Goal: Communication & Community: Answer question/provide support

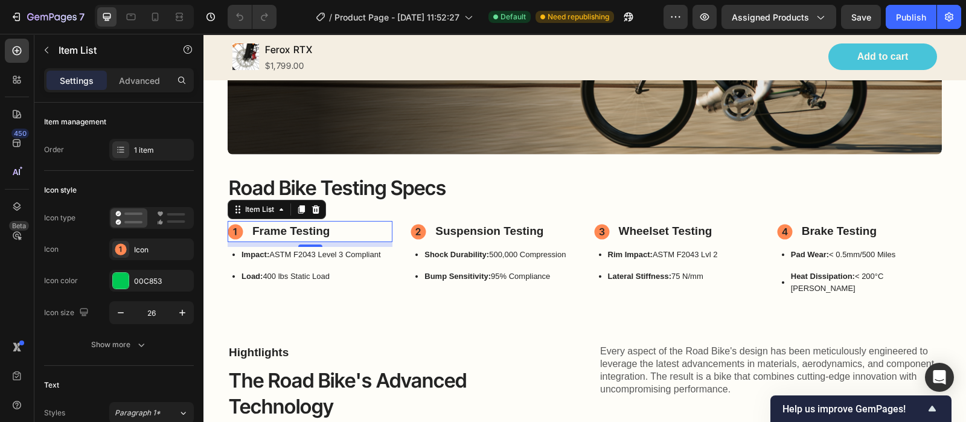
scroll to position [4, 0]
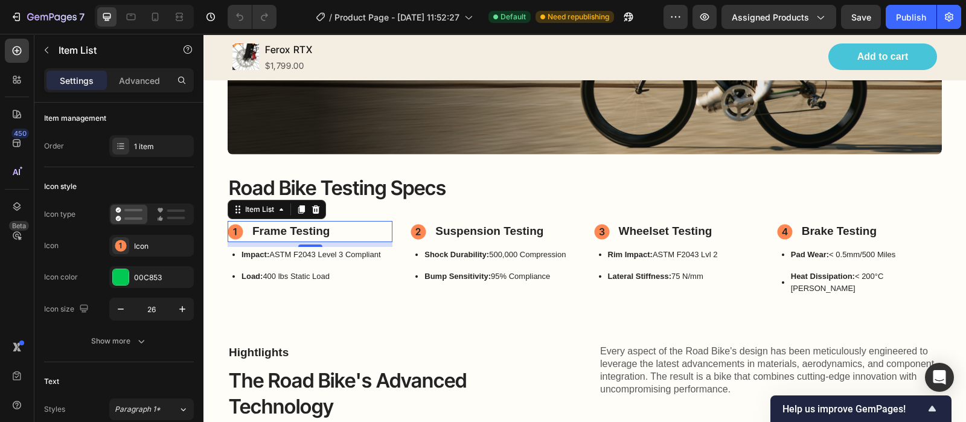
click at [237, 227] on circle at bounding box center [235, 231] width 15 height 15
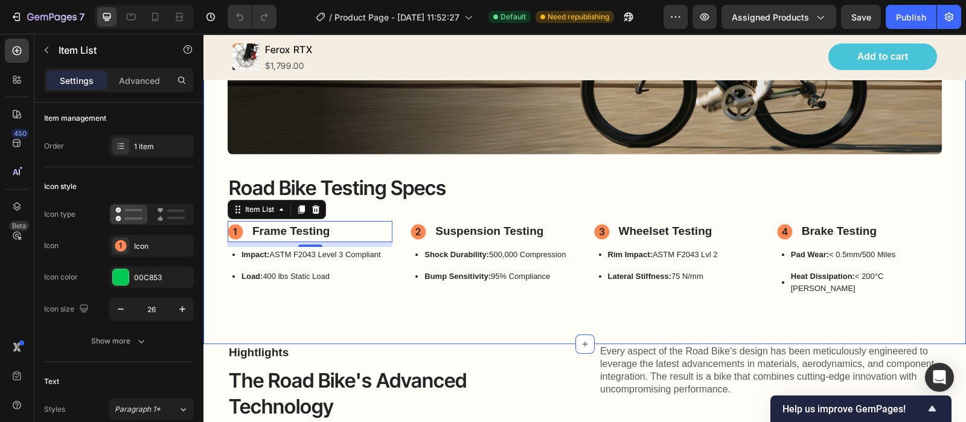
click at [211, 133] on div "Image Image Hero Banner Road Bike Testing Specs Heading Frame Testing Item List…" at bounding box center [584, 111] width 762 height 465
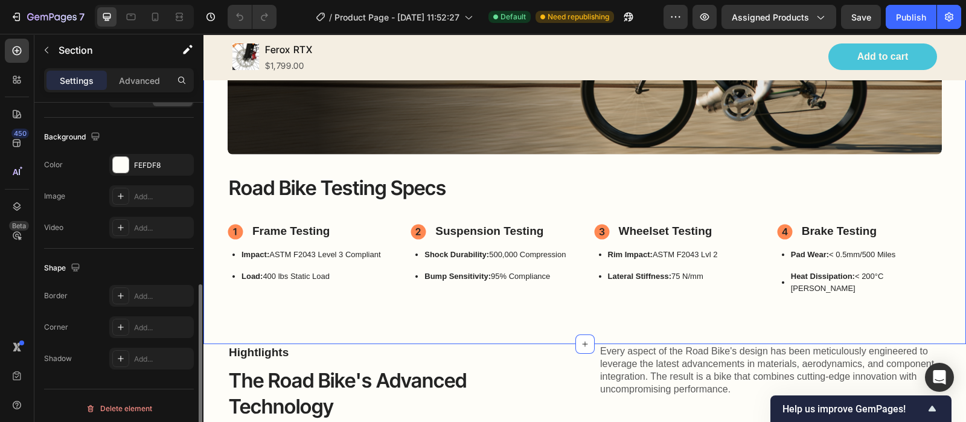
scroll to position [226, 0]
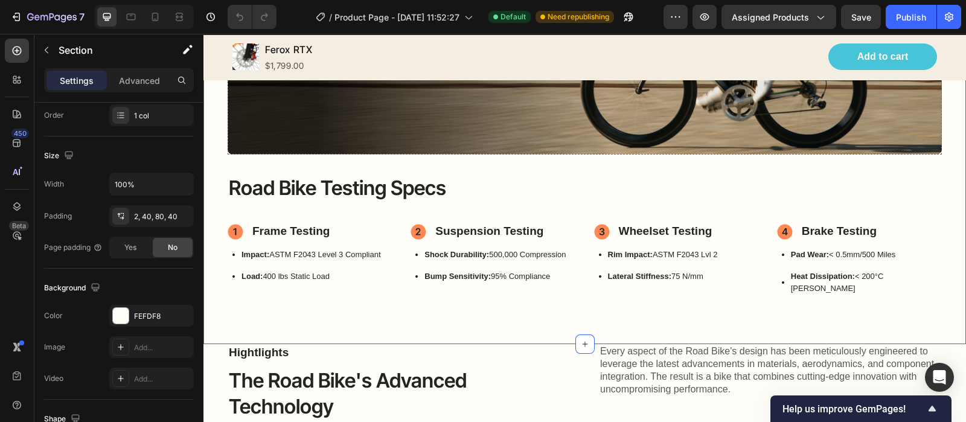
click at [383, 17] on img at bounding box center [381, 17] width 232 height 0
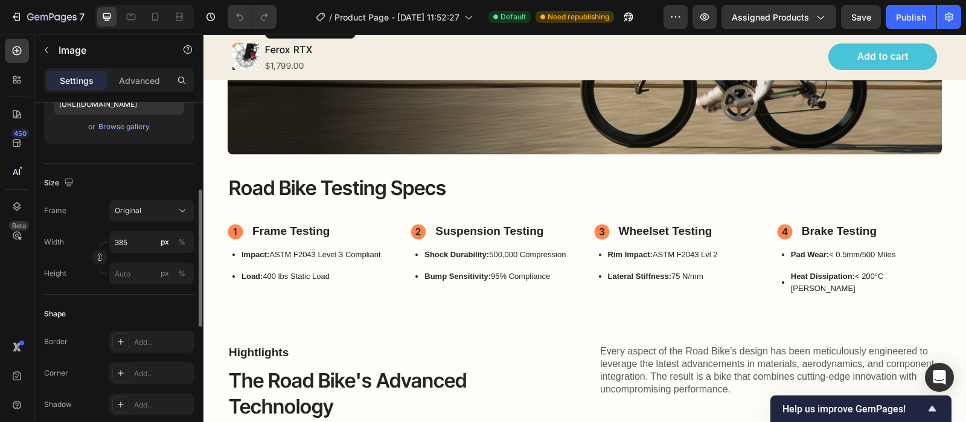
scroll to position [0, 0]
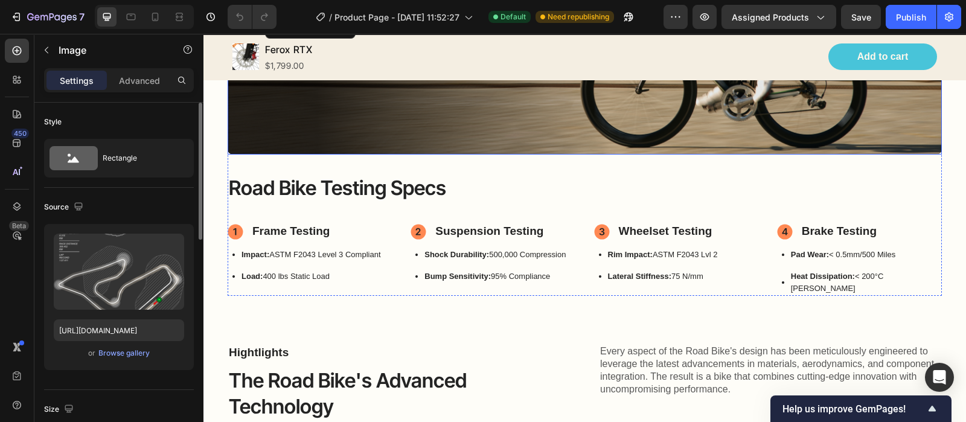
click at [272, 36] on div "Image 0 Image" at bounding box center [585, 17] width 714 height 39
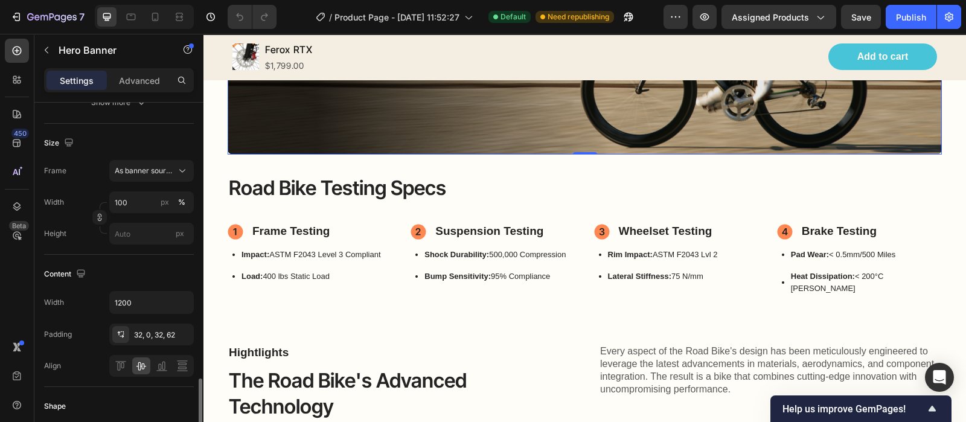
scroll to position [377, 0]
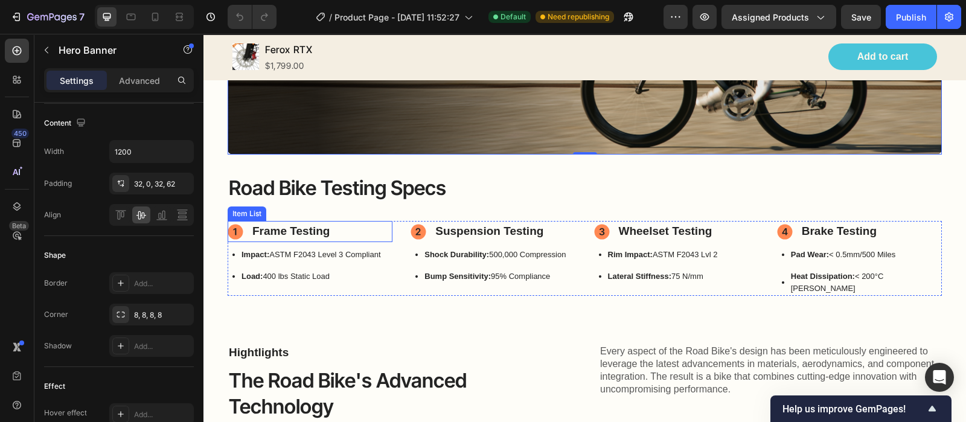
click at [275, 224] on p "Frame Testing" at bounding box center [290, 232] width 77 height 18
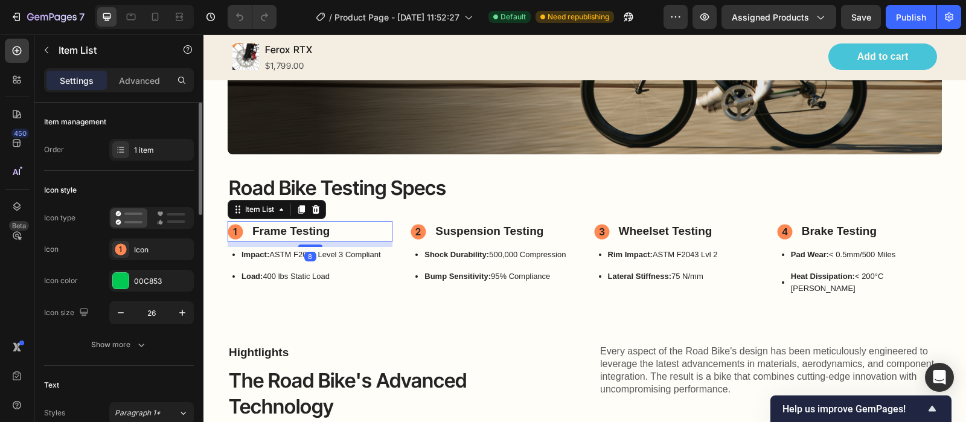
scroll to position [150, 0]
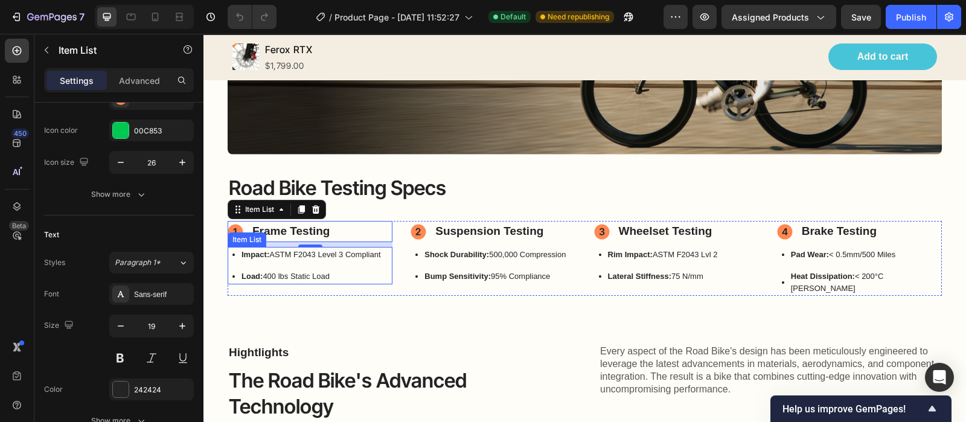
click at [298, 249] on p "Impact: ASTM F2043 Level 3 Compliant" at bounding box center [310, 255] width 139 height 12
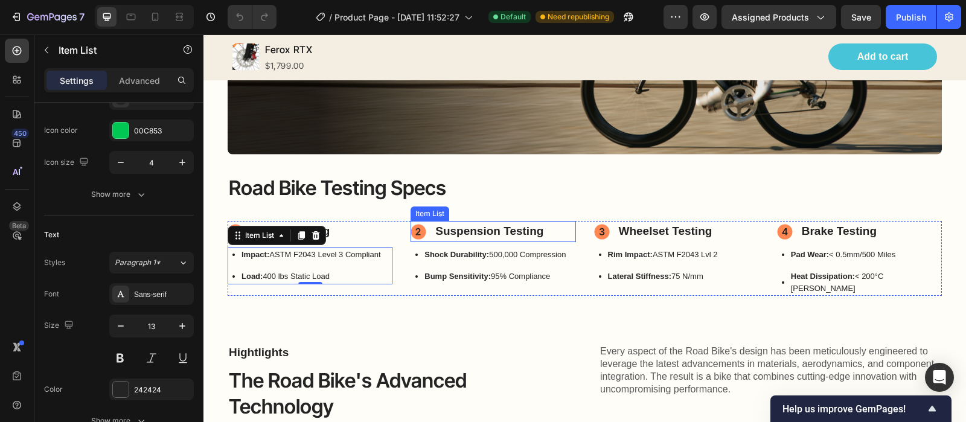
click at [474, 226] on p "Suspension Testing" at bounding box center [489, 232] width 108 height 18
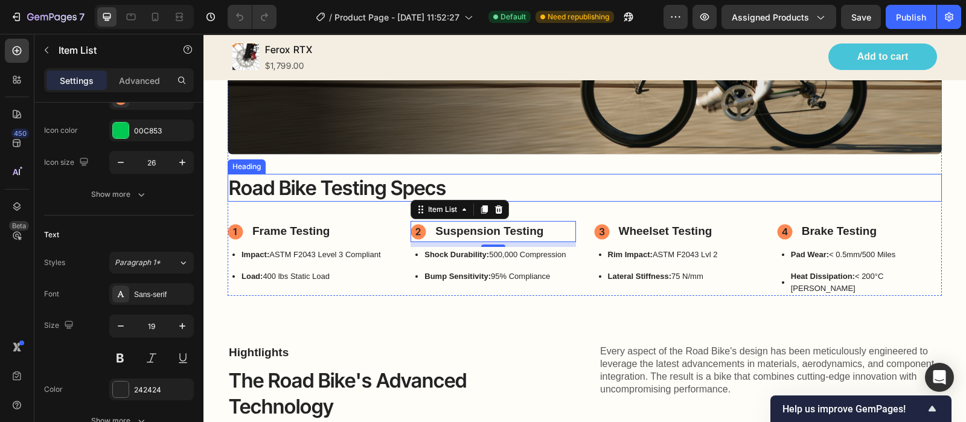
click at [622, 183] on p "Road Bike Testing Specs" at bounding box center [584, 188] width 711 height 26
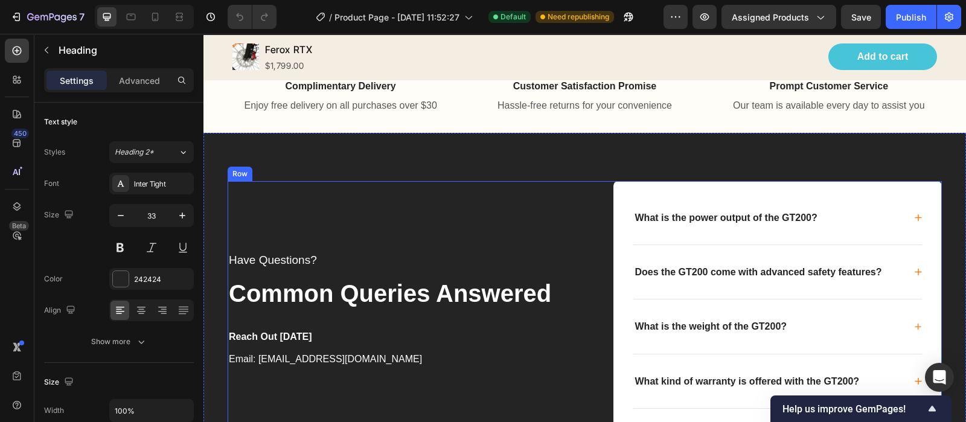
scroll to position [2413, 0]
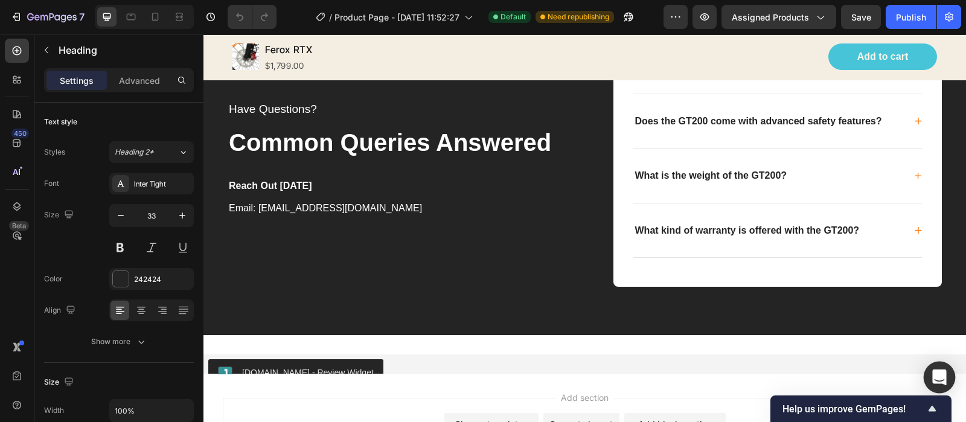
click at [935, 372] on icon "Open Intercom Messenger" at bounding box center [939, 377] width 14 height 16
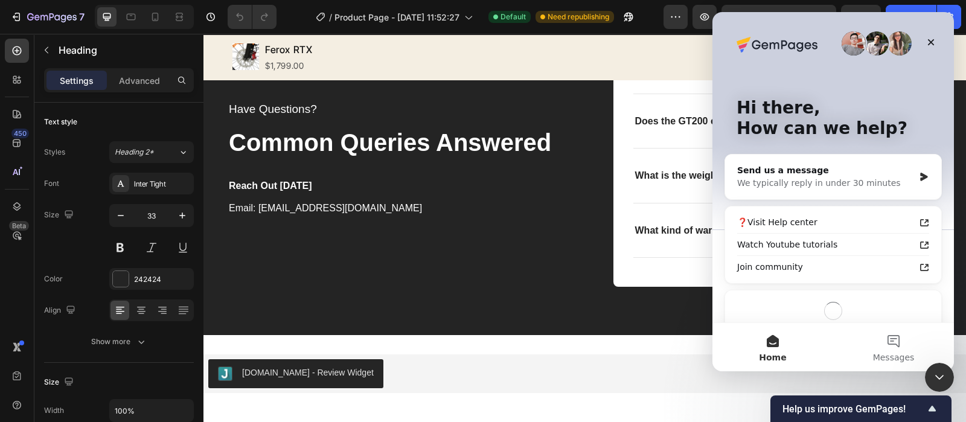
scroll to position [0, 0]
click at [900, 343] on button "Messages" at bounding box center [893, 347] width 121 height 48
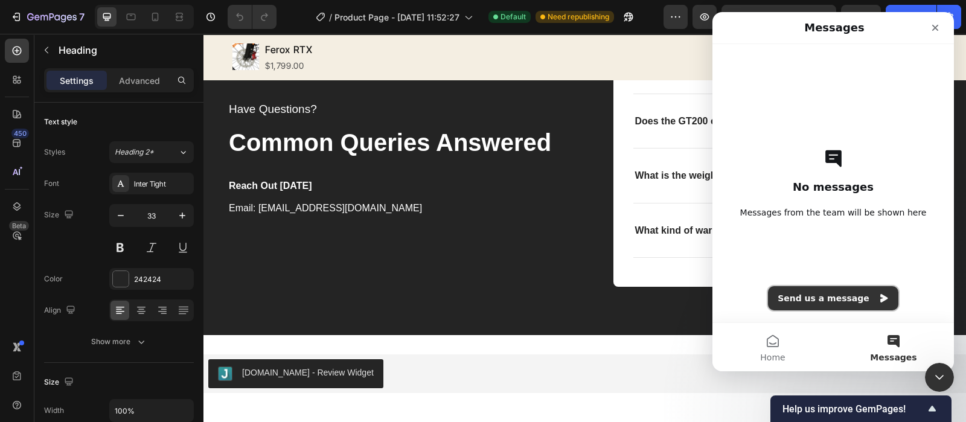
click at [849, 298] on button "Send us a message" at bounding box center [833, 298] width 130 height 24
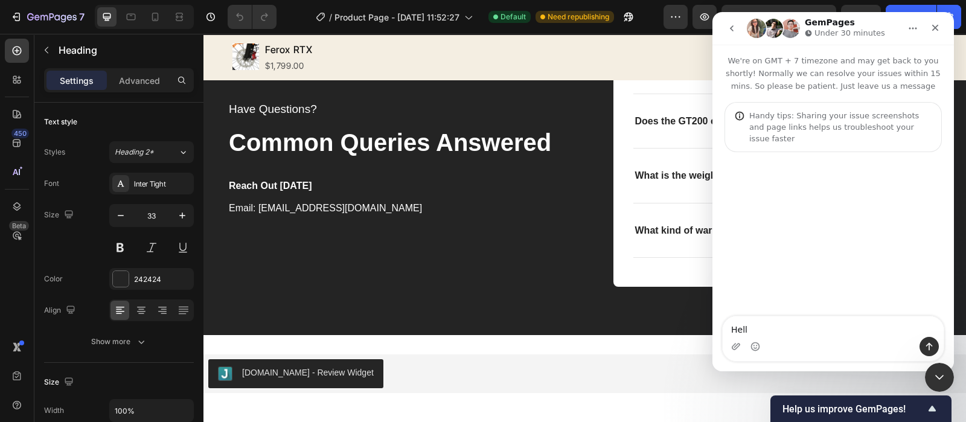
type textarea "Hello"
click at [931, 28] on icon "Close" at bounding box center [935, 28] width 10 height 10
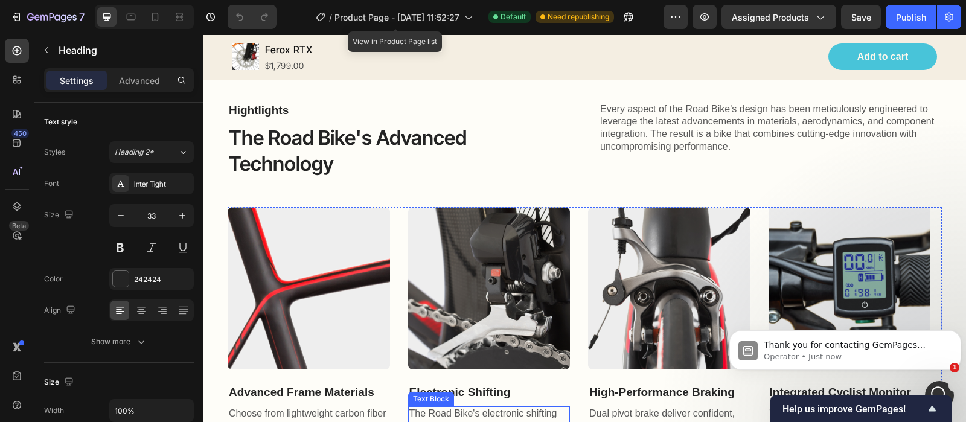
scroll to position [980, 0]
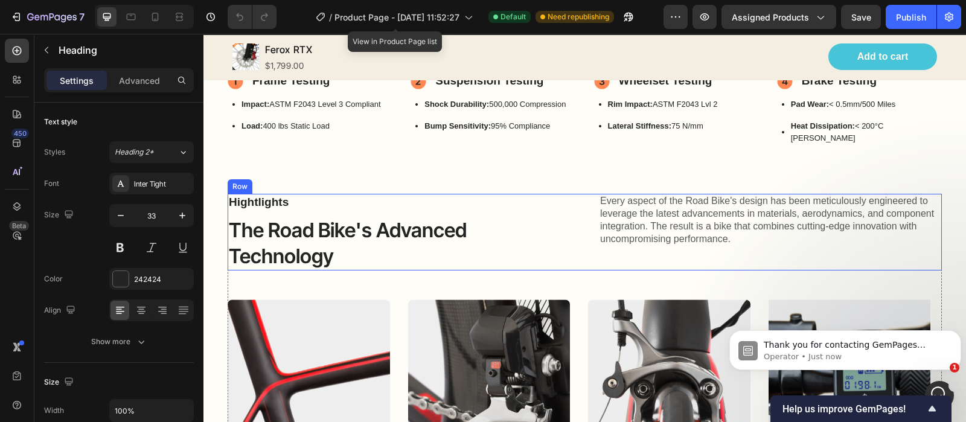
click at [532, 194] on div "Hightlights Text Block The Road Bike's Advanced Technology Heading Every aspect…" at bounding box center [585, 232] width 714 height 77
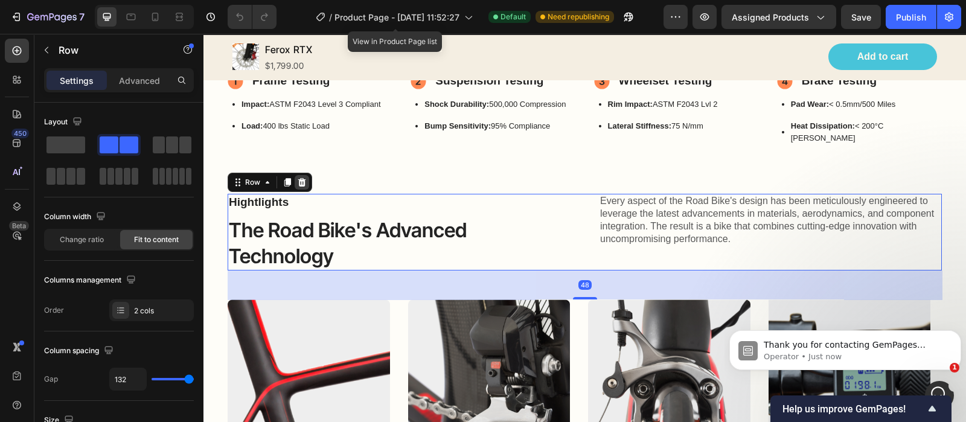
click at [302, 177] on icon at bounding box center [302, 182] width 10 height 10
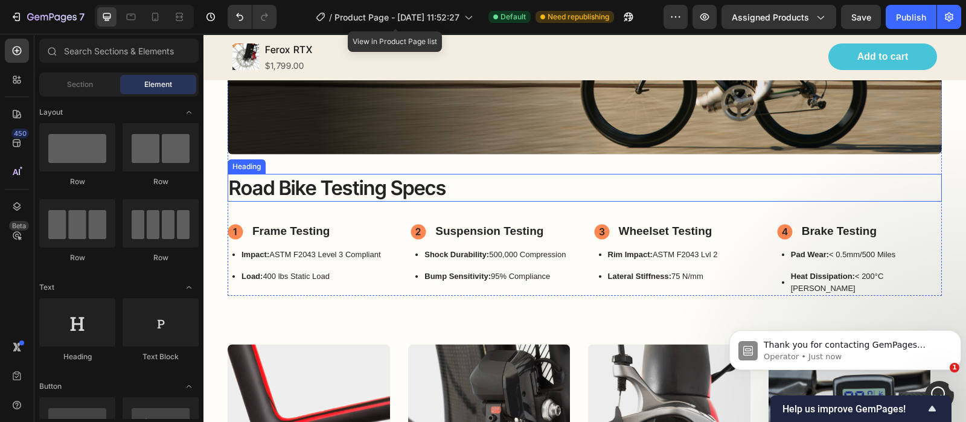
scroll to position [905, 0]
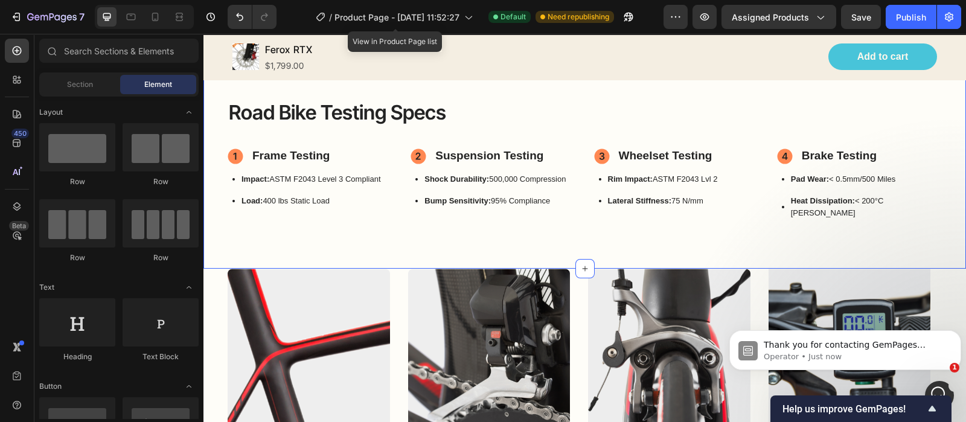
click at [414, 226] on div "Image Image Hero Banner Road Bike Testing Specs Heading Frame Testing Item List…" at bounding box center [584, 35] width 762 height 465
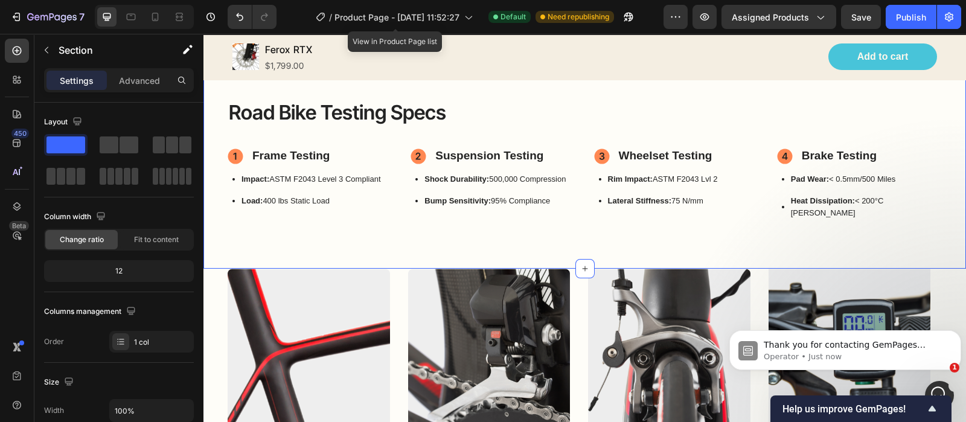
click at [425, 214] on div "Image Image Hero Banner Road Bike Testing Specs Heading Frame Testing Item List…" at bounding box center [584, 35] width 762 height 465
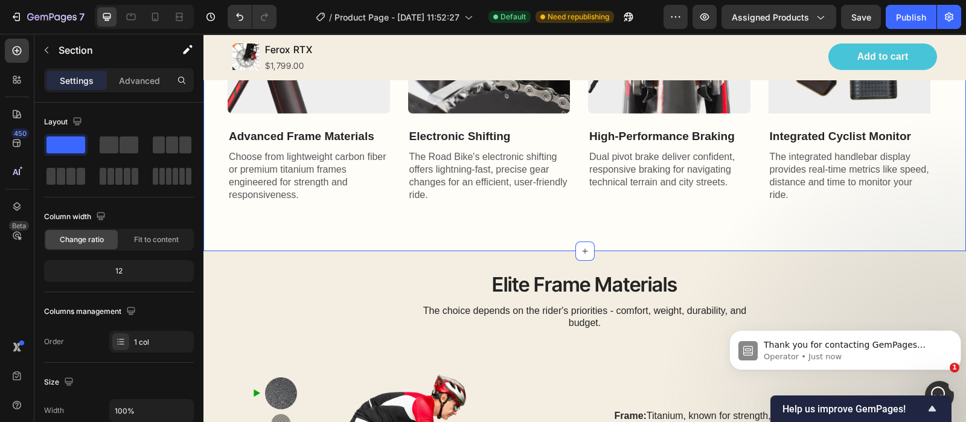
scroll to position [1131, 0]
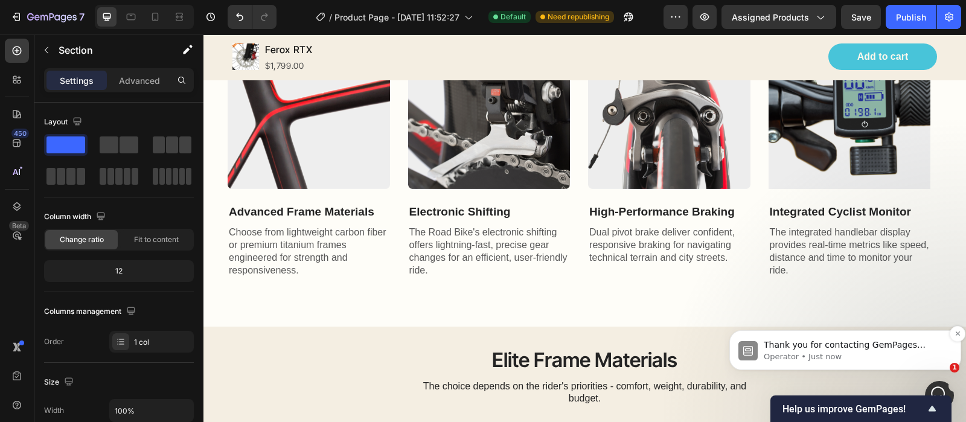
click at [897, 348] on span "Thank you for contacting GemPages Support! 👋 Our support team will assist you s…" at bounding box center [848, 374] width 171 height 69
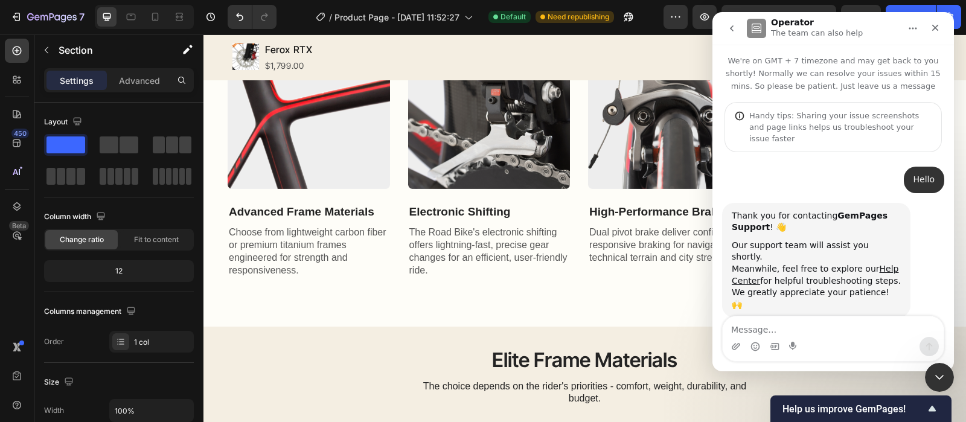
click at [800, 325] on textarea "Message…" at bounding box center [832, 326] width 221 height 21
click at [810, 290] on div "Thank you for contacting GemPages Support ! 👋 Our support team will assist you …" at bounding box center [833, 274] width 222 height 142
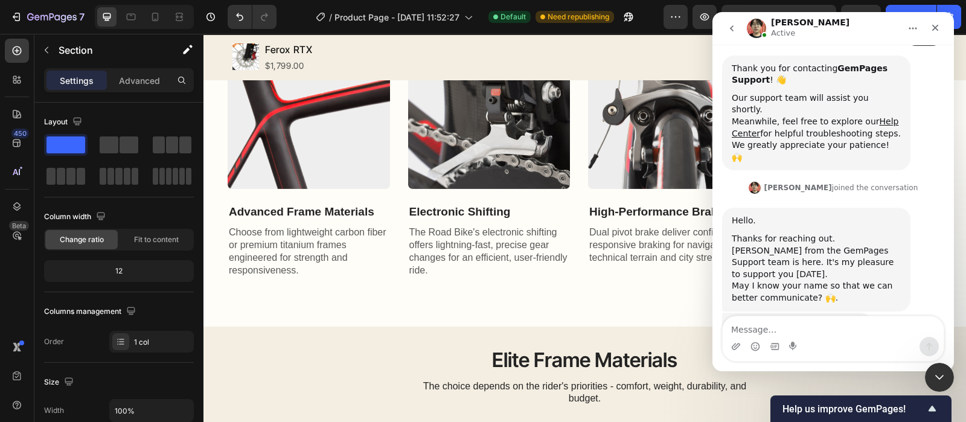
click at [769, 233] on div "Thanks for reaching out. [PERSON_NAME] from the GemPages Support team is here. …" at bounding box center [815, 256] width 169 height 47
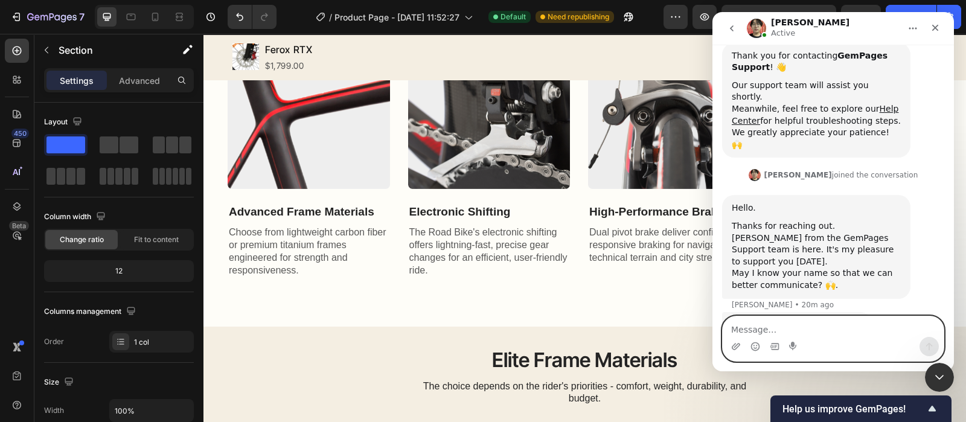
click at [806, 323] on textarea "Message…" at bounding box center [832, 326] width 221 height 21
type textarea "I"
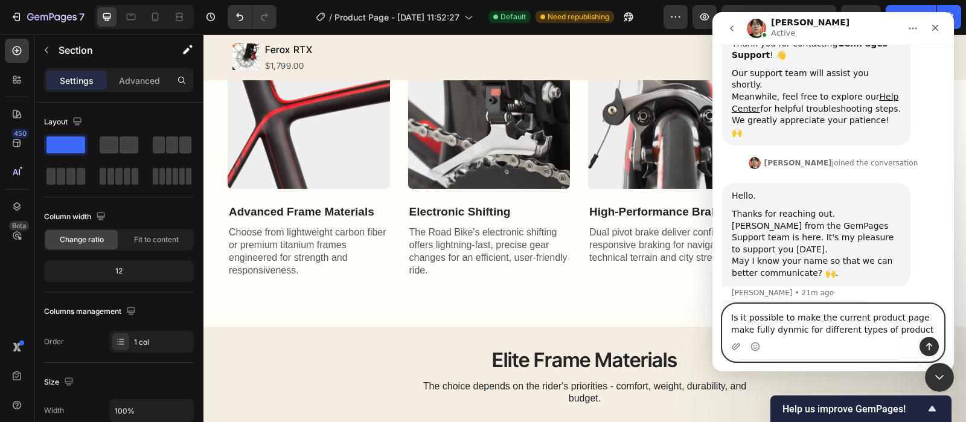
type textarea "Is it possible to make the current product page make fully dynmic for different…"
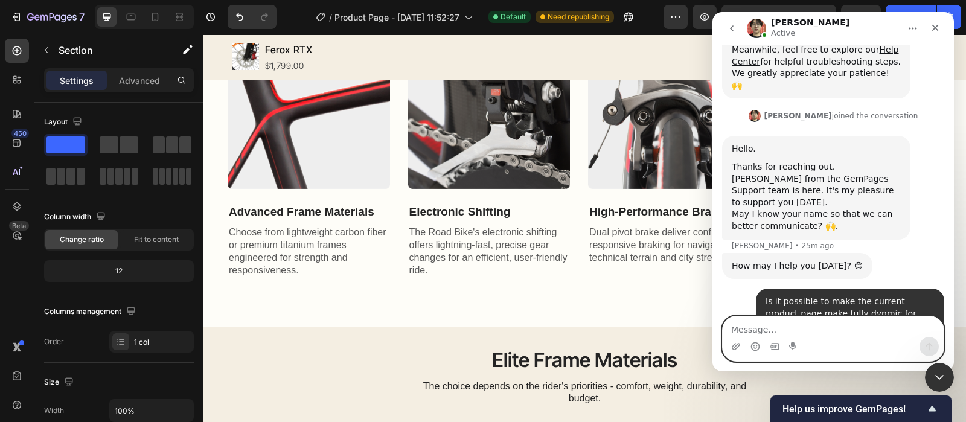
scroll to position [314, 0]
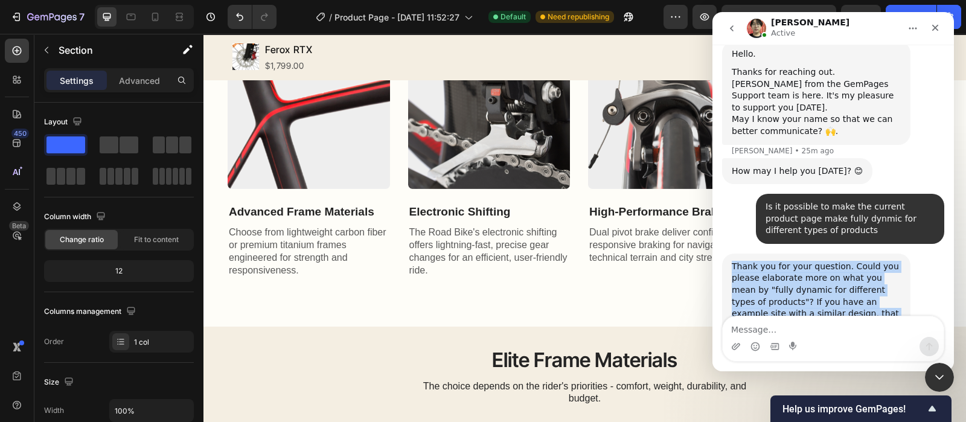
drag, startPoint x: 811, startPoint y: 277, endPoint x: 730, endPoint y: 220, distance: 99.3
click at [730, 253] on div "Thank you for your question. Could you please elaborate more on what you mean b…" at bounding box center [816, 301] width 188 height 97
click at [785, 261] on div "Thank you for your question. Could you please elaborate more on what you mean b…" at bounding box center [815, 302] width 169 height 83
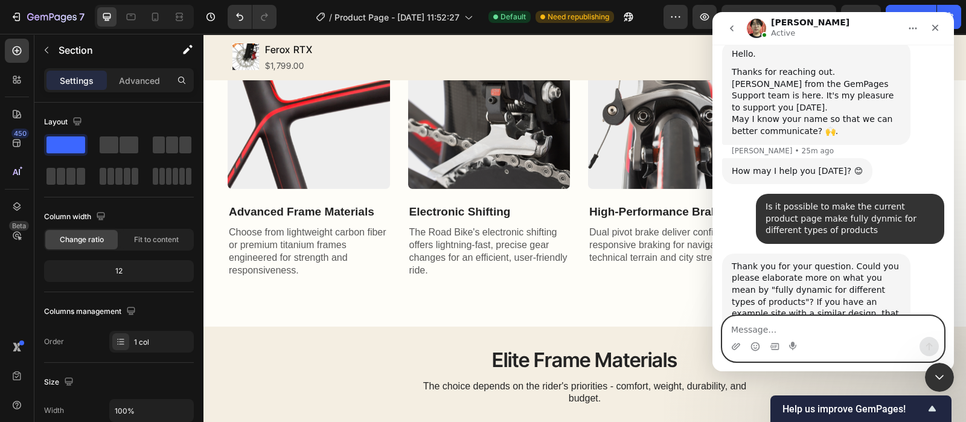
click at [750, 330] on textarea "Message…" at bounding box center [832, 326] width 221 height 21
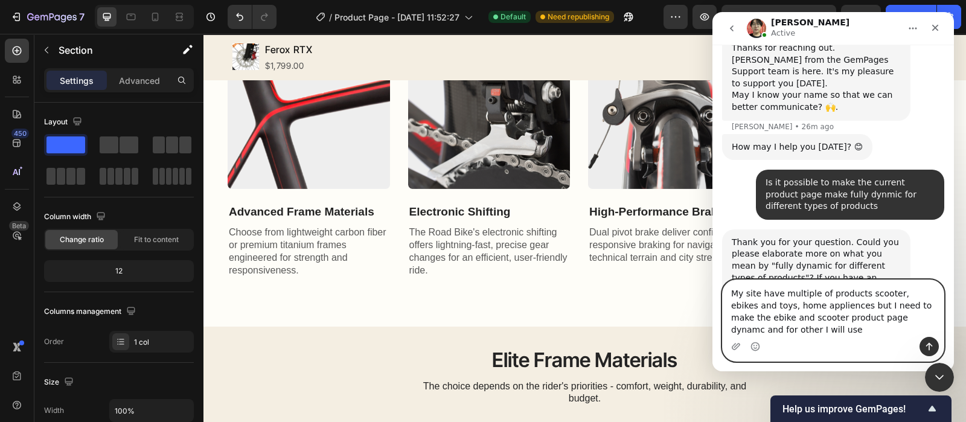
scroll to position [350, 0]
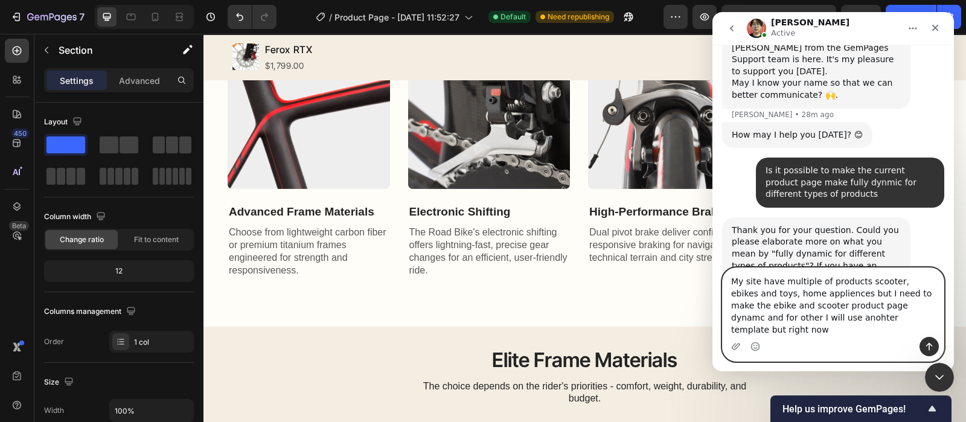
paste textarea "s multiple products—scooters, e-bikes, toys, and home appliances—but I need to …"
type textarea "My site has multiple products—scooters, e-bikes, toys, and home appliances—but …"
click at [927, 343] on icon "Send a message…" at bounding box center [929, 347] width 10 height 10
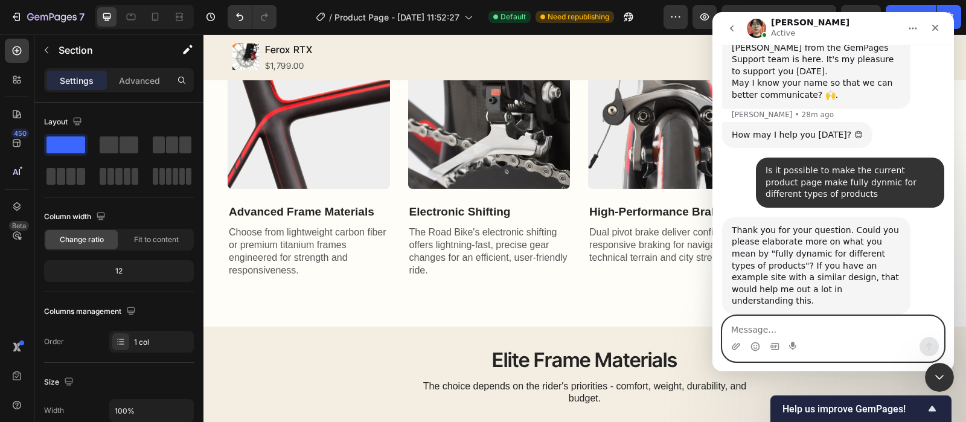
scroll to position [398, 0]
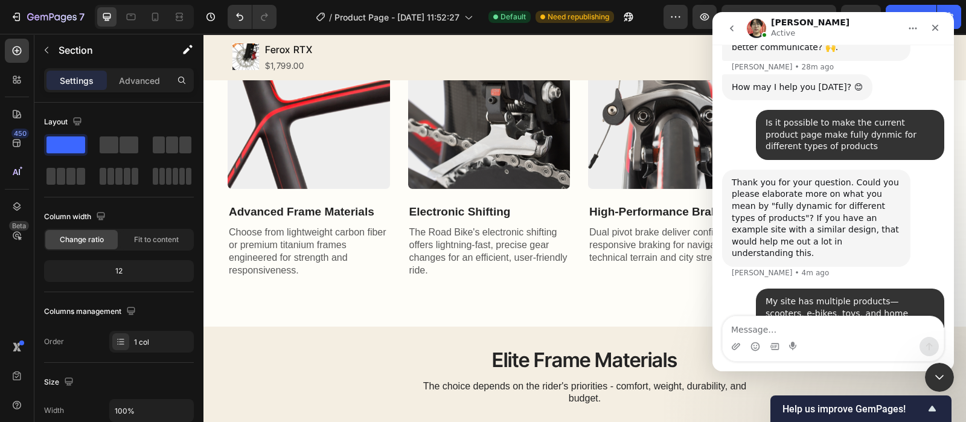
click at [839, 177] on div "Thank you for your question. Could you please elaborate more on what you mean b…" at bounding box center [815, 218] width 169 height 83
click at [731, 348] on icon "Upload attachment" at bounding box center [735, 346] width 8 height 7
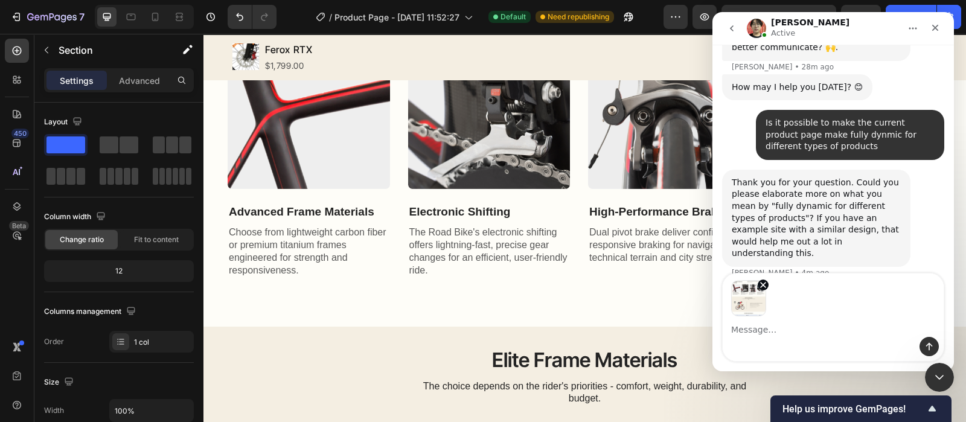
scroll to position [441, 0]
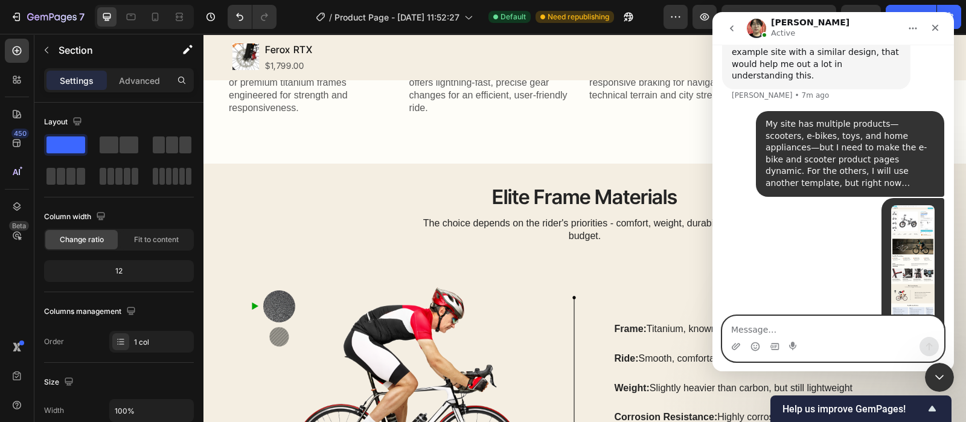
scroll to position [575, 0]
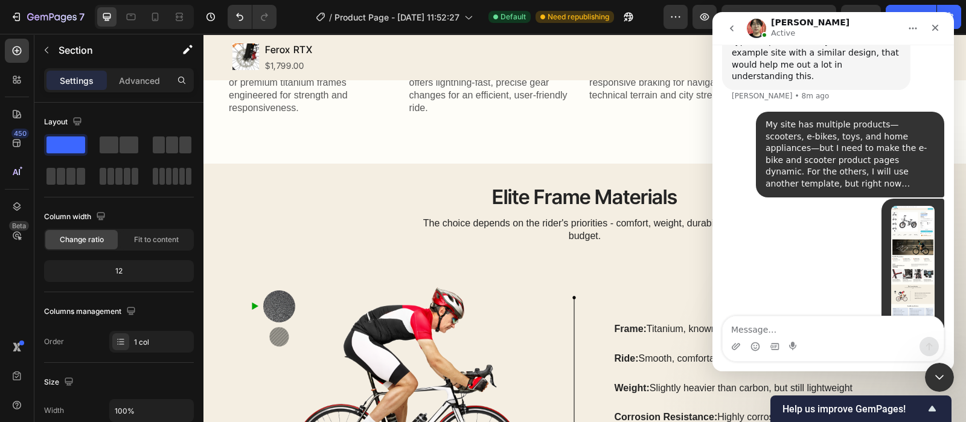
click at [791, 206] on div "• 3m ago" at bounding box center [833, 294] width 222 height 191
click at [555, 164] on div "Image Advanced Frame Materials Text Block Choose from lightweight carbon fiber …" at bounding box center [584, 96] width 762 height 138
click at [929, 27] on div "Close" at bounding box center [935, 28] width 22 height 22
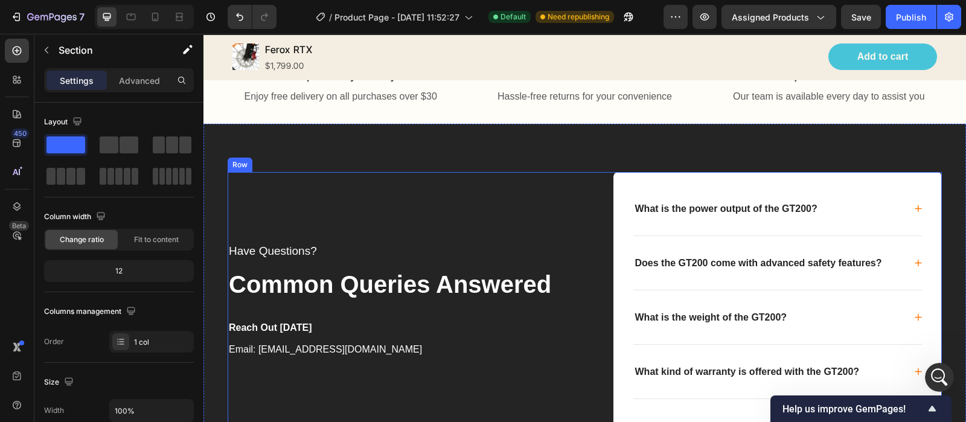
scroll to position [2262, 0]
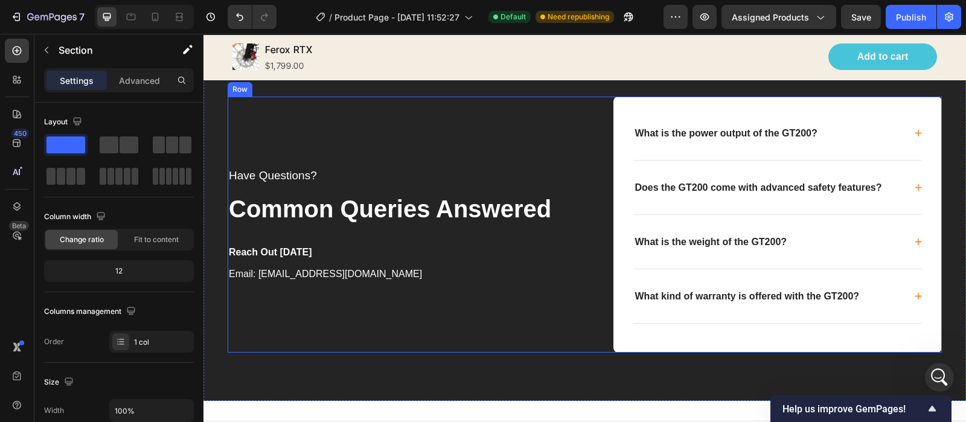
click at [540, 158] on div "Have Questions? Text block Common Queries Answered Text block Reach Out [DATE] …" at bounding box center [402, 225] width 348 height 256
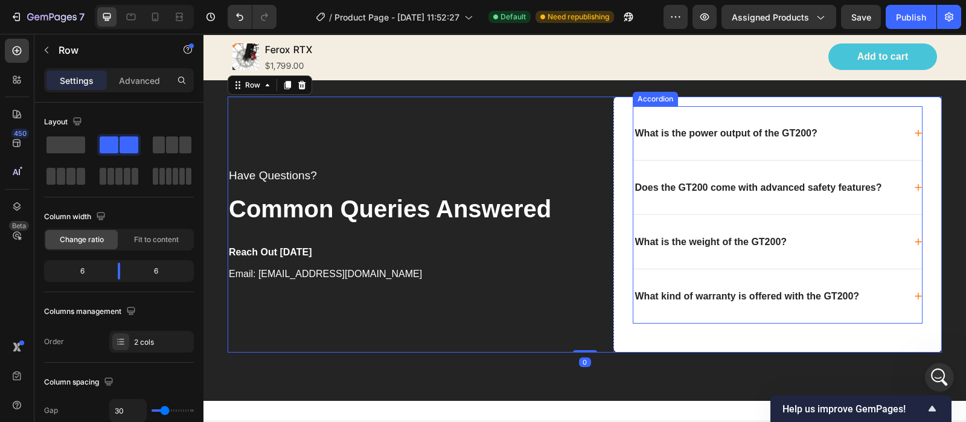
click at [722, 135] on div "What is the power output of the GT200?" at bounding box center [726, 133] width 186 height 15
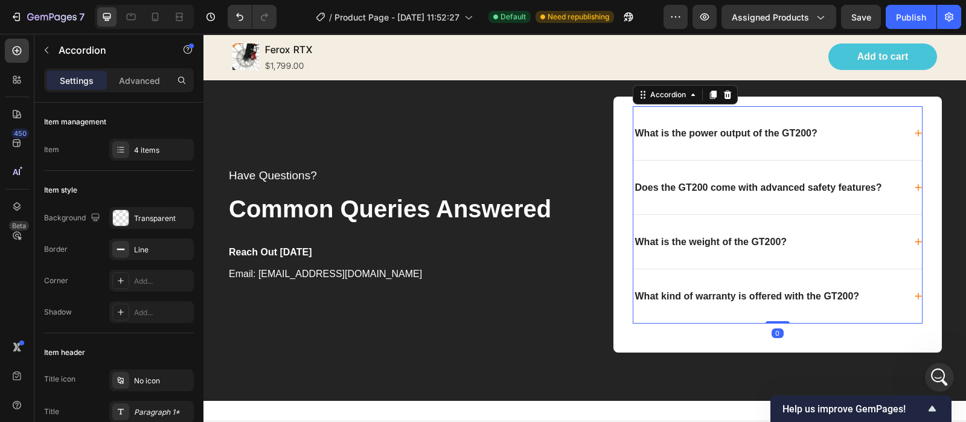
click at [914, 129] on icon at bounding box center [917, 133] width 7 height 8
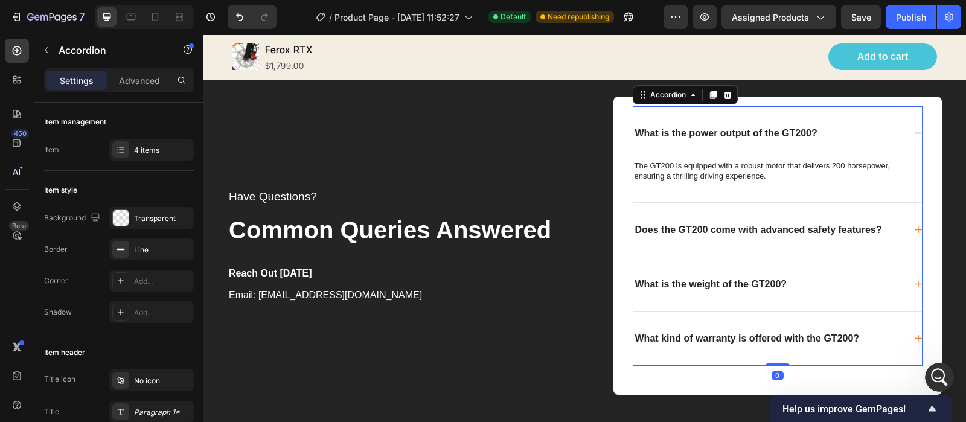
click at [914, 129] on span at bounding box center [917, 132] width 7 height 7
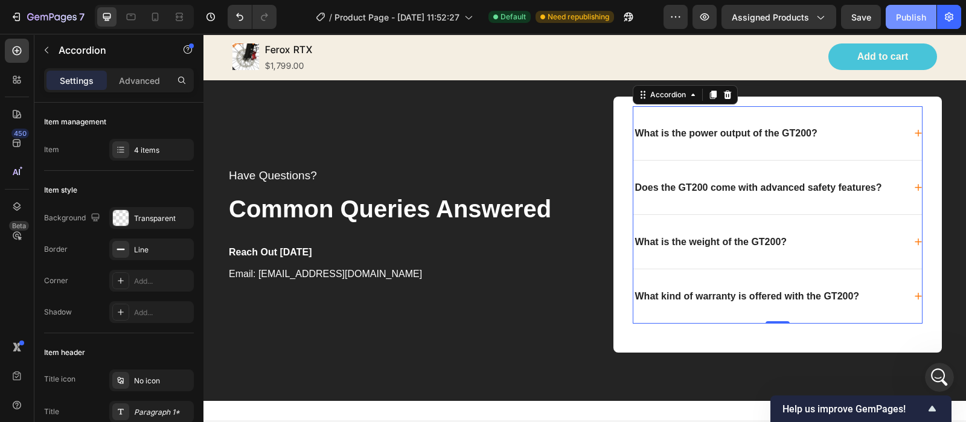
click at [900, 13] on div "Publish" at bounding box center [911, 17] width 30 height 13
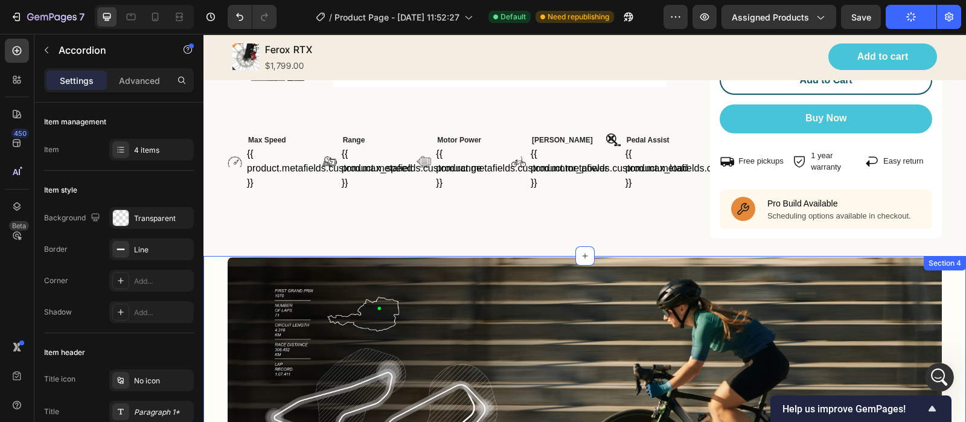
scroll to position [377, 0]
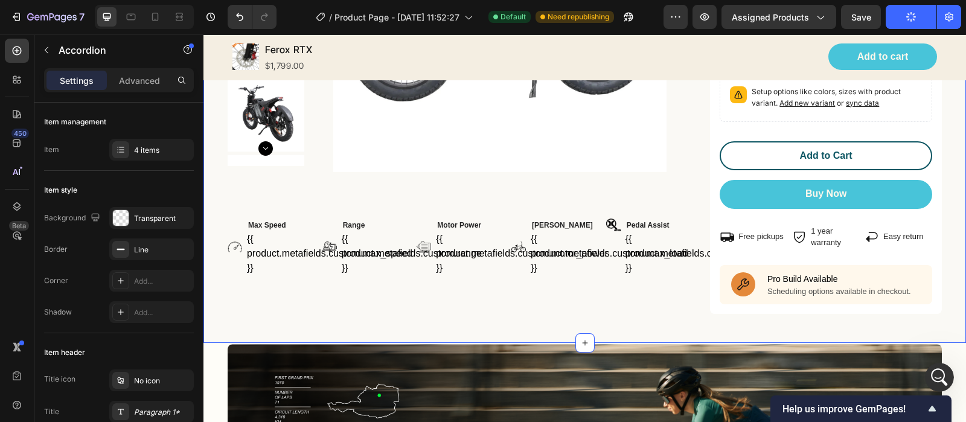
click at [622, 304] on div "Image Row Product Images Row Image Max Speed Text block {{ product.metafields.c…" at bounding box center [584, 35] width 762 height 616
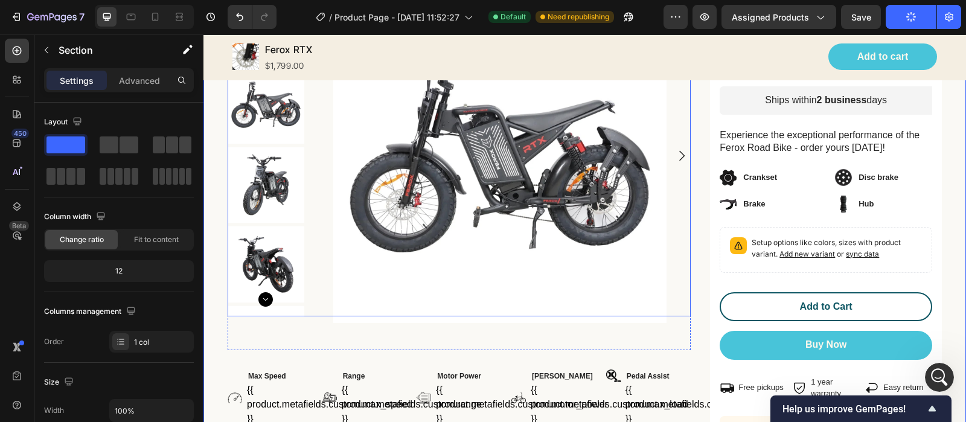
scroll to position [453, 0]
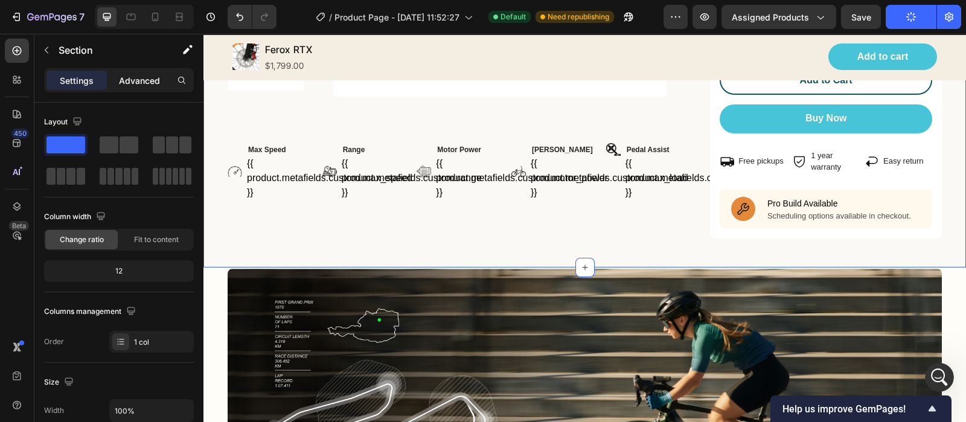
click at [127, 87] on div "Advanced" at bounding box center [139, 80] width 60 height 19
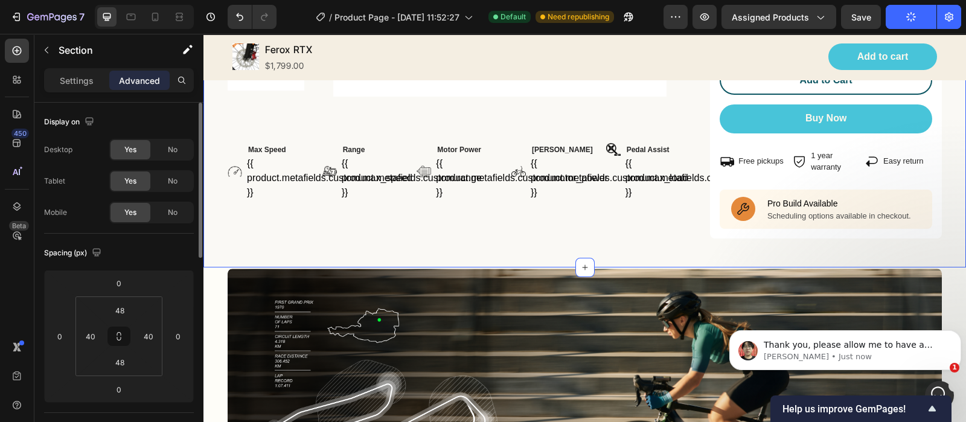
scroll to position [0, 0]
click at [914, 359] on p "[PERSON_NAME] • 1m ago" at bounding box center [854, 356] width 182 height 11
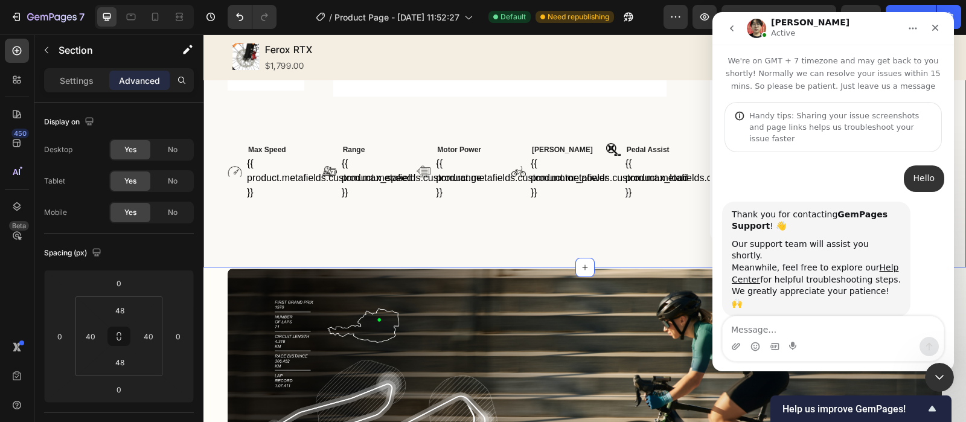
scroll to position [631, 0]
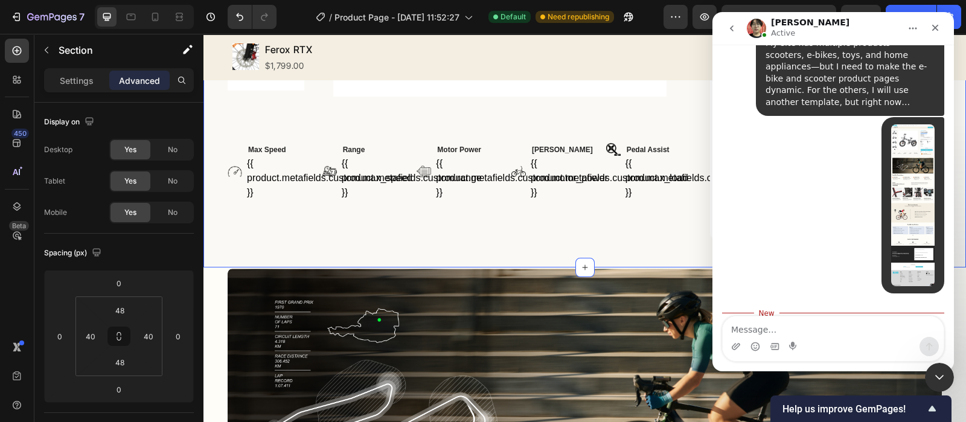
click at [797, 330] on div "Thank you, please allow me to have a check on this." at bounding box center [815, 342] width 169 height 24
click at [794, 330] on div "Thank you, please allow me to have a check on this." at bounding box center [815, 342] width 169 height 24
drag, startPoint x: 935, startPoint y: 30, endPoint x: 1440, endPoint y: 22, distance: 504.6
click at [935, 30] on icon "Close" at bounding box center [935, 28] width 10 height 10
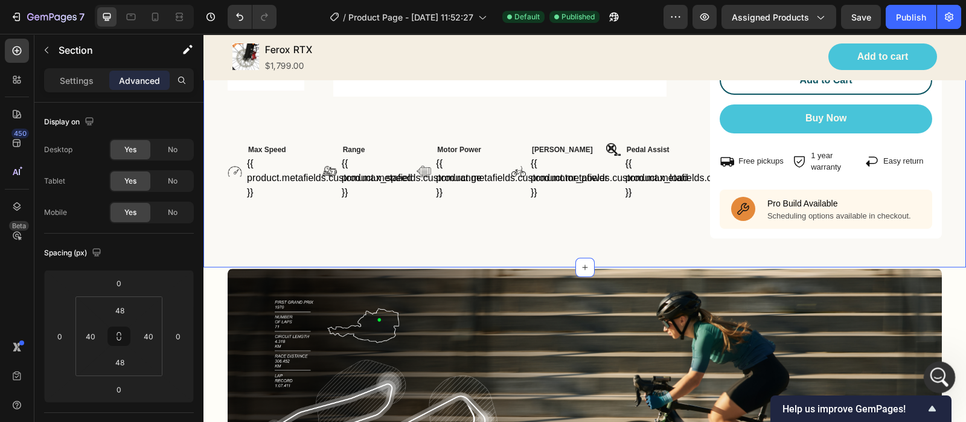
click at [934, 377] on icon "Open Intercom Messenger" at bounding box center [938, 376] width 20 height 20
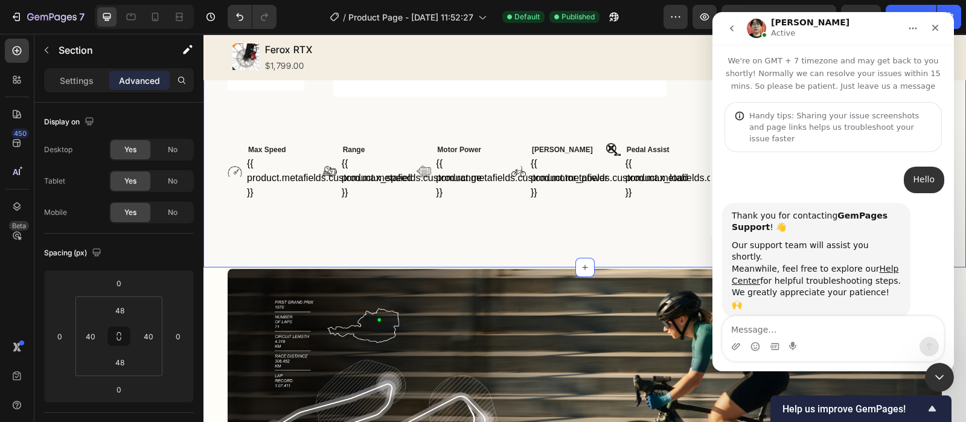
scroll to position [611, 0]
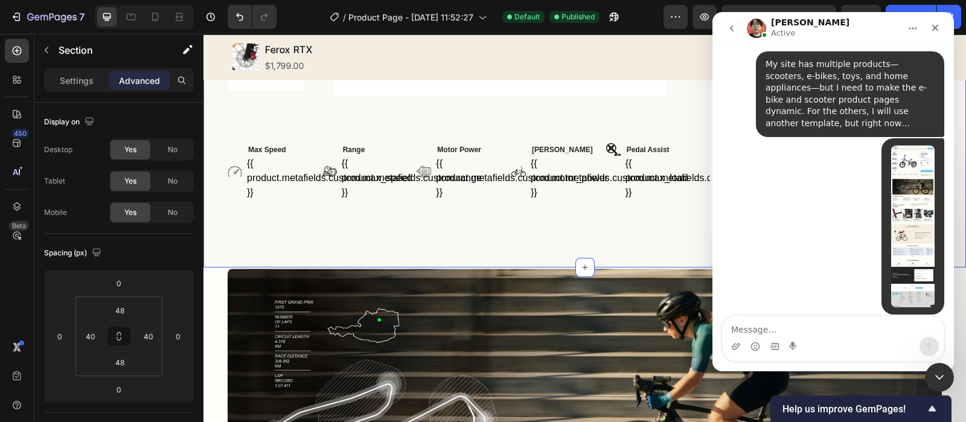
click at [801, 331] on div "Thank you, please allow me to have a check on this." at bounding box center [815, 343] width 169 height 24
click at [777, 331] on div "Thank you, please allow me to have a check on this." at bounding box center [815, 343] width 169 height 24
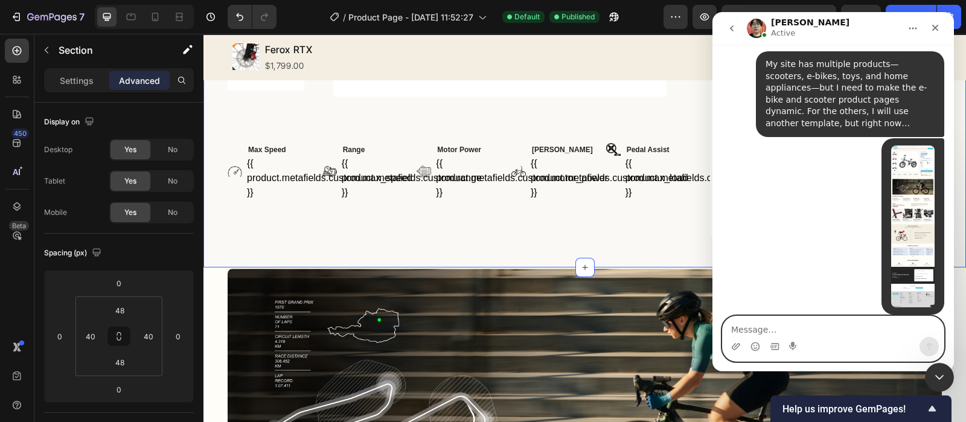
click at [809, 322] on textarea "Message…" at bounding box center [832, 326] width 221 height 21
type textarea "sure"
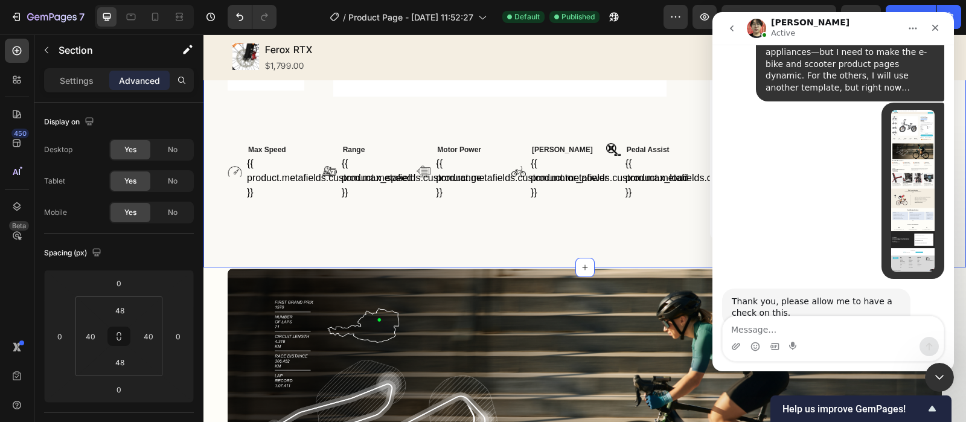
click at [791, 348] on div "sure • 4m ago" at bounding box center [833, 368] width 222 height 41
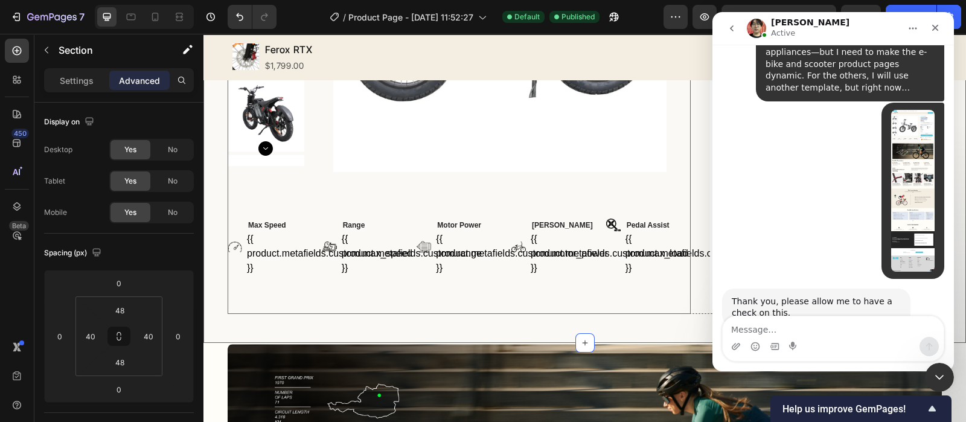
scroll to position [453, 0]
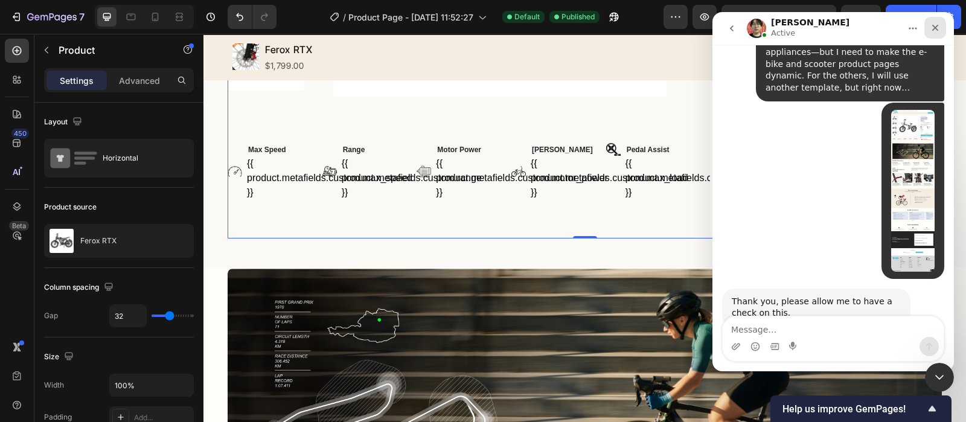
drag, startPoint x: 935, startPoint y: 33, endPoint x: 1358, endPoint y: 120, distance: 432.0
click at [935, 32] on icon "Close" at bounding box center [935, 28] width 10 height 10
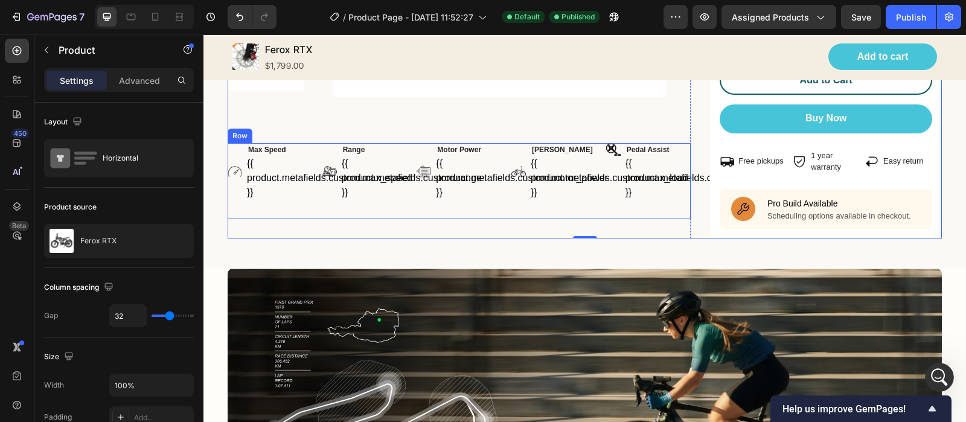
click at [622, 200] on div "Image Pedal Assist Text block {{ product.metafields.custom.pedal_assist }} Cust…" at bounding box center [648, 181] width 85 height 76
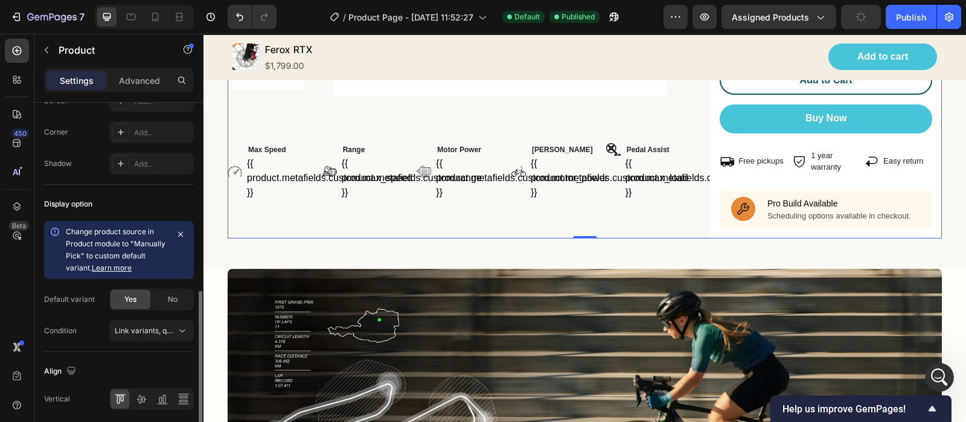
scroll to position [497, 0]
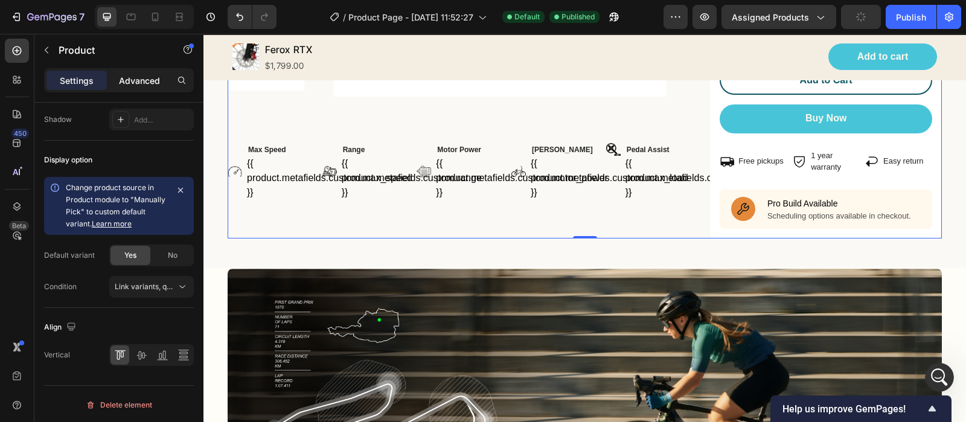
click at [152, 89] on div "Advanced" at bounding box center [139, 80] width 60 height 19
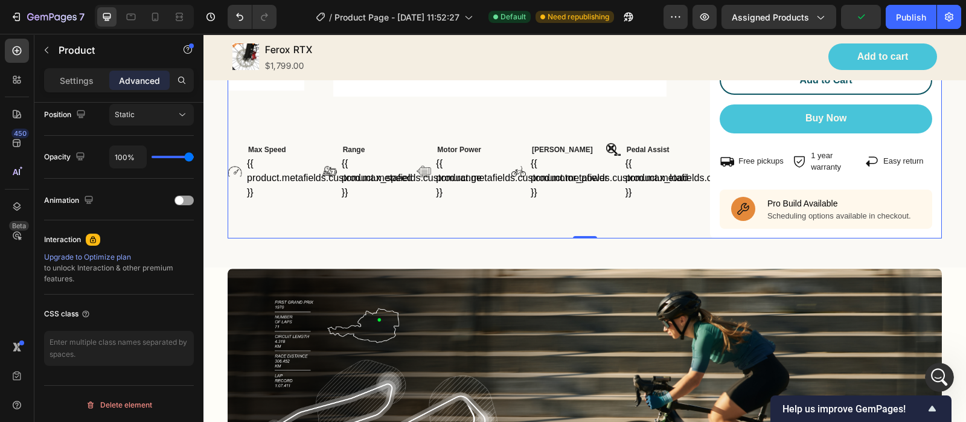
scroll to position [72, 0]
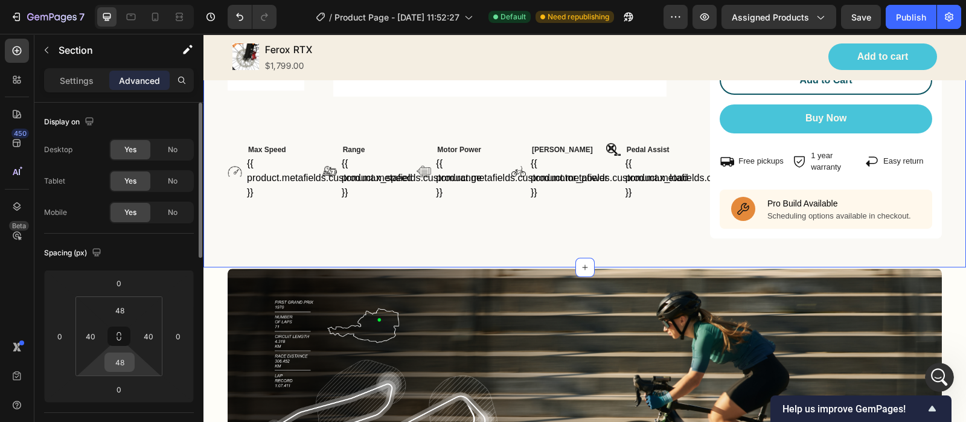
click at [111, 358] on input "48" at bounding box center [119, 362] width 24 height 18
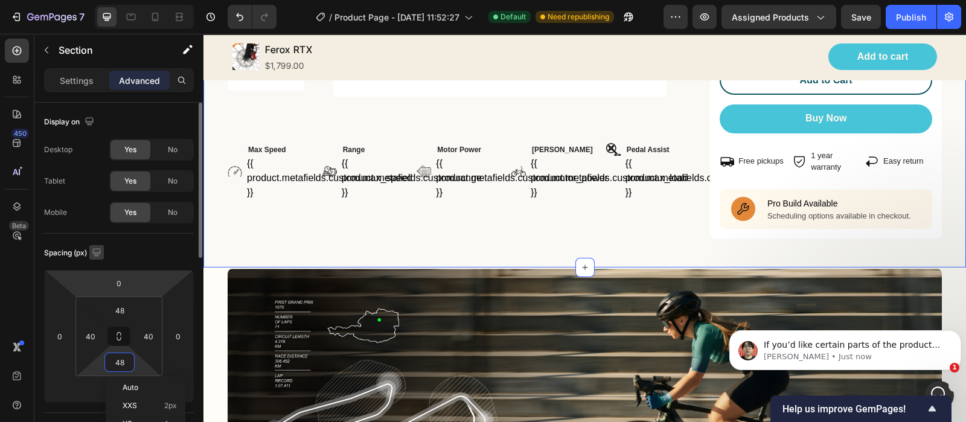
scroll to position [150, 0]
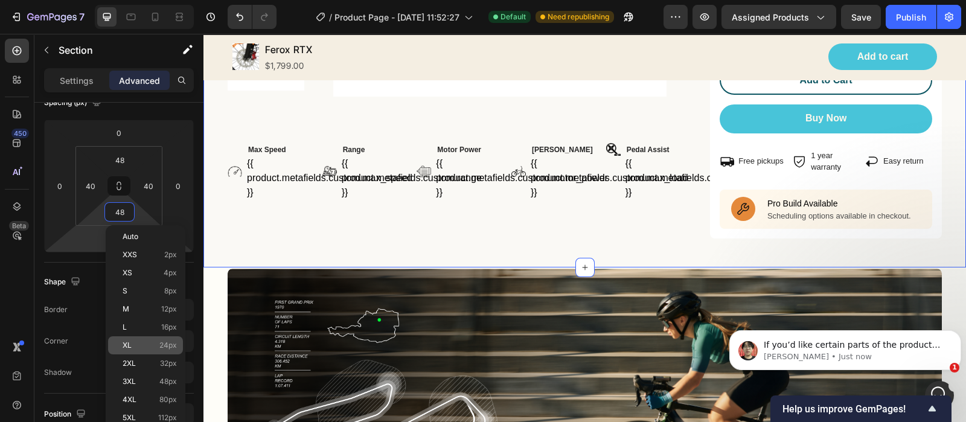
click at [158, 349] on div "XL 24px" at bounding box center [145, 345] width 75 height 18
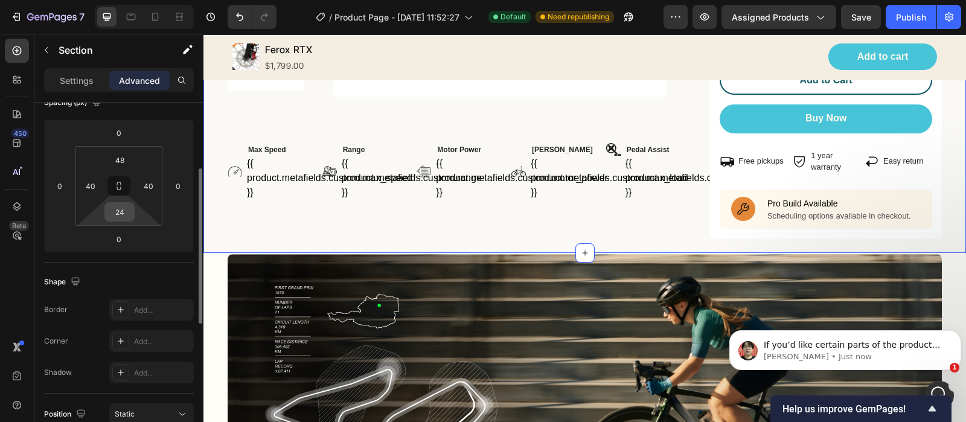
click at [124, 215] on input "24" at bounding box center [119, 212] width 24 height 18
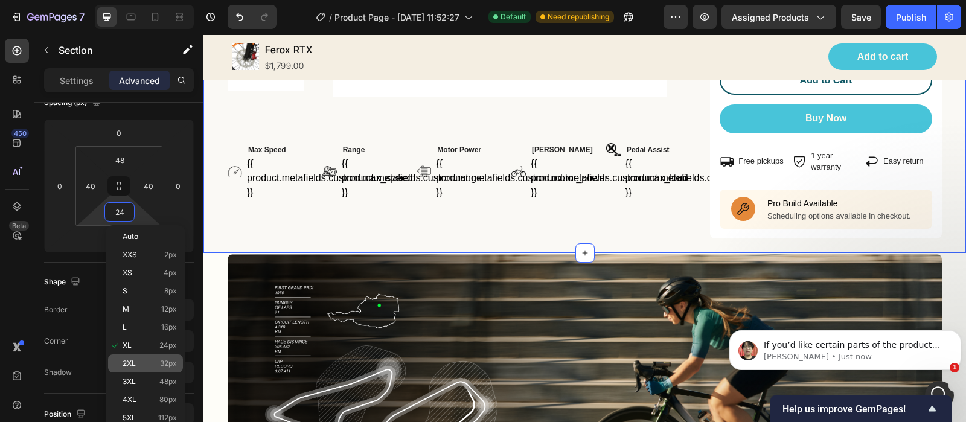
click at [136, 359] on p "2XL 32px" at bounding box center [150, 363] width 54 height 8
type input "32"
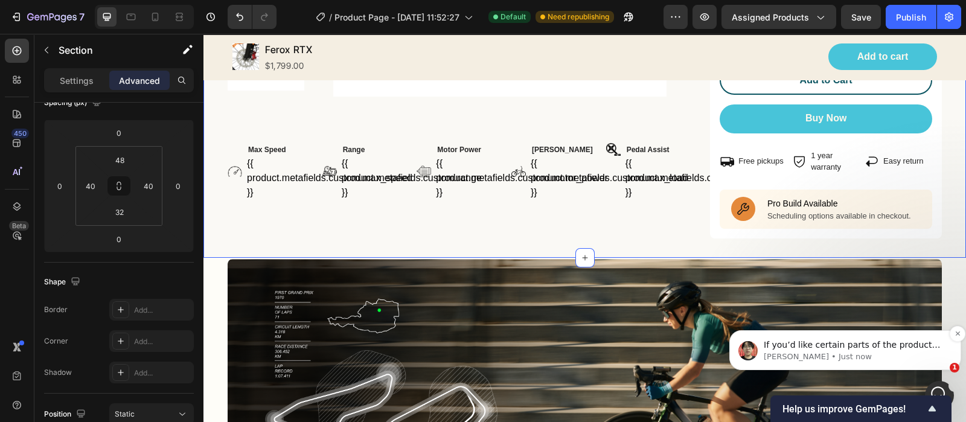
click at [829, 345] on span "If you’d like certain parts of the product page to be dynamic, could you clarif…" at bounding box center [853, 399] width 180 height 118
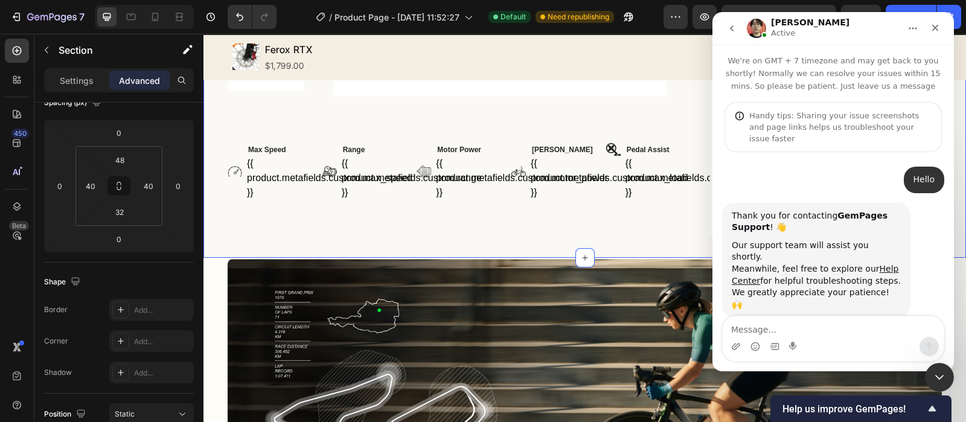
scroll to position [827, 0]
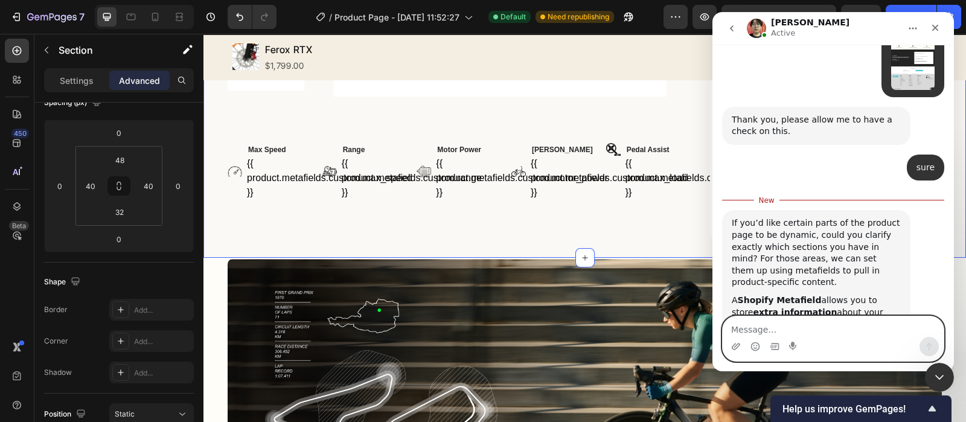
click at [746, 320] on textarea "Message…" at bounding box center [832, 326] width 221 height 21
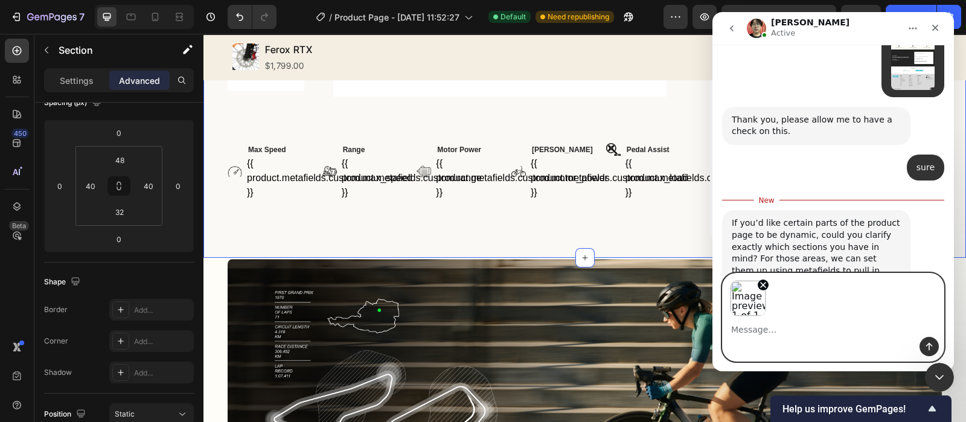
scroll to position [869, 0]
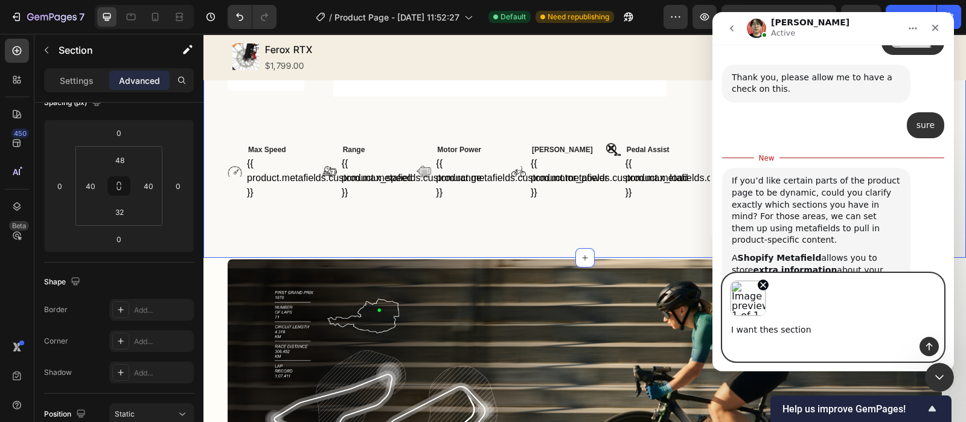
type textarea "I want thes sections"
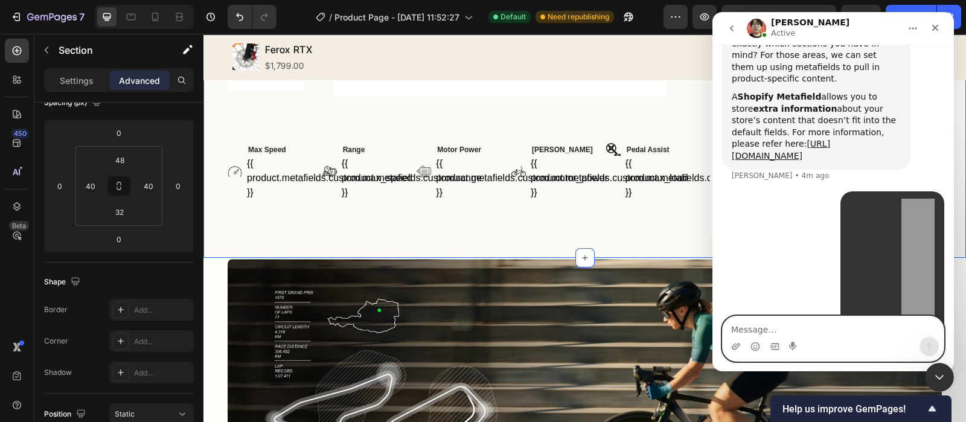
scroll to position [1010, 0]
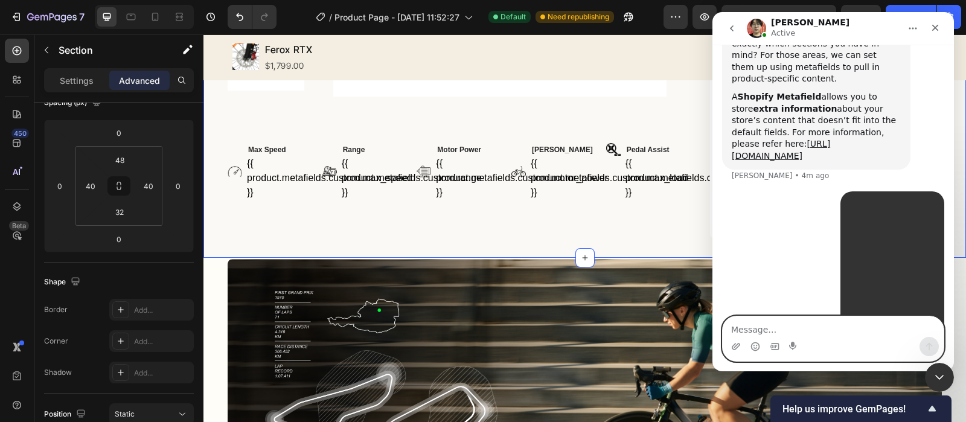
click at [908, 366] on div "I want thes sections" at bounding box center [892, 372] width 84 height 12
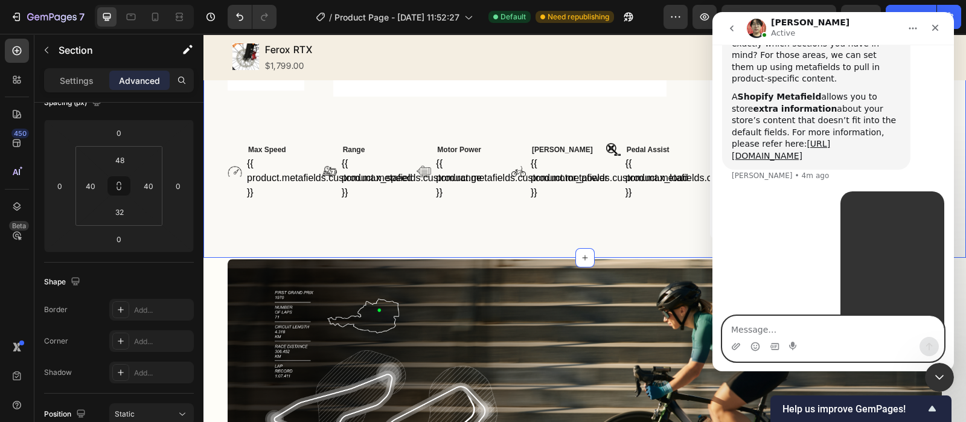
click at [908, 366] on div "I want thes sections" at bounding box center [892, 372] width 84 height 12
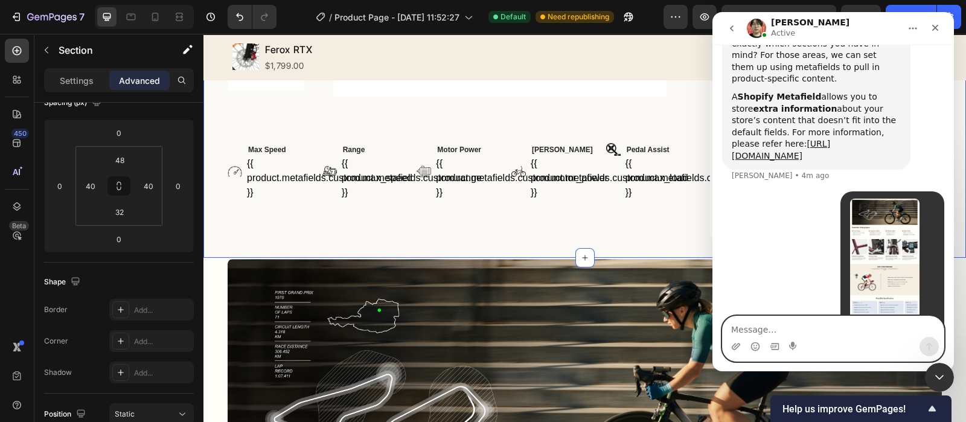
click at [908, 366] on div "I want thes sections" at bounding box center [892, 372] width 84 height 12
click at [907, 366] on div "I want thes sections" at bounding box center [892, 372] width 84 height 12
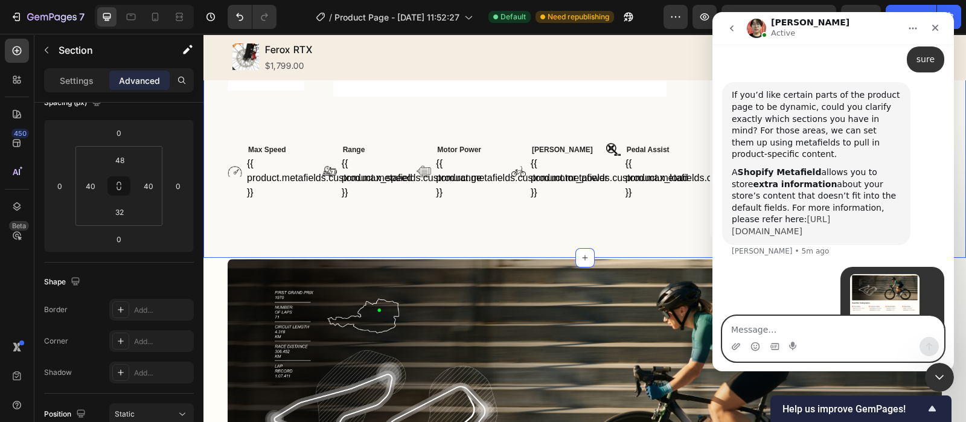
click at [828, 214] on link "[URL][DOMAIN_NAME]" at bounding box center [780, 225] width 98 height 22
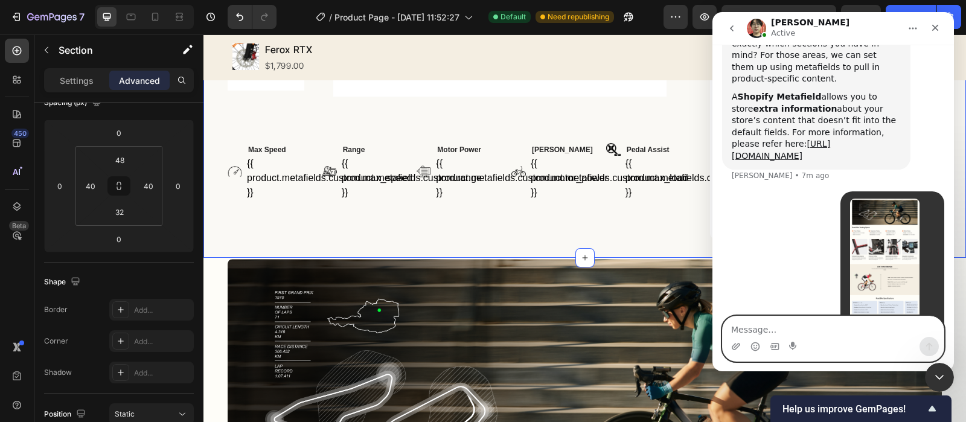
click at [801, 243] on div "I want thes sections • 2m ago" at bounding box center [833, 295] width 222 height 209
click at [772, 191] on div "I want thes sections • 6m ago" at bounding box center [833, 295] width 222 height 209
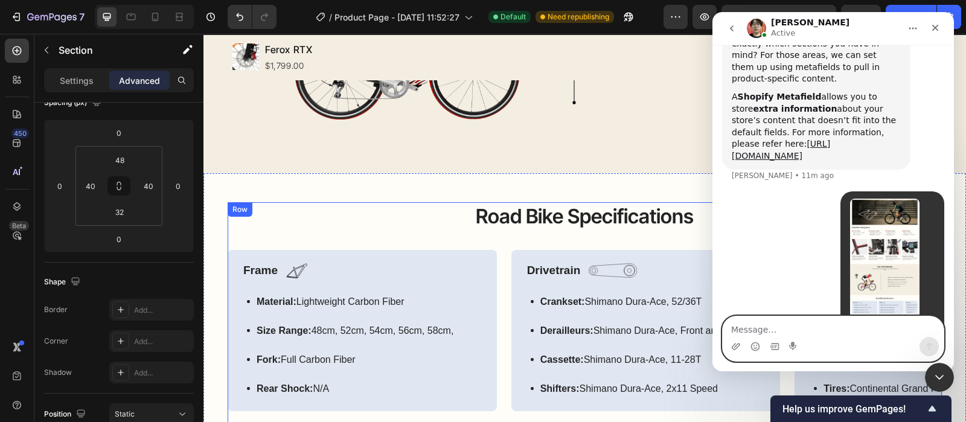
scroll to position [1735, 0]
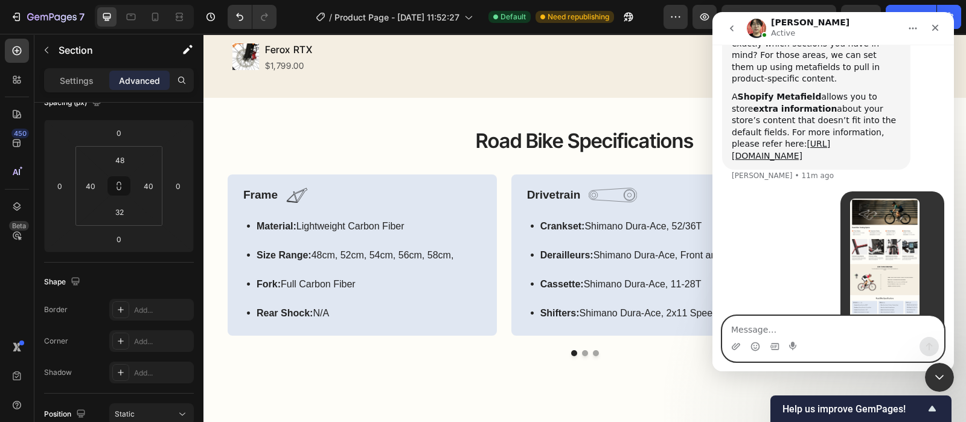
click at [800, 209] on div "I want thes sections • 7m ago" at bounding box center [833, 295] width 222 height 209
click at [796, 209] on div "I want thes sections • 7m ago" at bounding box center [833, 295] width 222 height 209
click at [746, 205] on div "I want thes sections • 7m ago" at bounding box center [833, 295] width 222 height 209
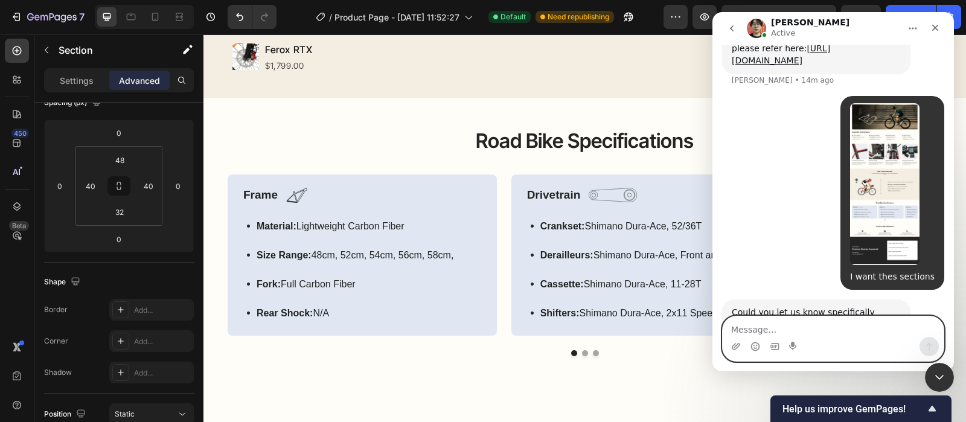
click at [799, 307] on div "Could you let us know specifically which content you’d like to make dynamic — f…" at bounding box center [815, 342] width 169 height 71
click at [842, 307] on div "Could you let us know specifically which content you’d like to make dynamic — f…" at bounding box center [815, 342] width 169 height 71
click at [869, 307] on div "Could you let us know specifically which content you’d like to make dynamic — f…" at bounding box center [815, 342] width 169 height 71
click at [816, 333] on textarea "Message…" at bounding box center [832, 326] width 221 height 21
click at [733, 345] on icon "Upload attachment" at bounding box center [735, 346] width 8 height 7
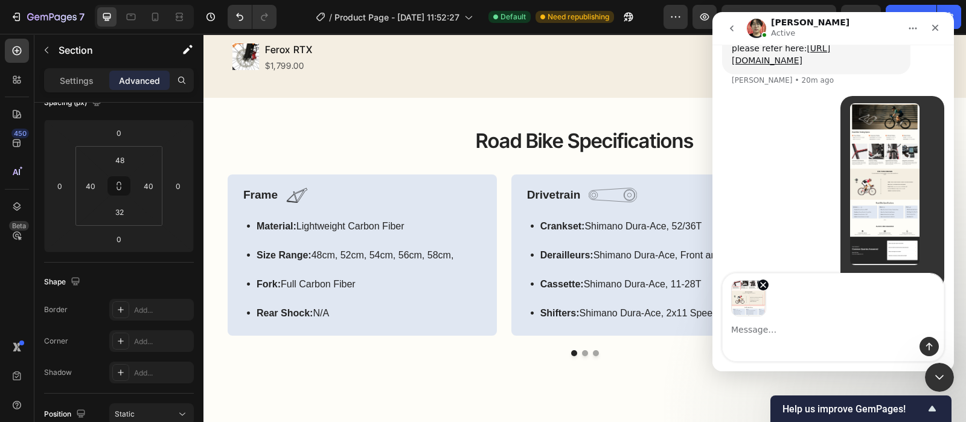
scroll to position [1148, 0]
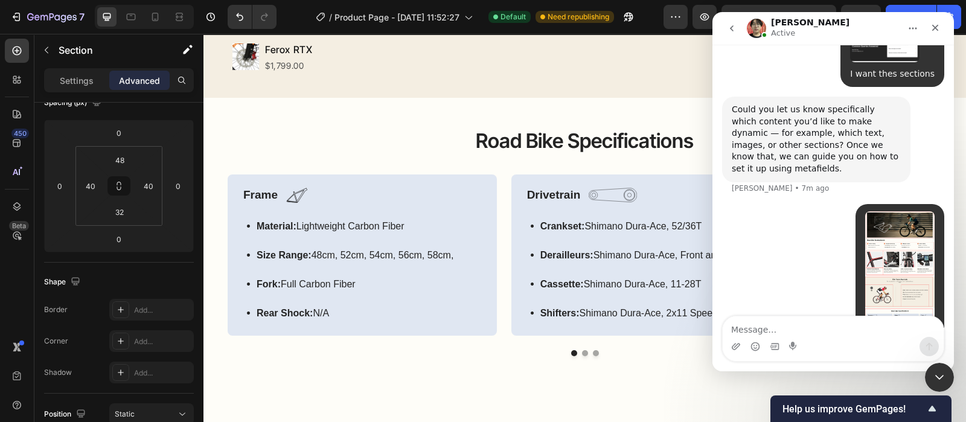
scroll to position [1, 0]
click at [789, 203] on div "Marked • 3m ago" at bounding box center [833, 307] width 222 height 209
click at [766, 205] on div "Marked • 7m ago" at bounding box center [833, 305] width 222 height 204
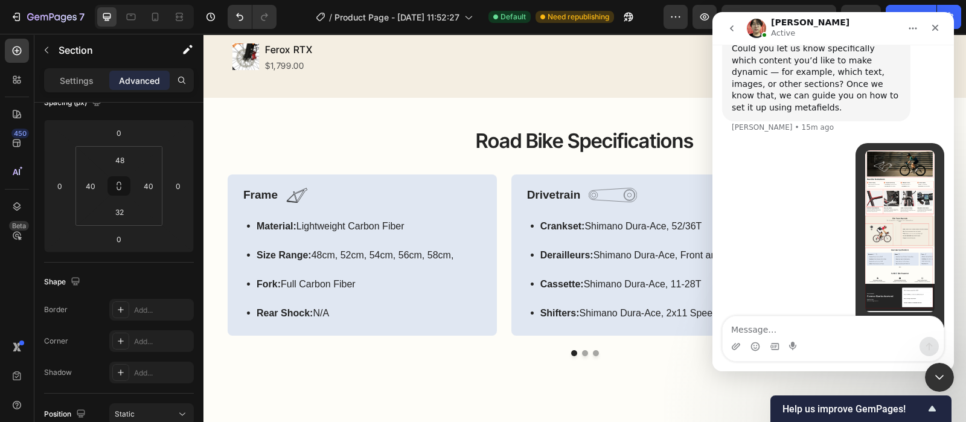
click at [801, 354] on div "Thank you for clarifying, please allow some time to check on this." at bounding box center [815, 366] width 169 height 24
click at [804, 354] on div "Thank you for clarifying, please allow some time to check on this." at bounding box center [815, 366] width 169 height 24
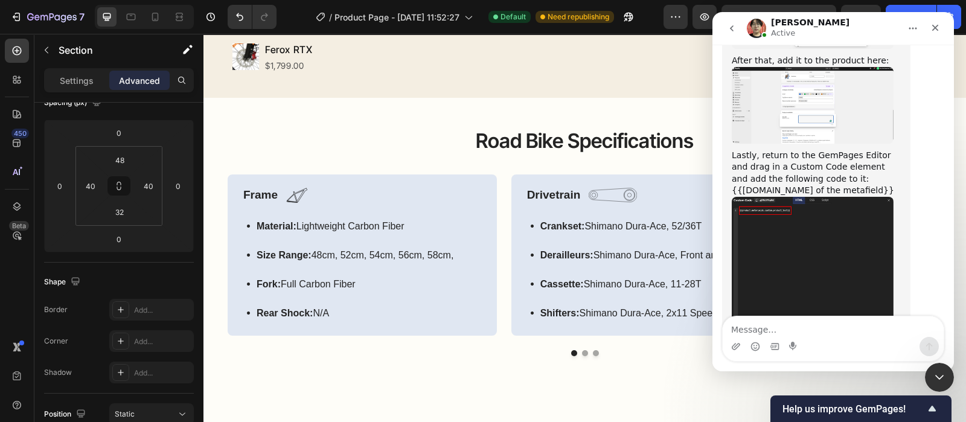
click at [786, 354] on div "After that, publish the page and check the result on the live site." at bounding box center [815, 366] width 169 height 24
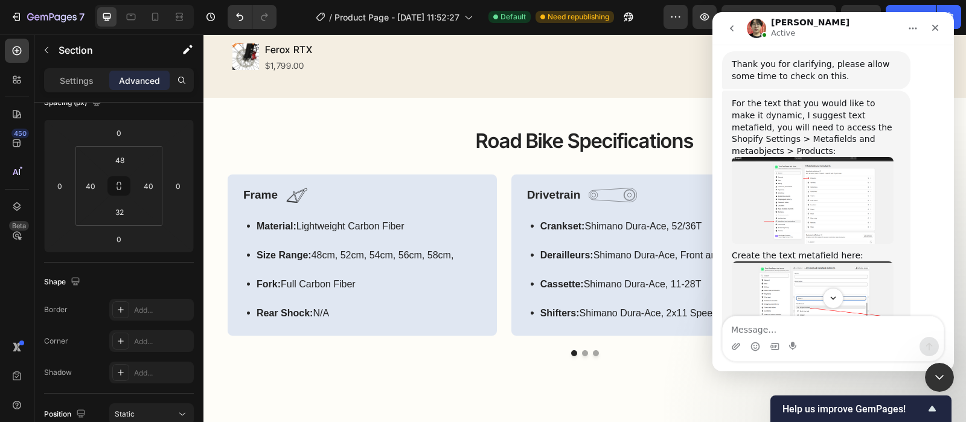
scroll to position [1740, 0]
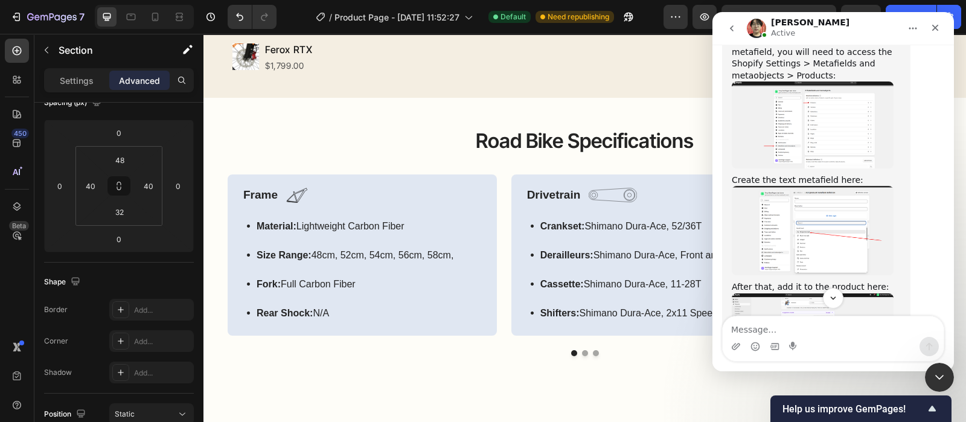
click at [838, 293] on img "Ethan says…" at bounding box center [812, 331] width 162 height 77
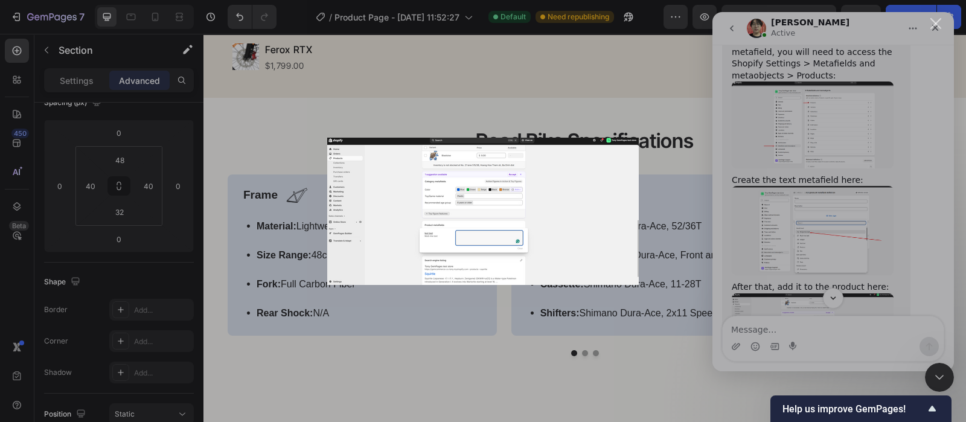
click at [492, 218] on img "Close" at bounding box center [482, 211] width 311 height 147
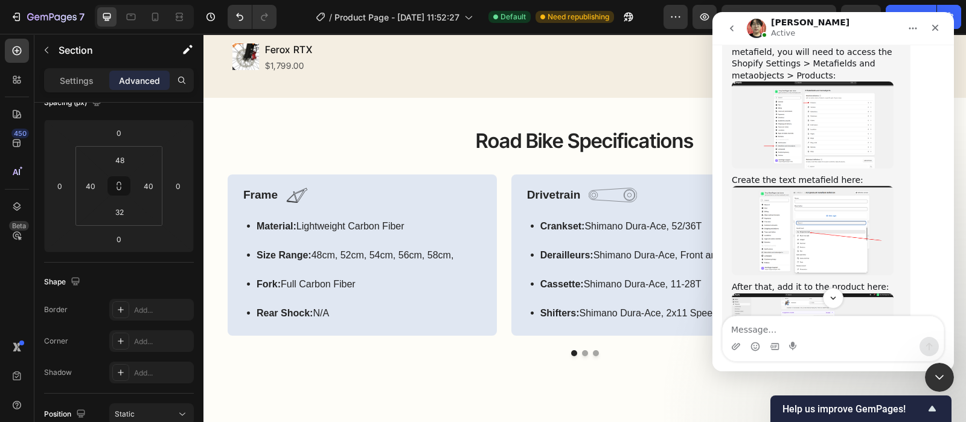
click at [763, 186] on img "Ethan says…" at bounding box center [812, 230] width 162 height 89
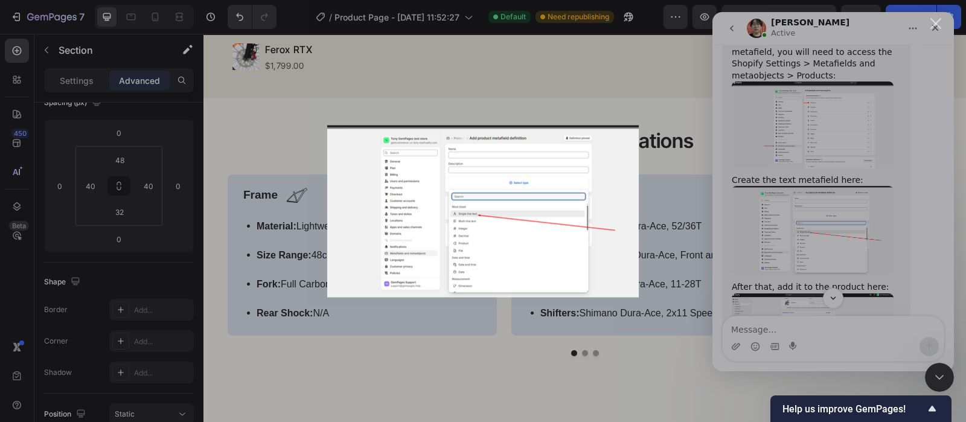
click at [659, 167] on div "Intercom messenger" at bounding box center [483, 211] width 966 height 422
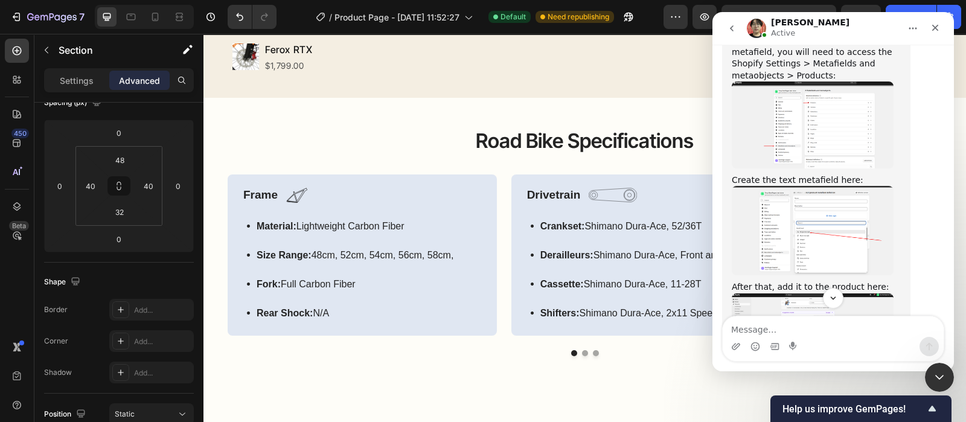
click at [827, 293] on img "Ethan says…" at bounding box center [812, 331] width 162 height 77
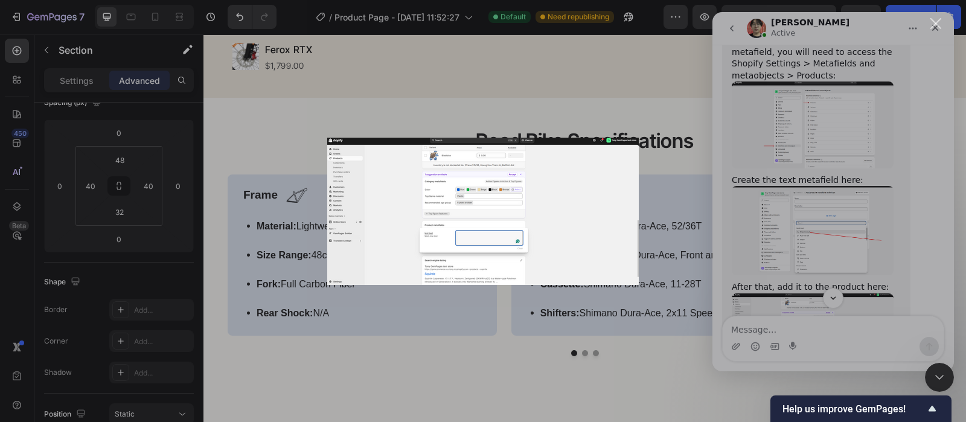
click at [824, 219] on div "Intercom messenger" at bounding box center [483, 211] width 966 height 422
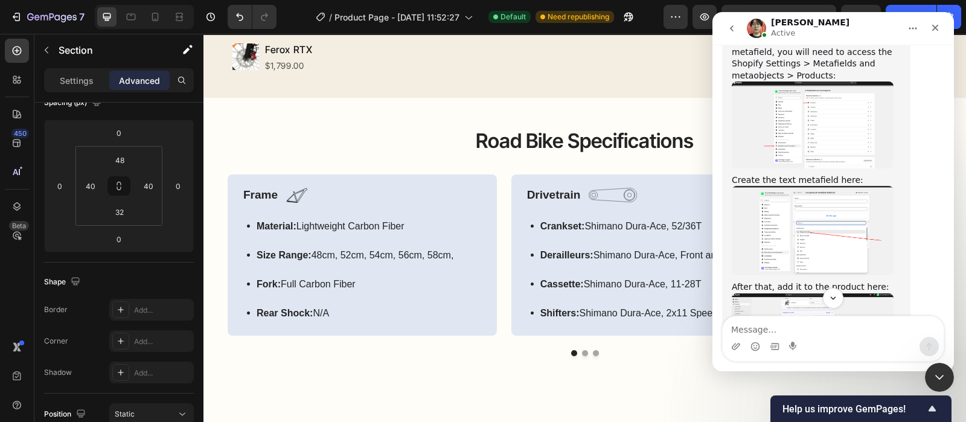
click at [824, 293] on img "Ethan says…" at bounding box center [812, 331] width 162 height 77
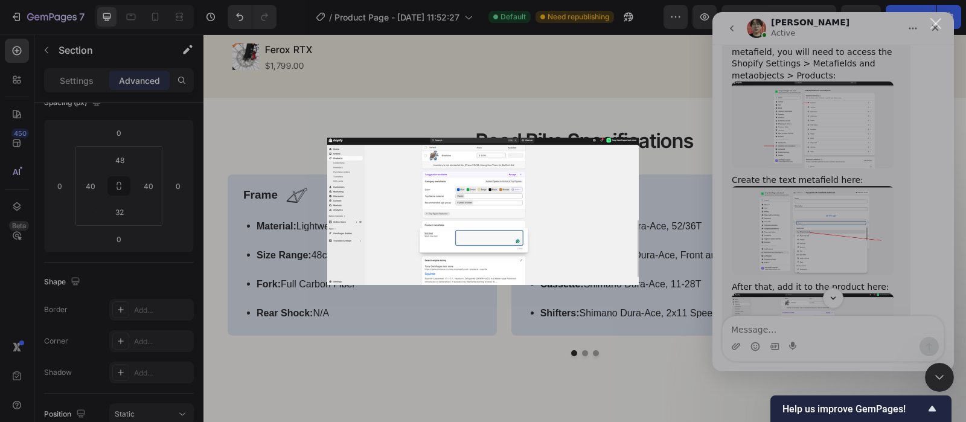
click at [824, 218] on div "Intercom messenger" at bounding box center [483, 211] width 966 height 422
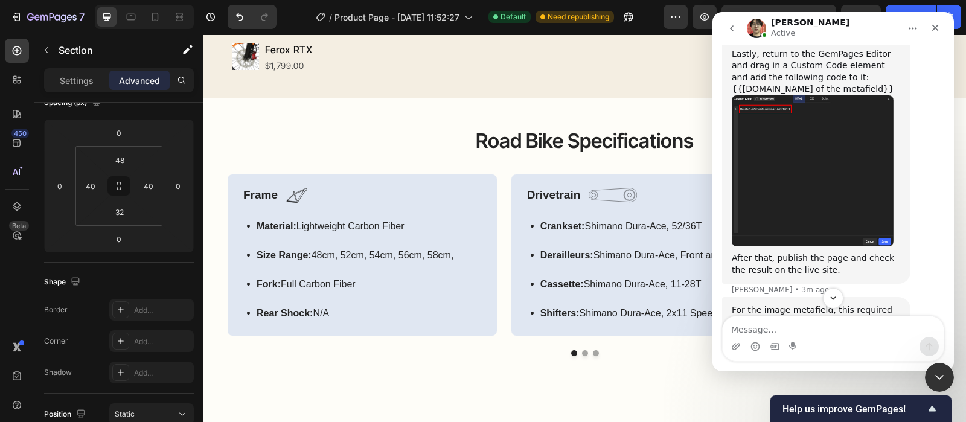
scroll to position [2143, 0]
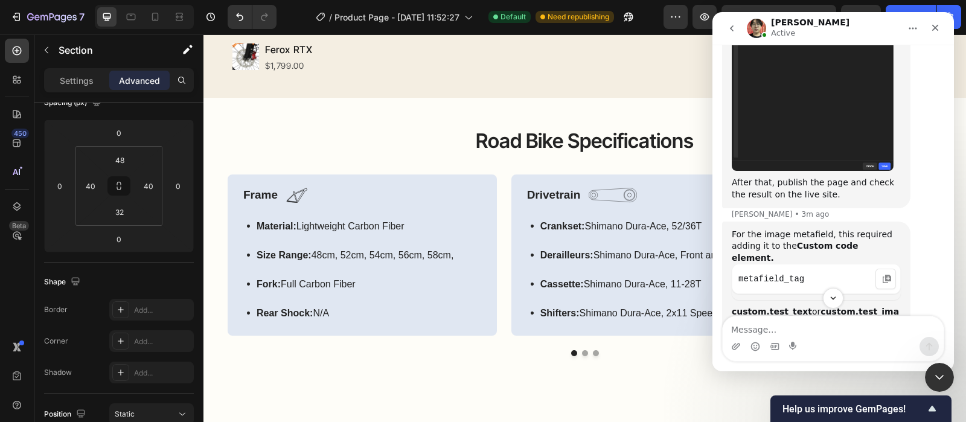
click at [786, 270] on code "metafield_tag" at bounding box center [816, 279] width 156 height 18
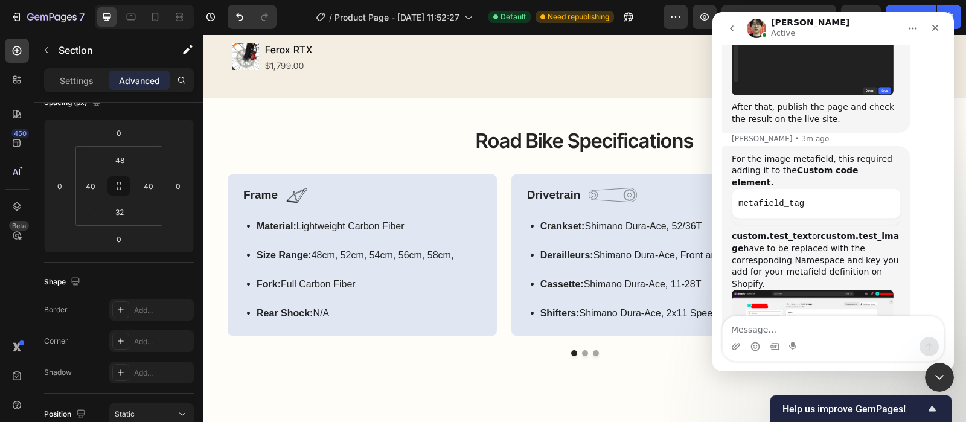
click at [827, 290] on img "Ethan says…" at bounding box center [812, 325] width 162 height 70
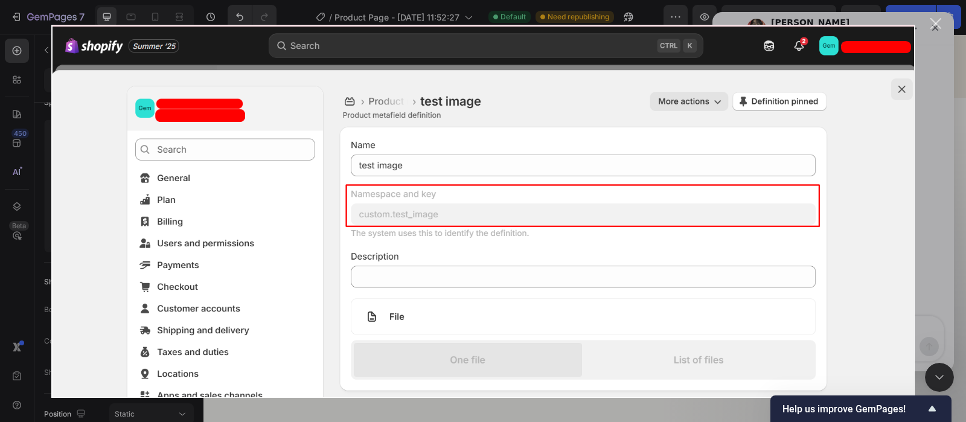
scroll to position [0, 0]
click at [929, 145] on div "Intercom messenger" at bounding box center [483, 211] width 966 height 422
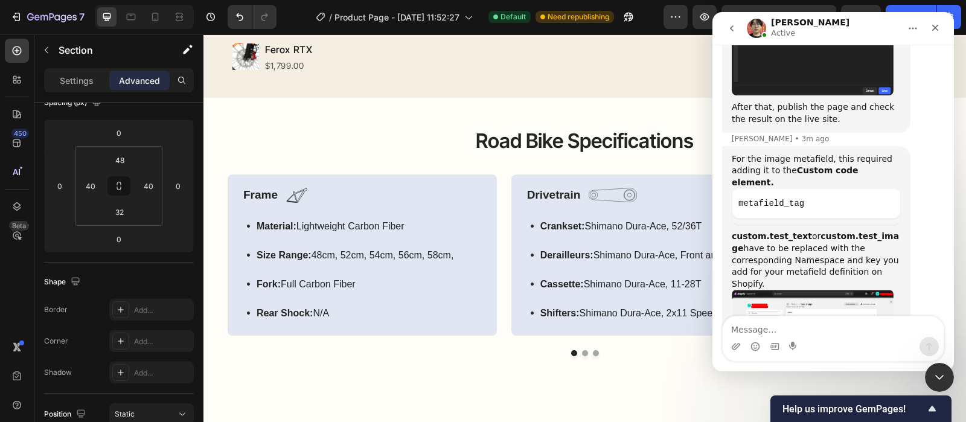
click at [816, 290] on img "Ethan says…" at bounding box center [812, 325] width 162 height 70
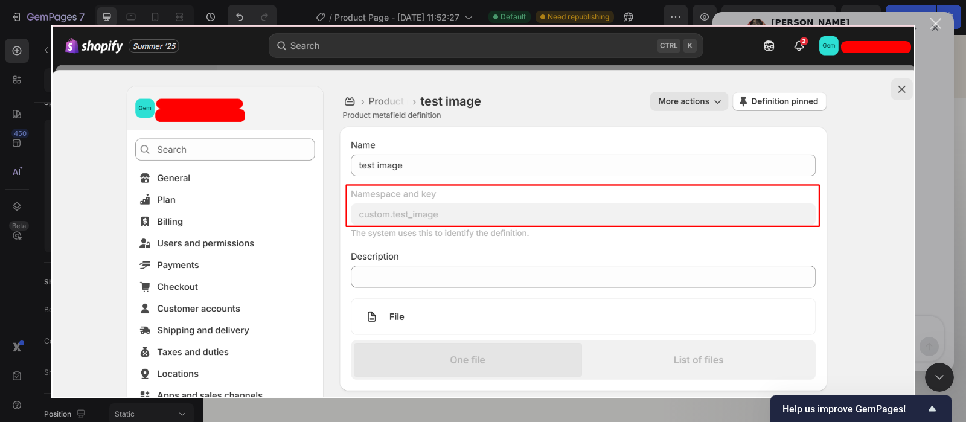
click at [934, 146] on div "Intercom messenger" at bounding box center [483, 211] width 966 height 422
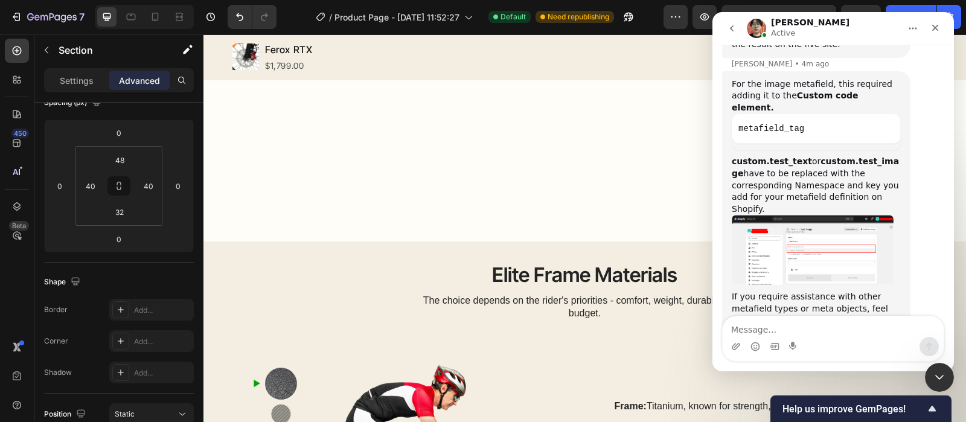
scroll to position [1358, 0]
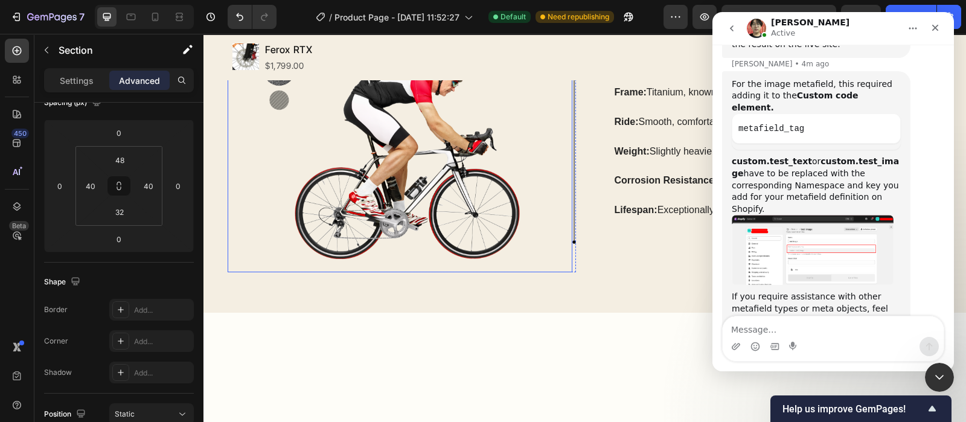
click at [488, 255] on img at bounding box center [400, 151] width 345 height 241
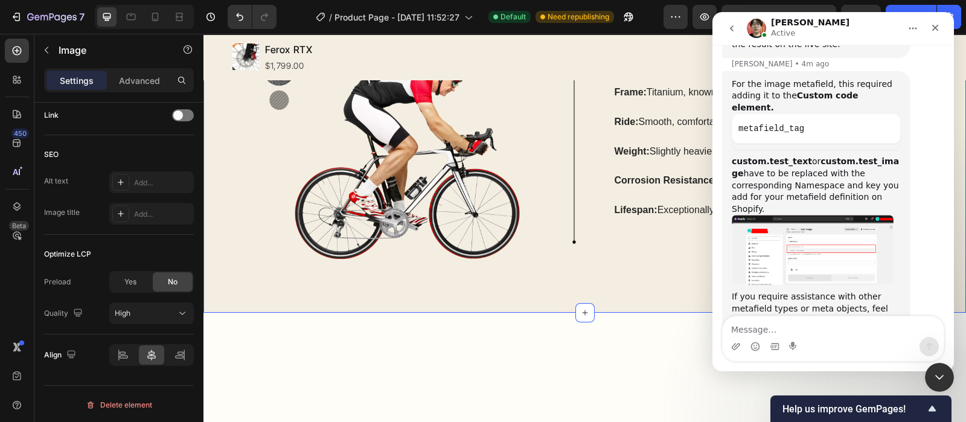
click at [406, 91] on div "Elite Frame Materials Heading The choice depends on the rider's priorities - co…" at bounding box center [584, 120] width 762 height 386
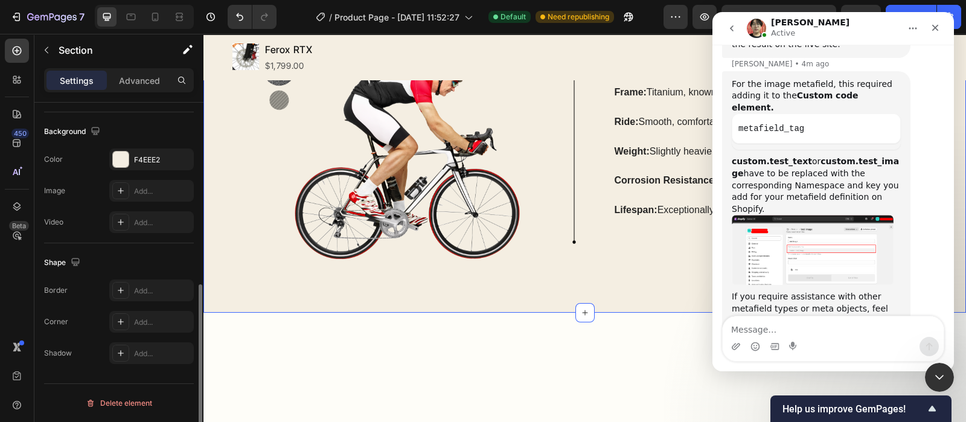
scroll to position [0, 0]
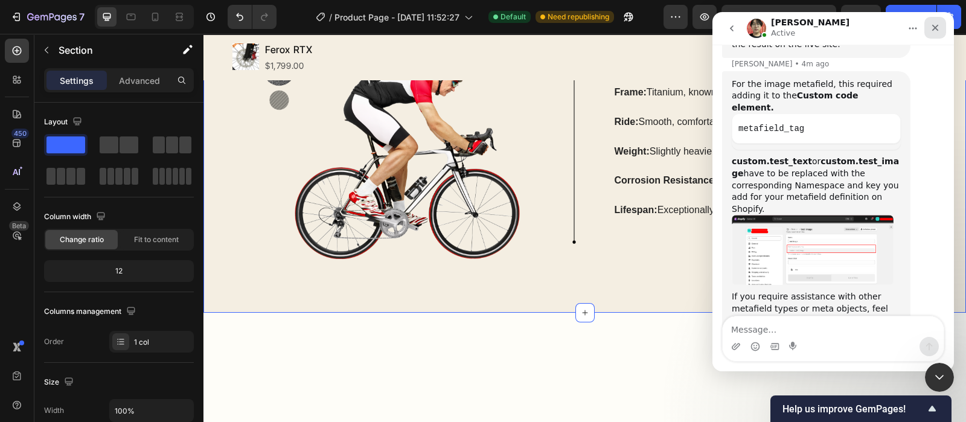
drag, startPoint x: 932, startPoint y: 34, endPoint x: 1404, endPoint y: 45, distance: 471.5
click at [932, 34] on div "Close" at bounding box center [935, 28] width 22 height 22
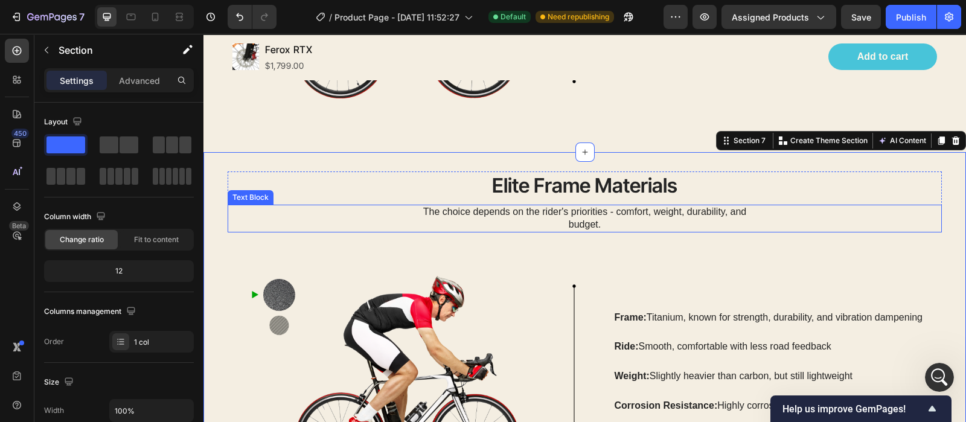
scroll to position [1756, 0]
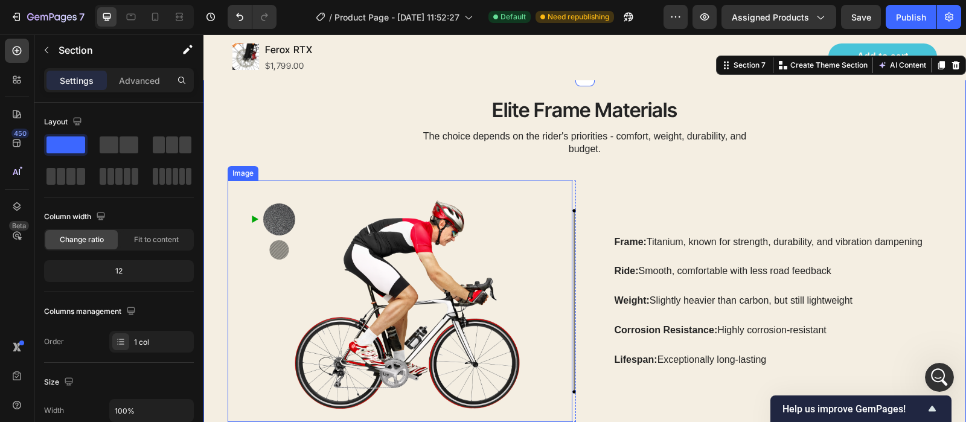
click at [400, 218] on img at bounding box center [400, 300] width 345 height 241
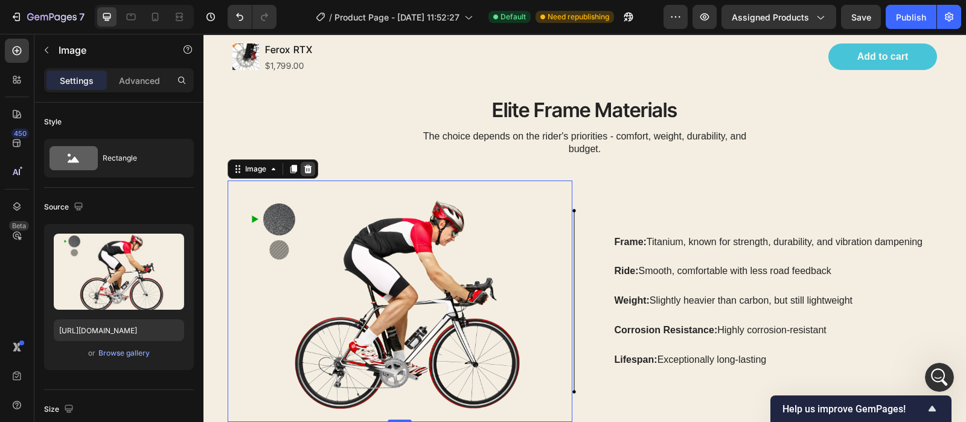
click at [308, 167] on icon at bounding box center [308, 168] width 8 height 8
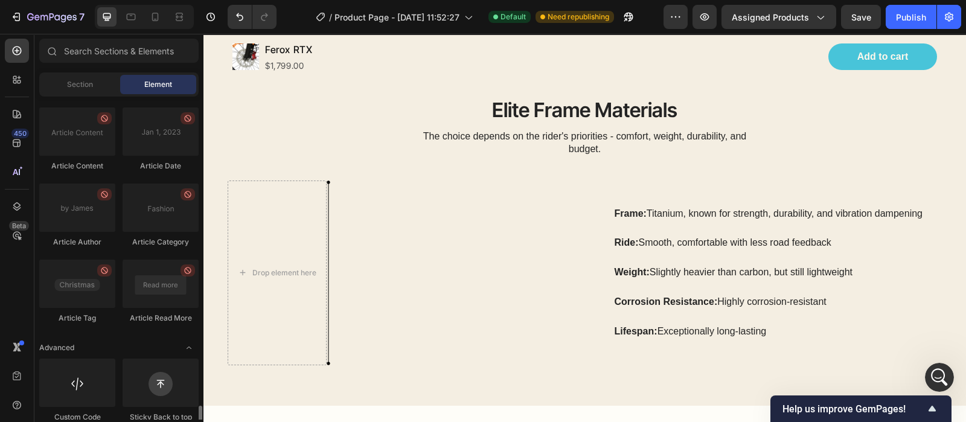
scroll to position [3334, 0]
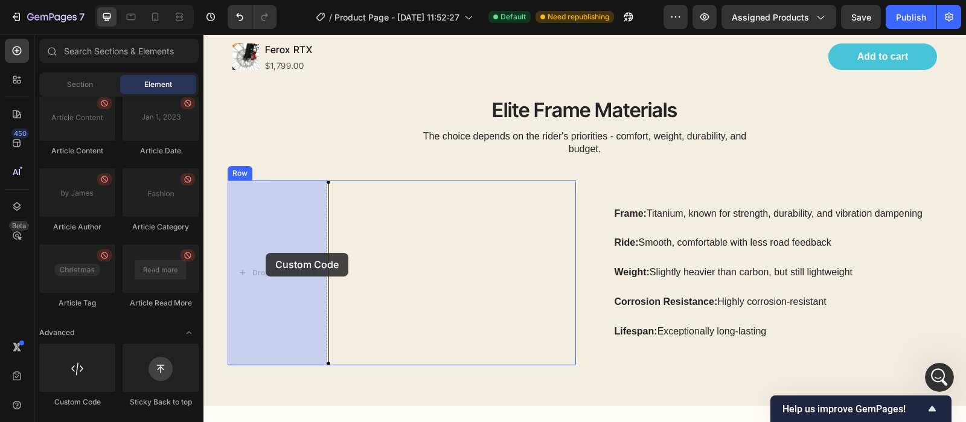
drag, startPoint x: 297, startPoint y: 417, endPoint x: 266, endPoint y: 253, distance: 167.1
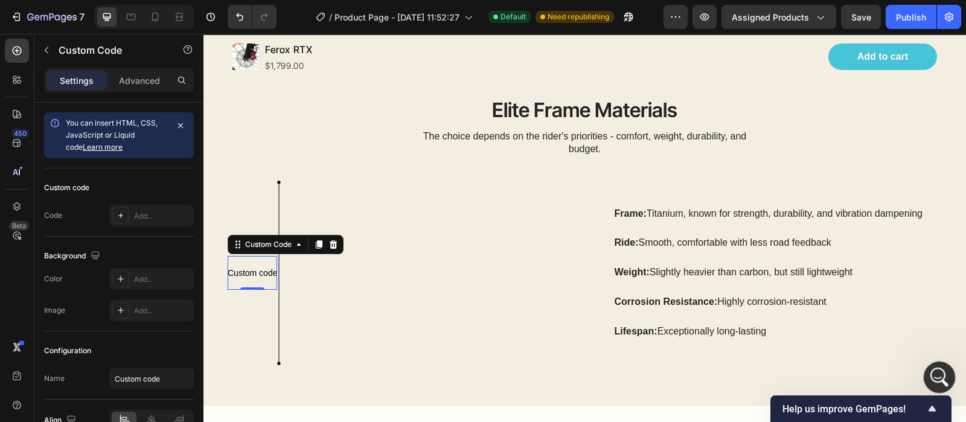
click at [939, 369] on icon "Open Intercom Messenger" at bounding box center [938, 376] width 20 height 20
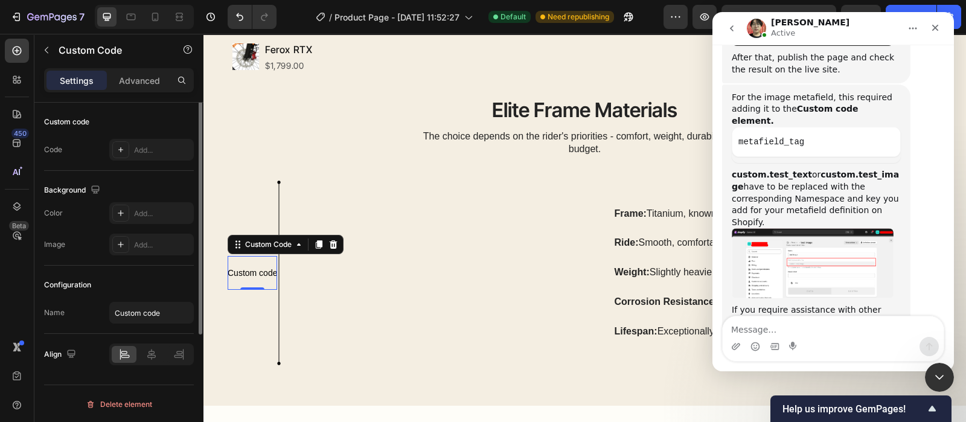
scroll to position [0, 0]
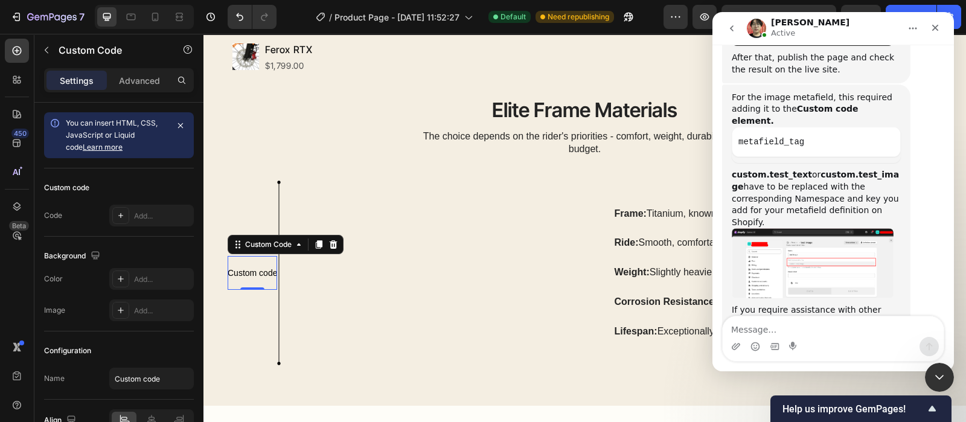
click at [783, 327] on textarea "Message…" at bounding box center [832, 326] width 221 height 21
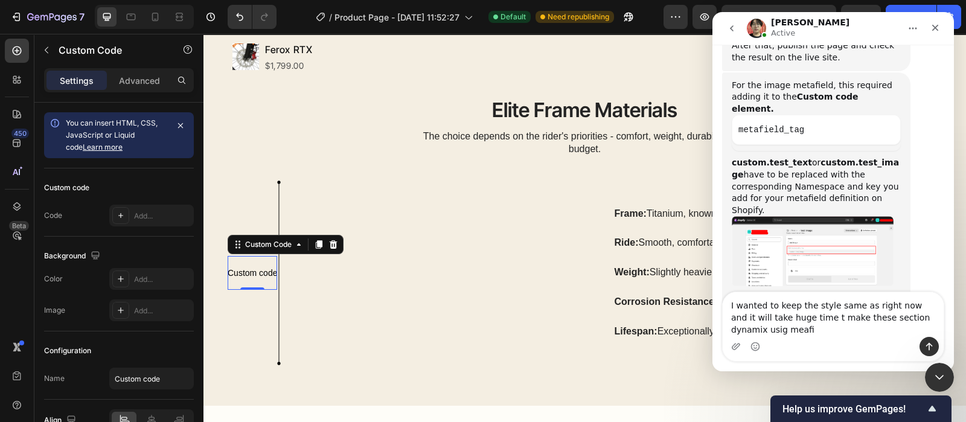
scroll to position [2269, 0]
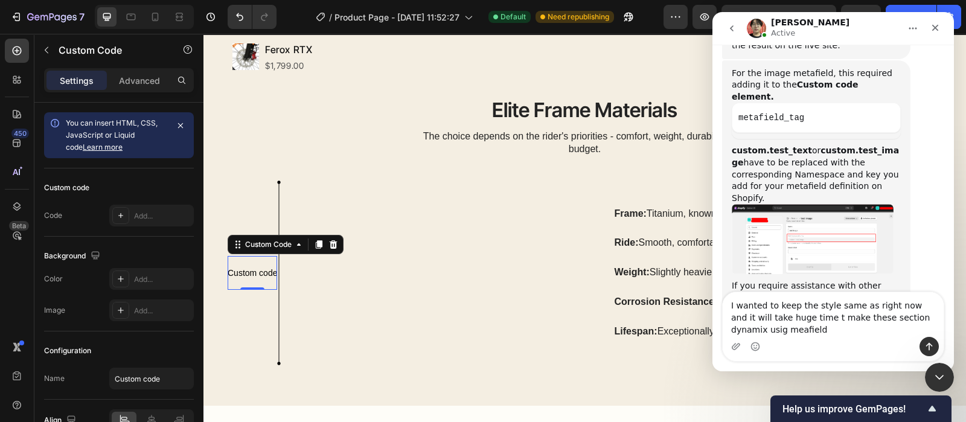
type textarea "I wanted to keep the style same as right now and it will take huge time t make …"
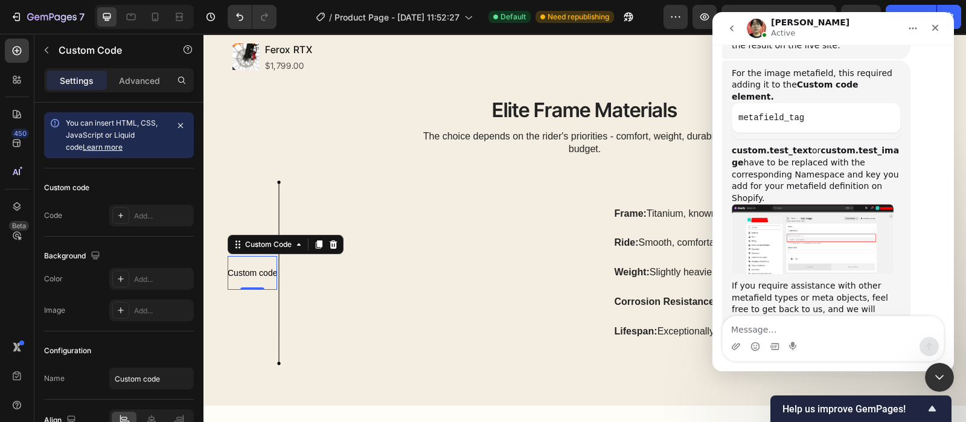
scroll to position [2305, 0]
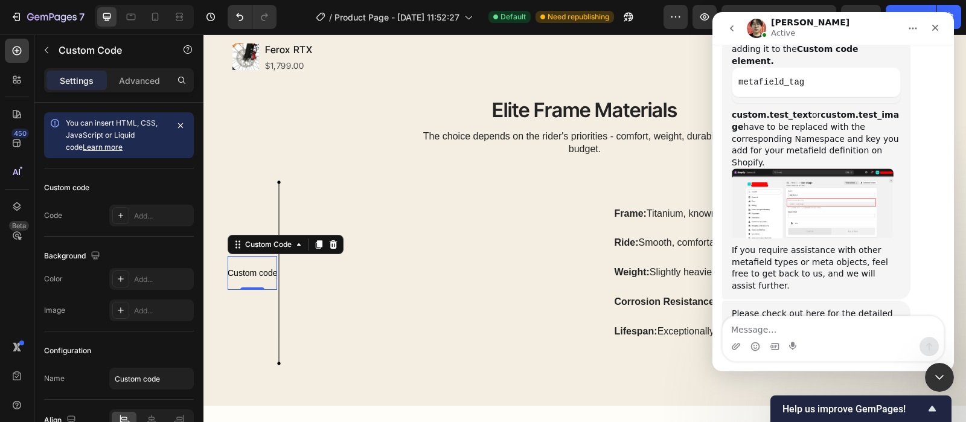
drag, startPoint x: 882, startPoint y: 291, endPoint x: 747, endPoint y: 263, distance: 137.4
click at [747, 360] on div "I wanted to keep the style same as right now and it will take huge time t make …" at bounding box center [833, 398] width 222 height 76
copy div "I wanted to keep the style same as right now and it will take huge time t make …"
drag, startPoint x: 830, startPoint y: 275, endPoint x: 831, endPoint y: 287, distance: 12.1
click at [831, 368] on div "I wanted to keep the style same as right now and it will take huge time t make …" at bounding box center [849, 391] width 169 height 47
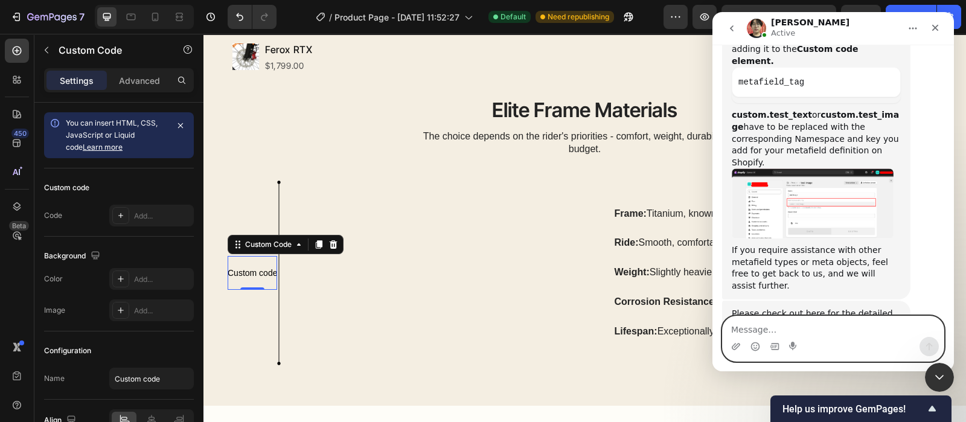
click at [746, 329] on textarea "Message…" at bounding box center [832, 326] width 221 height 21
paste textarea "I wanted to keep the style the same as it is right now, and it will take a huge…"
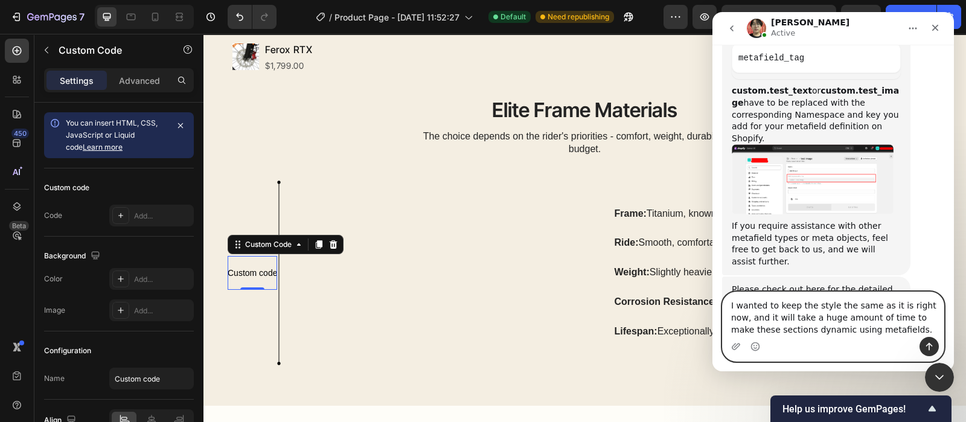
type textarea "I wanted to keep the style the same as it is right now, and it will take a huge…"
click at [925, 346] on icon "Send a message…" at bounding box center [929, 347] width 10 height 10
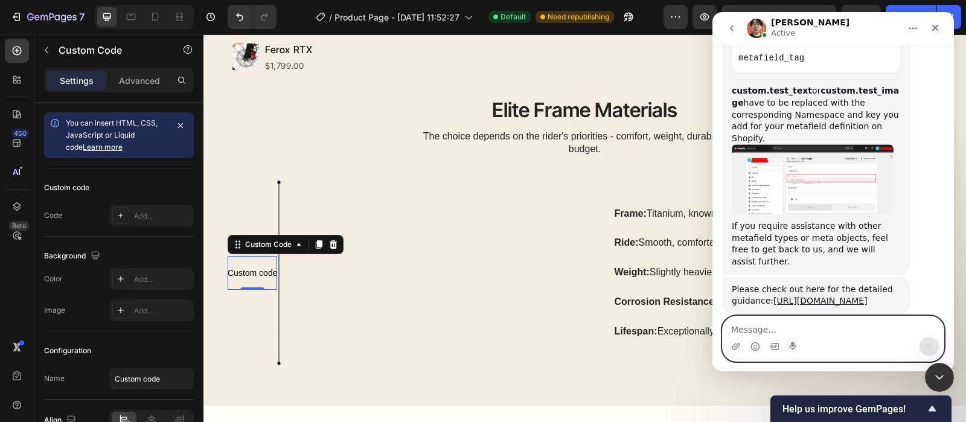
scroll to position [2368, 0]
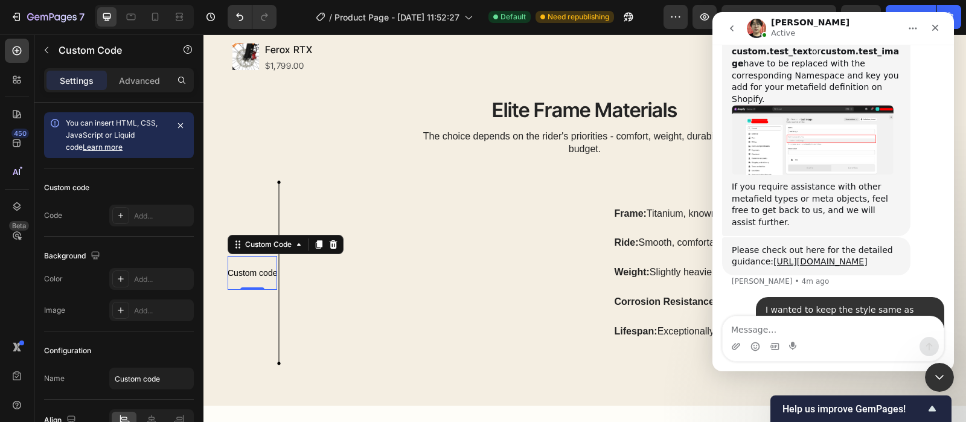
click at [792, 367] on div "I wanted to keep the style the same as it is right now, and it will take a huge…" at bounding box center [849, 390] width 169 height 47
click at [831, 367] on div "I wanted to keep the style the same as it is right now, and it will take a huge…" at bounding box center [849, 390] width 169 height 47
drag, startPoint x: 934, startPoint y: 33, endPoint x: 1428, endPoint y: 23, distance: 493.7
click at [934, 33] on div "Close" at bounding box center [935, 28] width 22 height 22
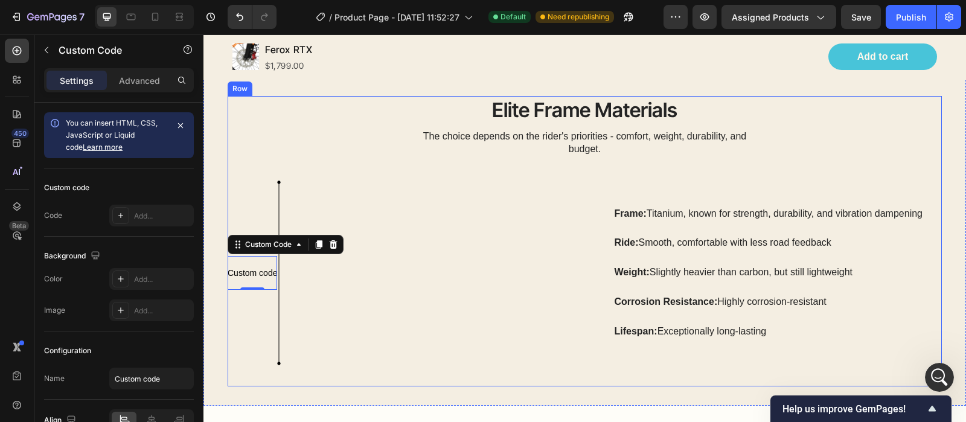
click at [314, 164] on div "Elite Frame Materials Heading The choice depends on the rider's priorities - co…" at bounding box center [585, 241] width 714 height 290
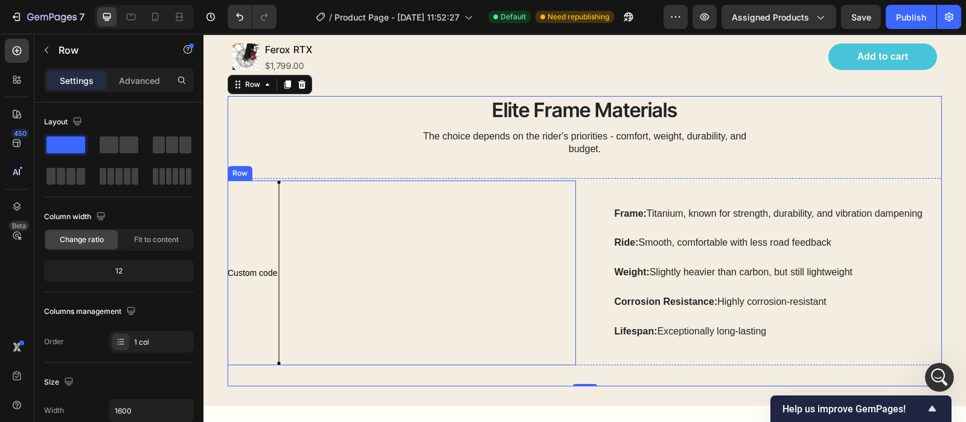
click at [244, 231] on div "Custom code Custom Code" at bounding box center [252, 272] width 49 height 185
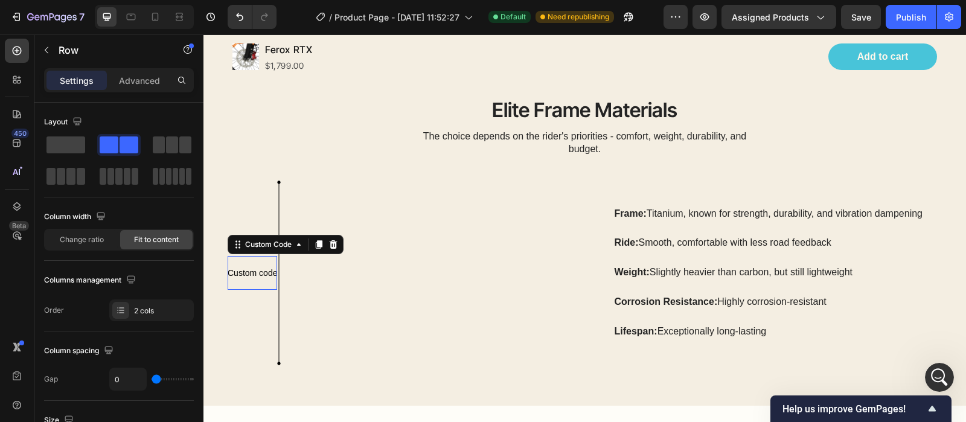
click at [259, 283] on p "Custom code" at bounding box center [252, 273] width 49 height 34
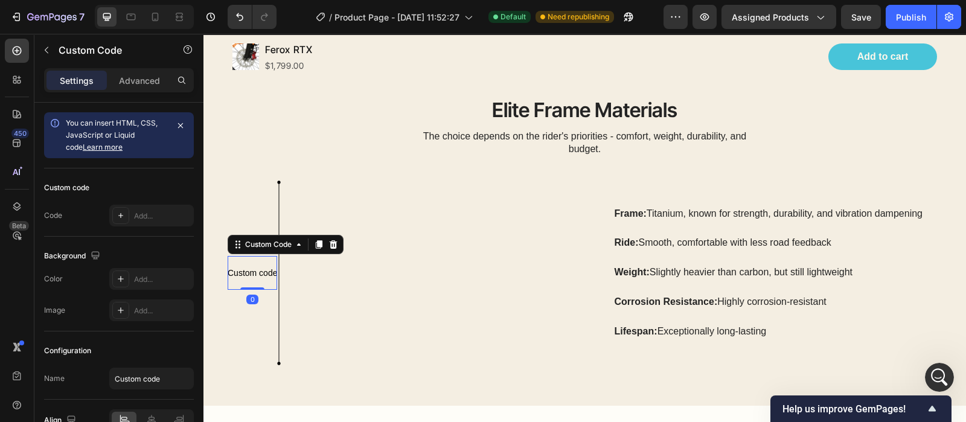
click at [240, 276] on span "Custom code" at bounding box center [252, 273] width 49 height 14
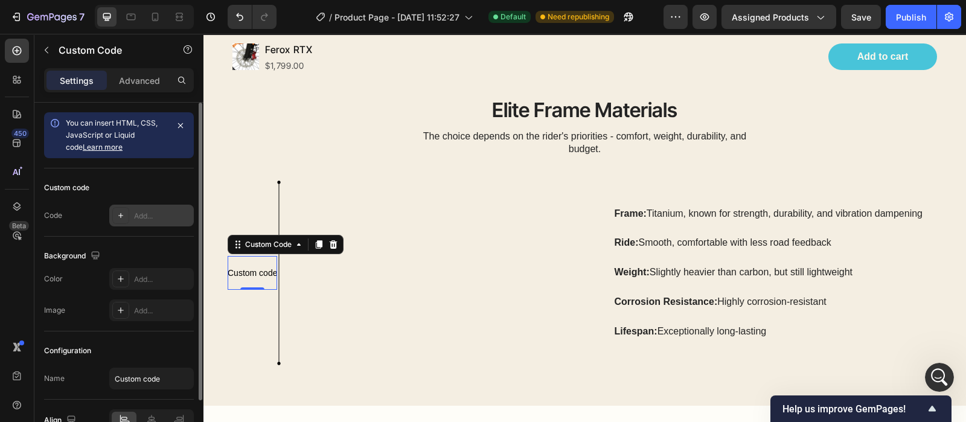
click at [130, 221] on div "Add..." at bounding box center [151, 216] width 84 height 22
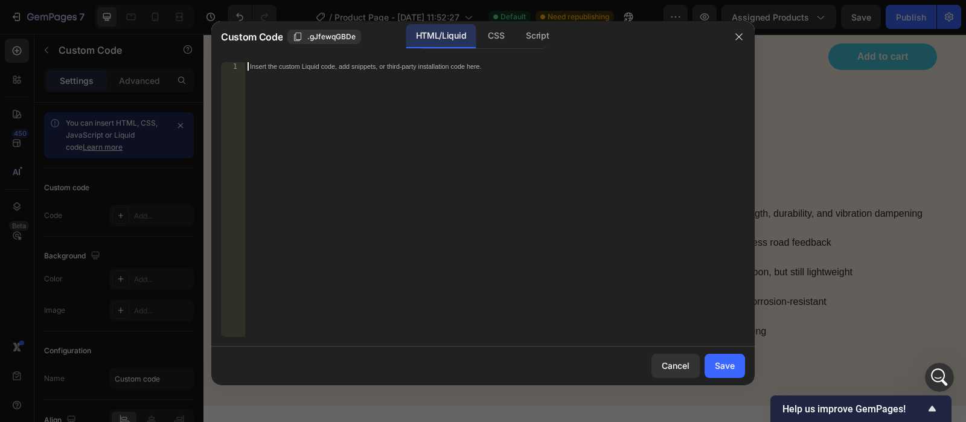
click at [391, 95] on div "Insert the custom Liquid code, add snippets, or third-party installation code h…" at bounding box center [495, 207] width 500 height 291
paste textarea "I wanted to keep the style the same as it is right now, and it will take a huge…"
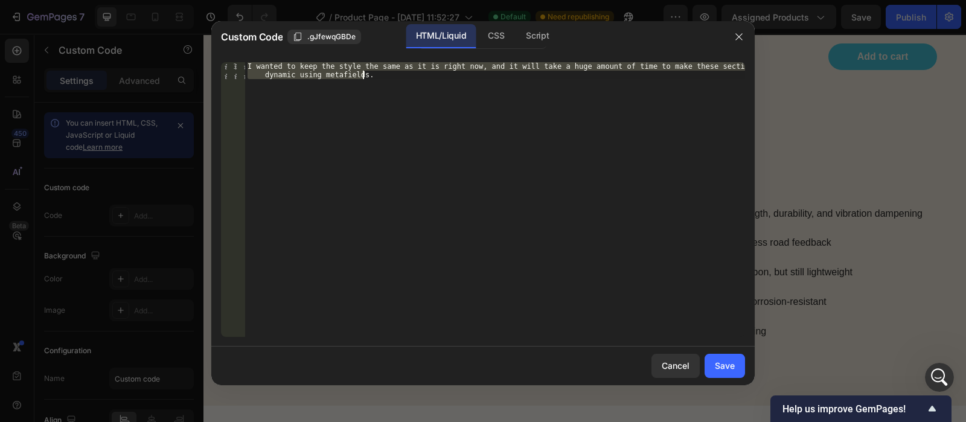
click at [385, 107] on div "I wanted to keep the style the same as it is right now, and it will take a huge…" at bounding box center [495, 199] width 500 height 275
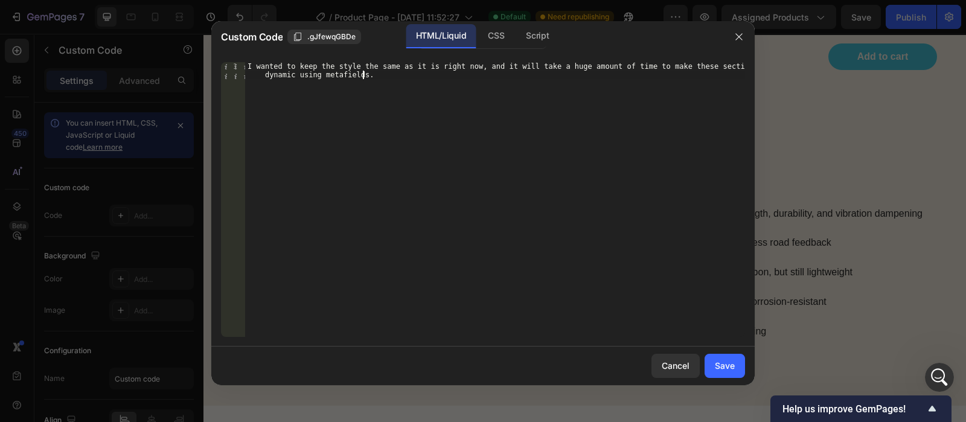
click at [399, 89] on div "I wanted to keep the style the same as it is right now, and it will take a huge…" at bounding box center [495, 216] width 500 height 308
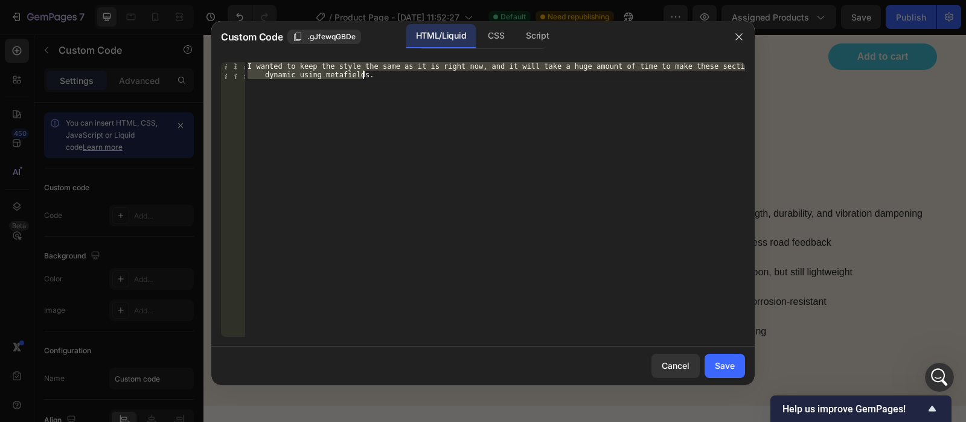
paste textarea "road test image"
type textarea "road test image"
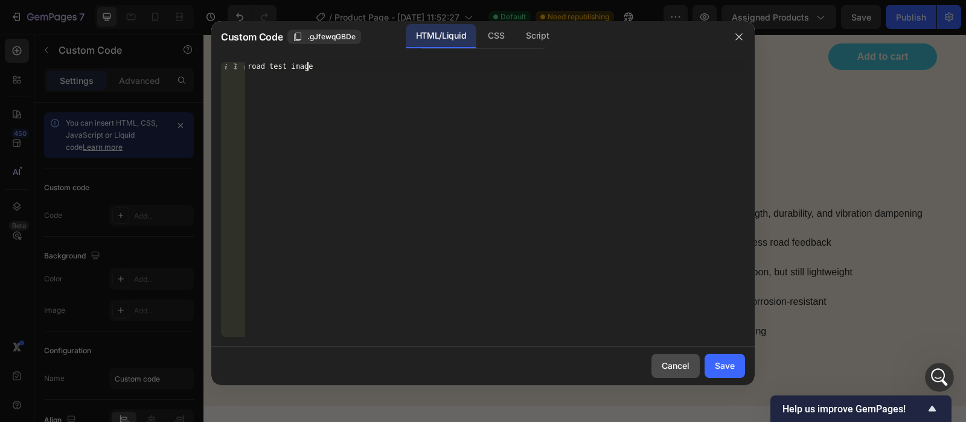
click at [684, 355] on button "Cancel" at bounding box center [675, 366] width 48 height 24
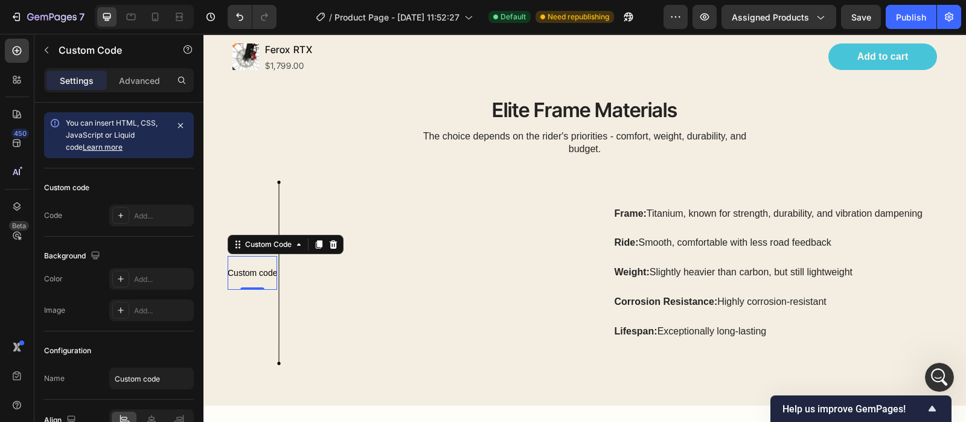
click at [923, 377] on div "Elite Frame Materials Heading The choice depends on the rider's priorities - co…" at bounding box center [585, 241] width 714 height 290
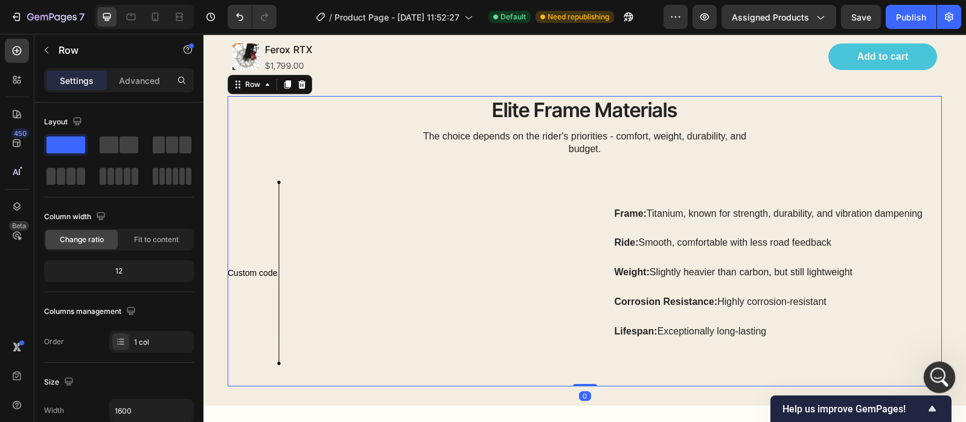
click at [932, 374] on icon "Open Intercom Messenger" at bounding box center [938, 376] width 20 height 20
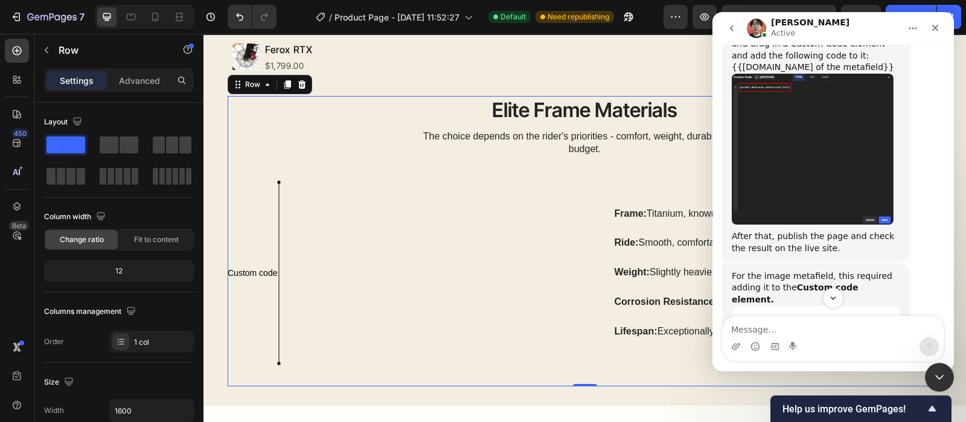
scroll to position [1915, 0]
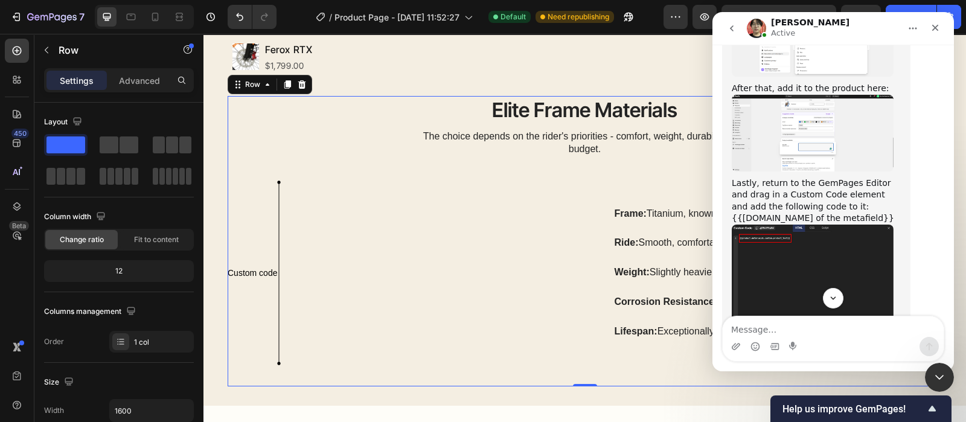
drag, startPoint x: 774, startPoint y: 123, endPoint x: 731, endPoint y: 115, distance: 43.6
click at [731, 212] on div "{{product.metafields.custom.name of the metafield}}" at bounding box center [815, 218] width 169 height 12
copy div "{{product.metafields.custom.name of the metafield}}"
click at [929, 30] on div "Close" at bounding box center [935, 28] width 22 height 22
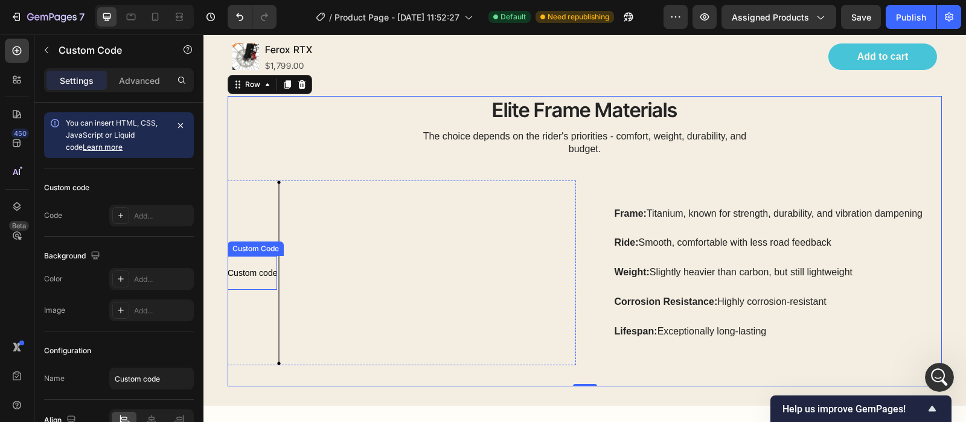
click at [255, 269] on span "Custom code" at bounding box center [252, 273] width 49 height 14
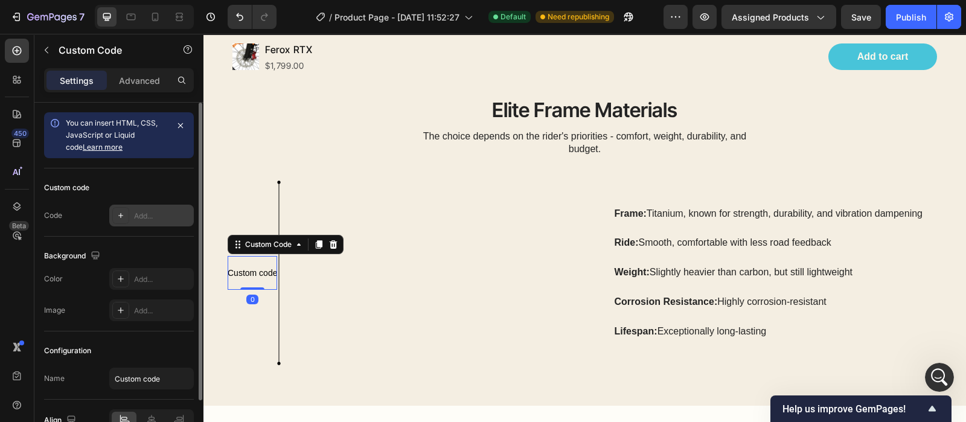
click at [146, 214] on div "Add..." at bounding box center [162, 216] width 57 height 11
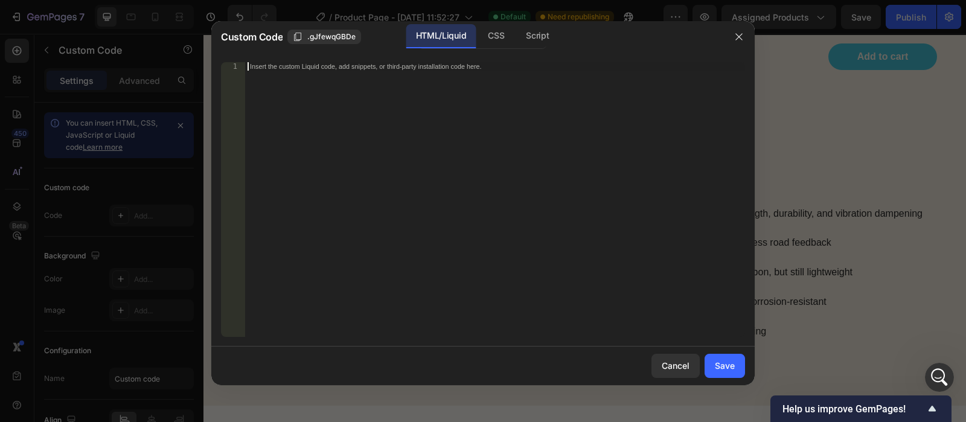
click at [351, 90] on div "Insert the custom Liquid code, add snippets, or third-party installation code h…" at bounding box center [495, 207] width 500 height 291
paste textarea "{{product.metafields.custom.name of the metafield}}"
drag, startPoint x: 442, startPoint y: 66, endPoint x: 330, endPoint y: 67, distance: 111.6
click at [330, 67] on div "{{product.metafields.custom.name of the metafield}}" at bounding box center [495, 207] width 500 height 291
click at [358, 65] on div "{{product.metafields.custom.name of the metafield}}" at bounding box center [495, 199] width 500 height 275
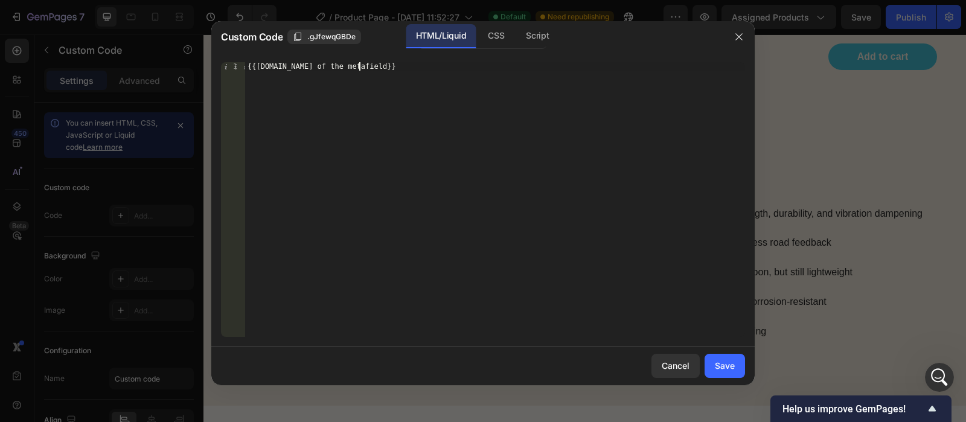
click at [441, 68] on div "{{product.metafields.custom.name of the metafield}}" at bounding box center [495, 207] width 500 height 291
paste textarea "{{product.metafields.custom.name of the metafield}}"
paste textarea "road test image"
click at [398, 65] on div "{{product.metafields.custom.road test image}}" at bounding box center [495, 207] width 500 height 291
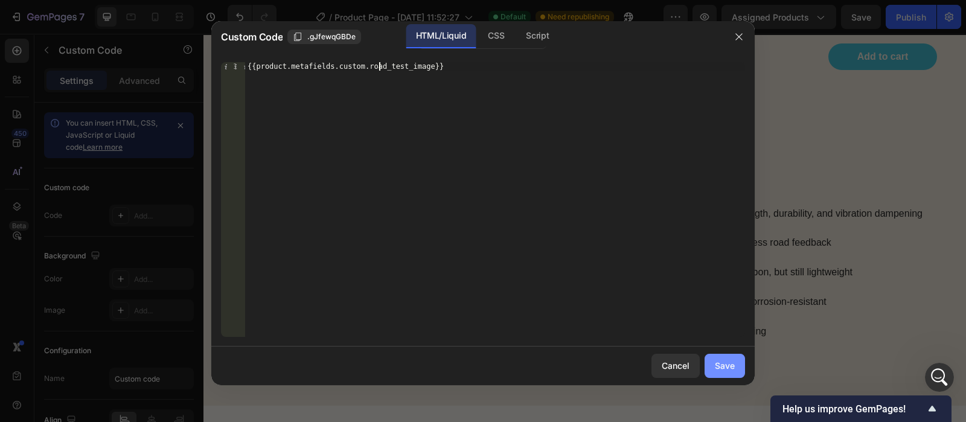
type textarea "{{product.metafields.custom.road_test_image}}"
click at [724, 366] on div "Save" at bounding box center [725, 365] width 20 height 13
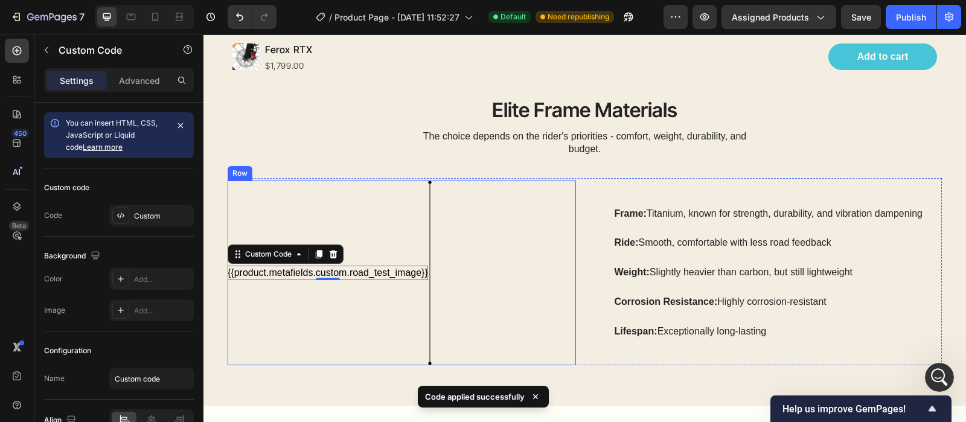
click at [349, 208] on div "{{product.metafields.custom.road_test_image}} Custom Code 0" at bounding box center [328, 272] width 200 height 185
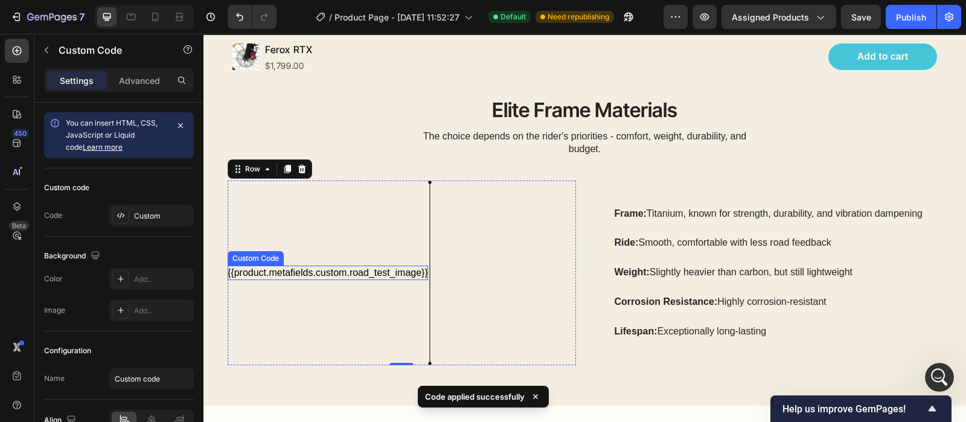
click at [337, 276] on div "{{product.metafields.custom.road_test_image}} Custom Code" at bounding box center [328, 273] width 200 height 14
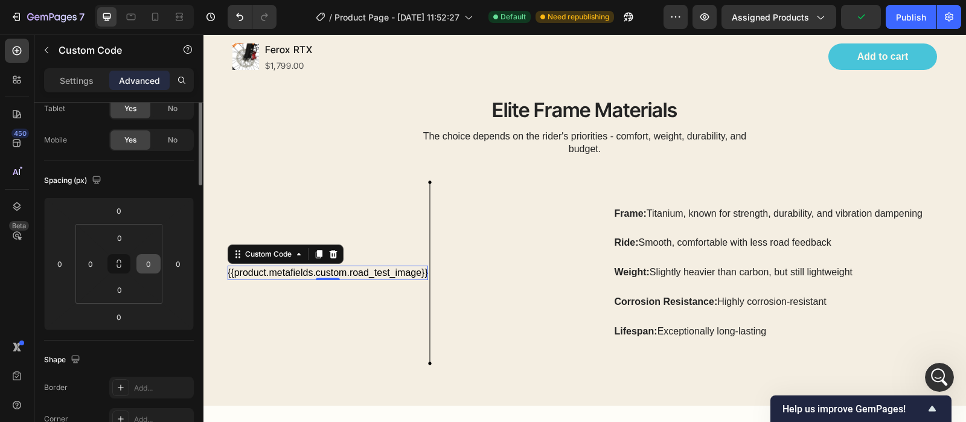
scroll to position [0, 0]
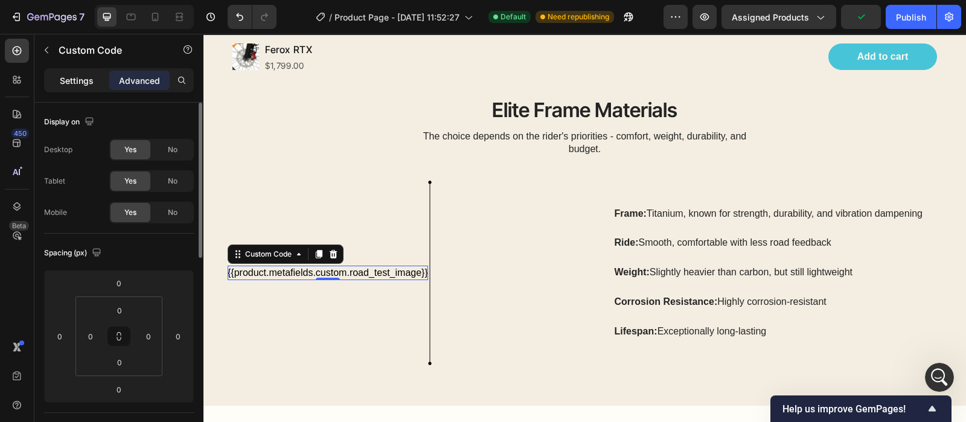
click at [72, 74] on p "Settings" at bounding box center [77, 80] width 34 height 13
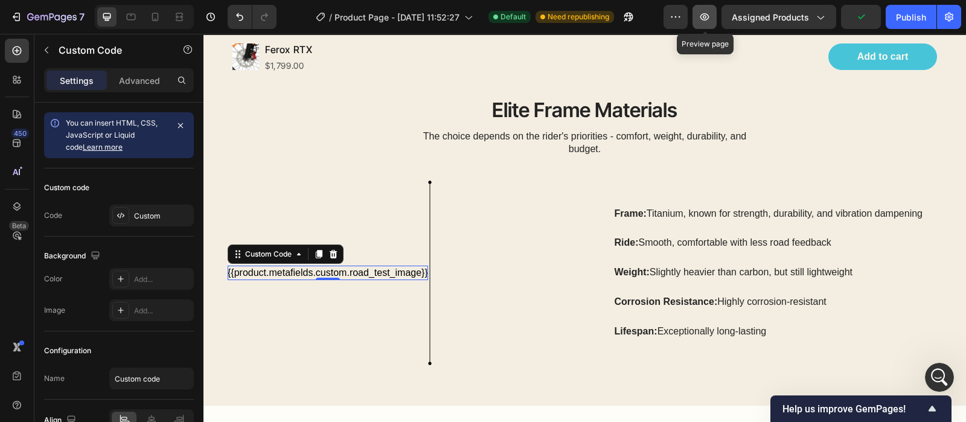
click at [700, 18] on icon "button" at bounding box center [704, 17] width 12 height 12
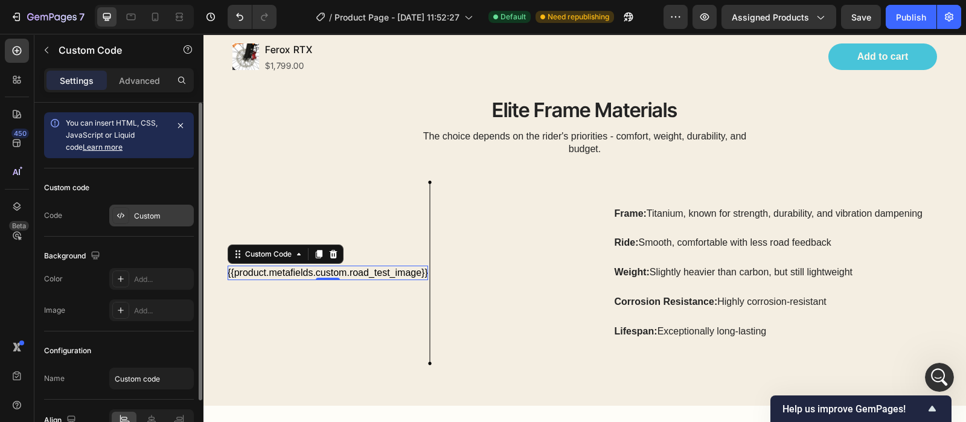
click at [133, 206] on div "Custom" at bounding box center [151, 216] width 84 height 22
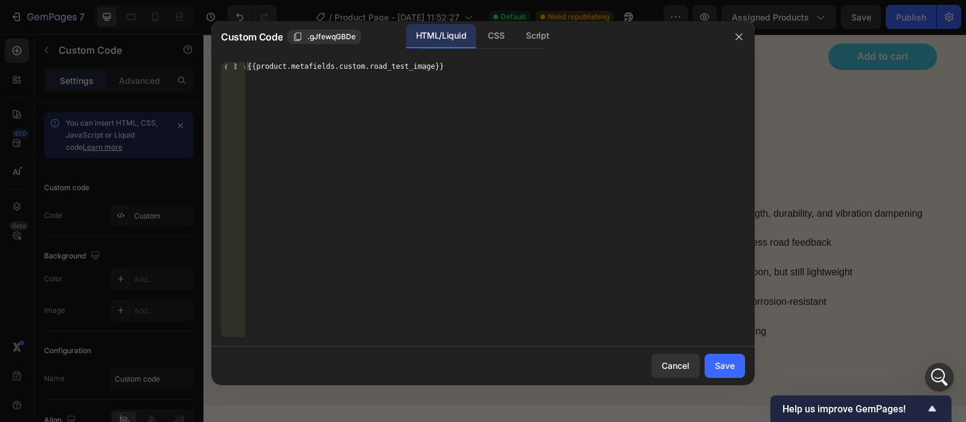
type textarea "{{product.metafields.custom.road_test_image}}"
drag, startPoint x: 419, startPoint y: 68, endPoint x: 331, endPoint y: 66, distance: 88.1
click at [331, 66] on div "{{product.metafields.custom.road_test_image}}" at bounding box center [495, 207] width 500 height 291
click at [717, 361] on div "Save" at bounding box center [725, 365] width 20 height 13
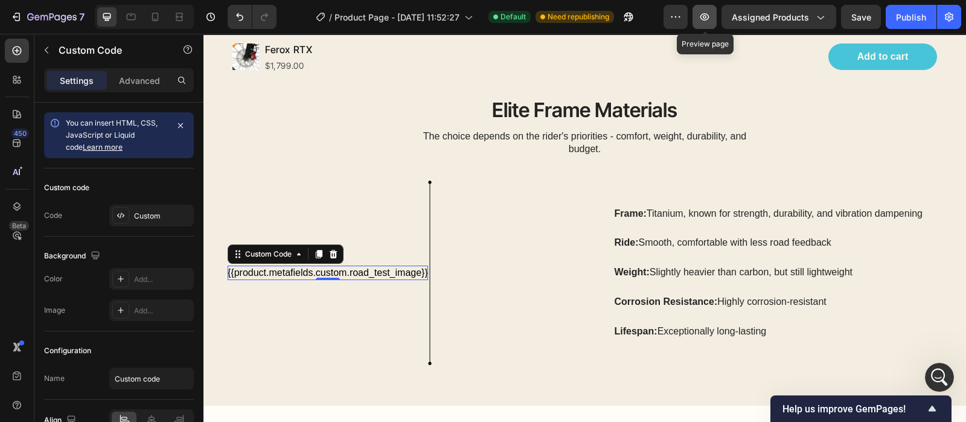
click at [707, 19] on icon "button" at bounding box center [704, 17] width 12 height 12
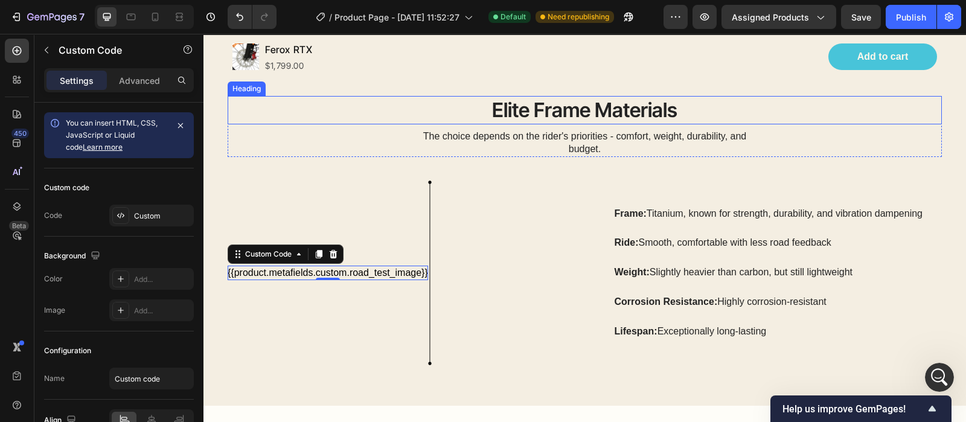
scroll to position [1605, 0]
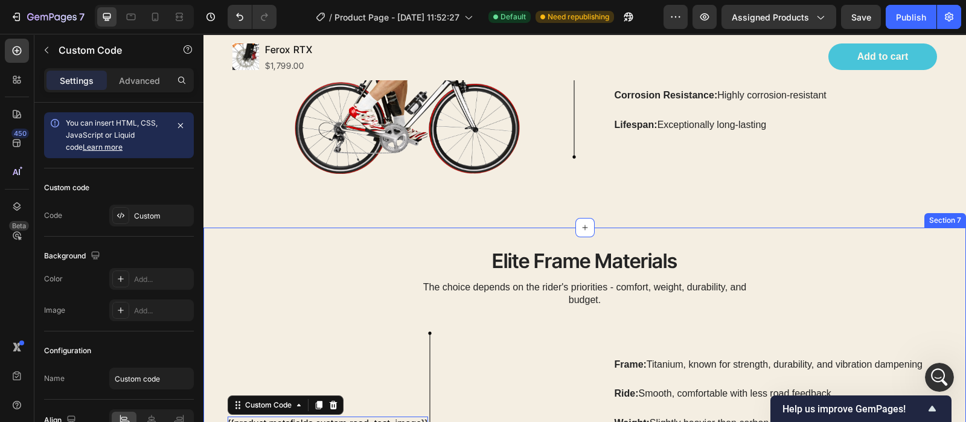
click at [217, 241] on div "Elite Frame Materials Heading The choice depends on the rider's priorities - co…" at bounding box center [584, 392] width 762 height 329
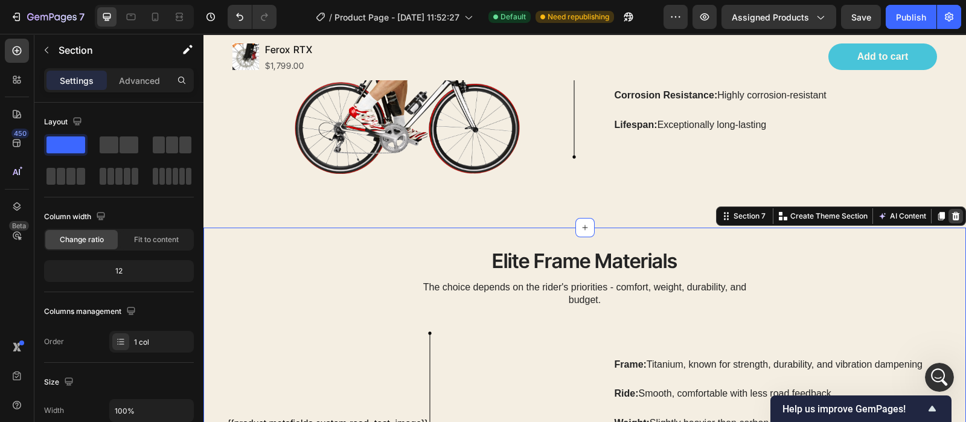
click at [952, 214] on icon at bounding box center [956, 216] width 8 height 8
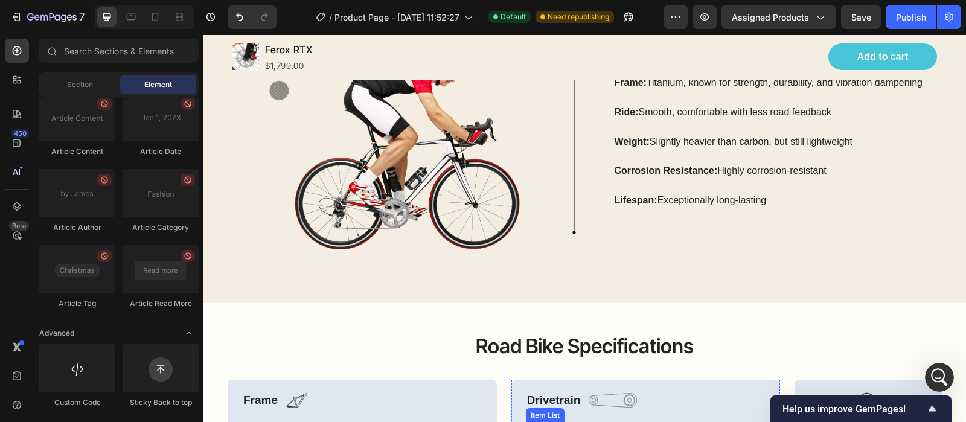
scroll to position [1304, 0]
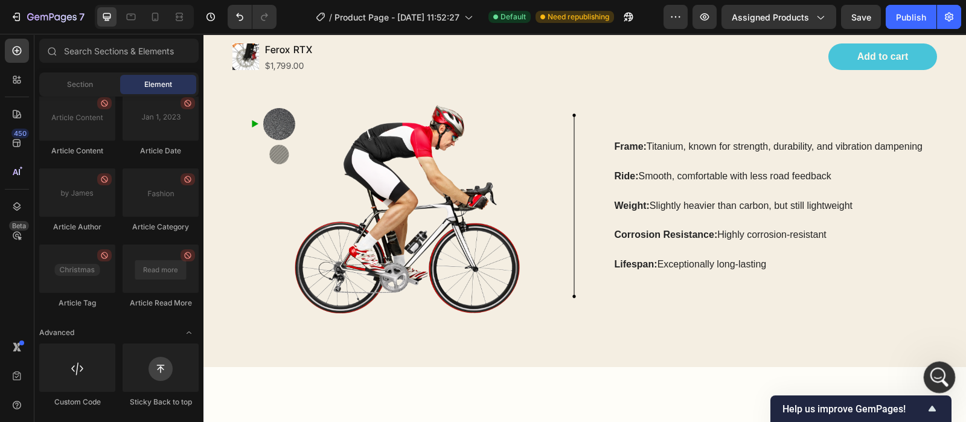
click at [935, 377] on icon "Open Intercom Messenger" at bounding box center [937, 376] width 8 height 10
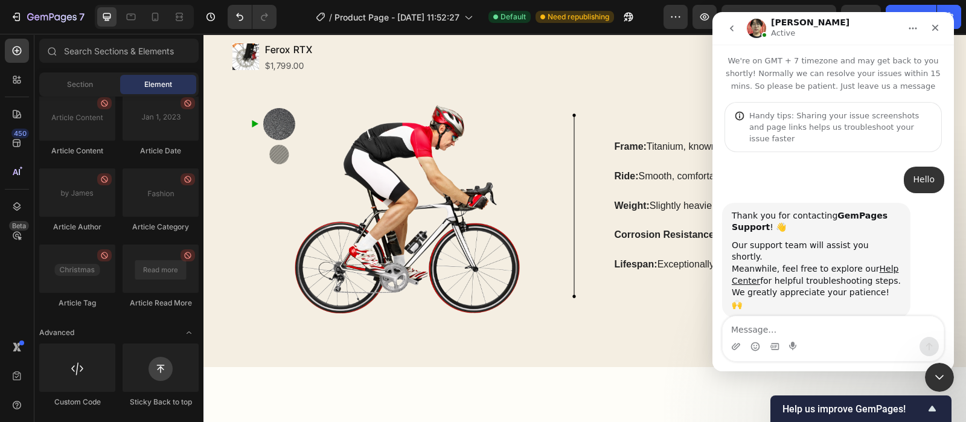
scroll to position [2368, 0]
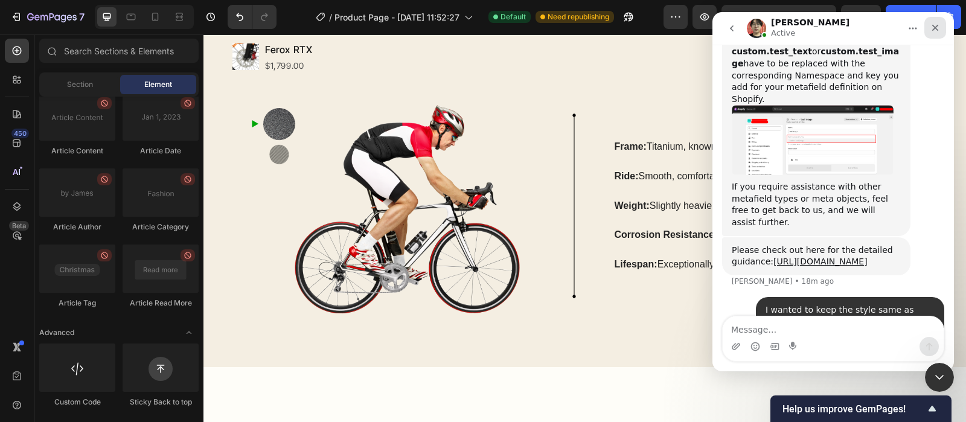
click at [935, 34] on div "Close" at bounding box center [935, 28] width 22 height 22
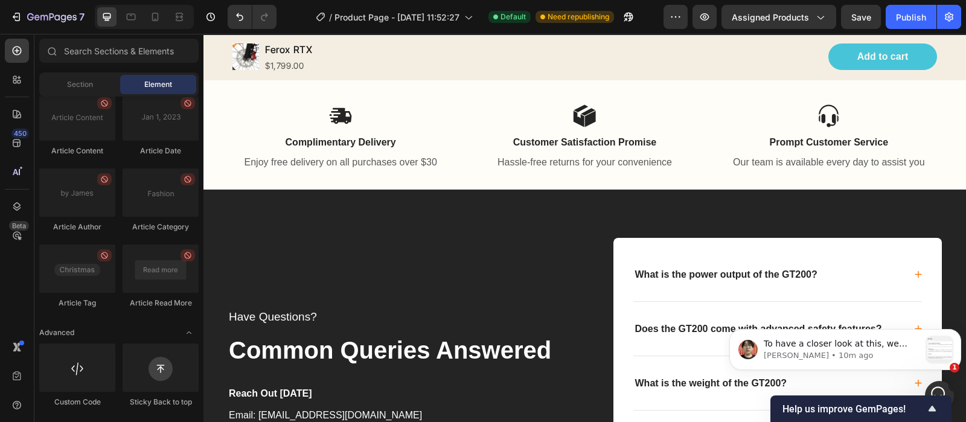
scroll to position [0, 0]
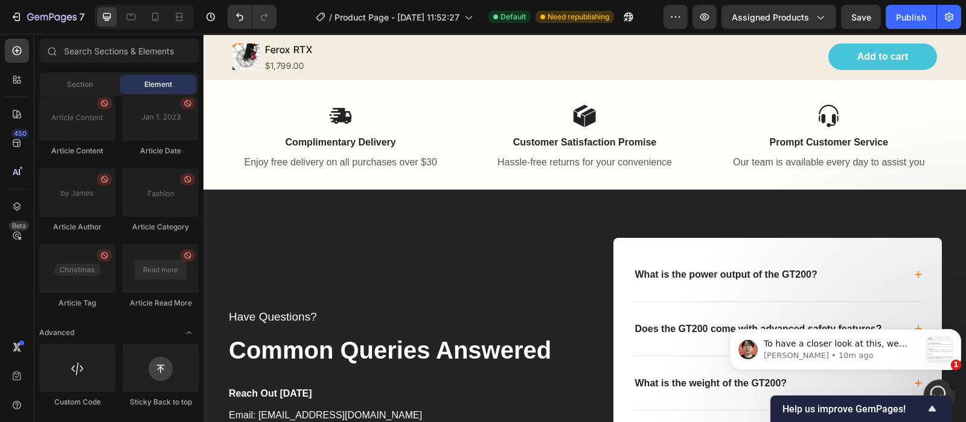
click at [936, 385] on icon "Open Intercom Messenger" at bounding box center [938, 394] width 20 height 20
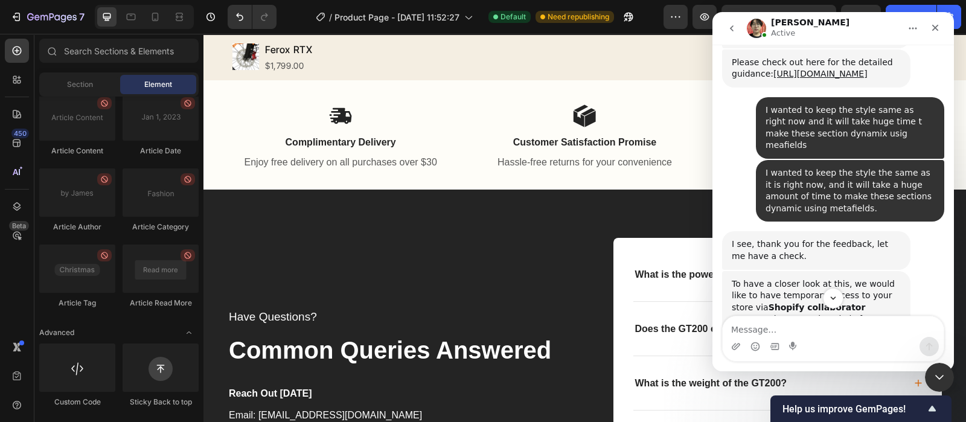
scroll to position [2631, 0]
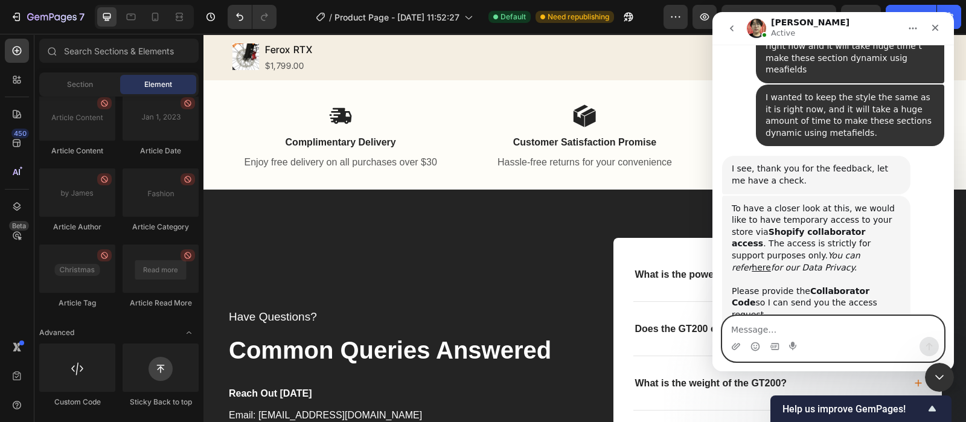
paste textarea "0605"
type textarea "0605"
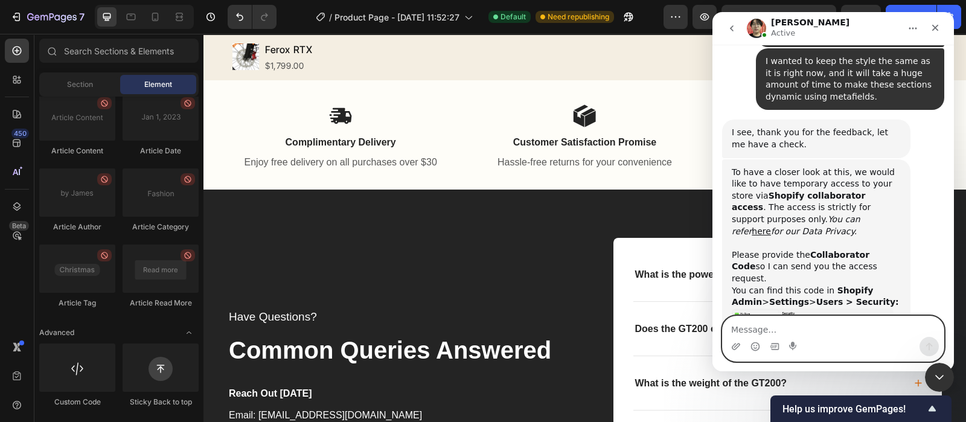
scroll to position [2885, 0]
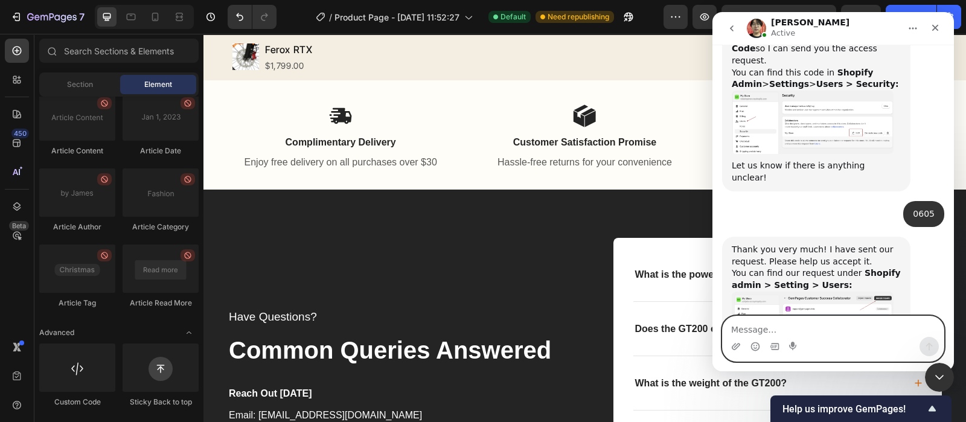
click at [791, 324] on textarea "Message…" at bounding box center [832, 326] width 221 height 21
type textarea "Accepted"
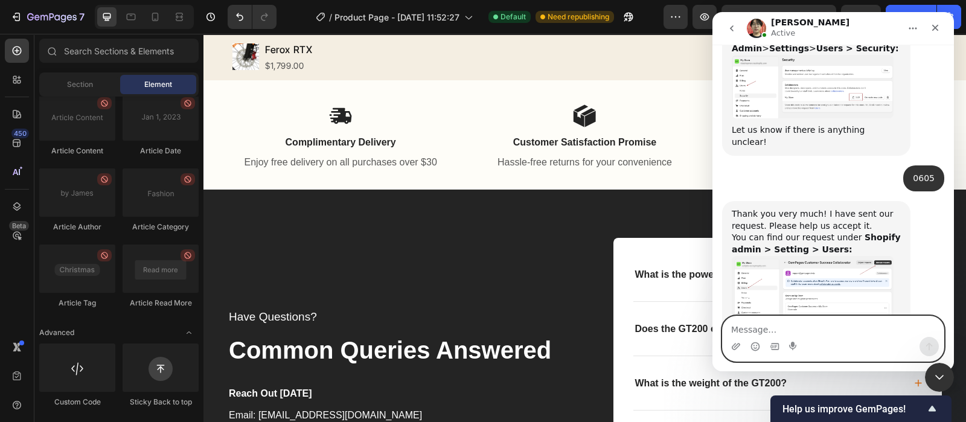
scroll to position [2969, 0]
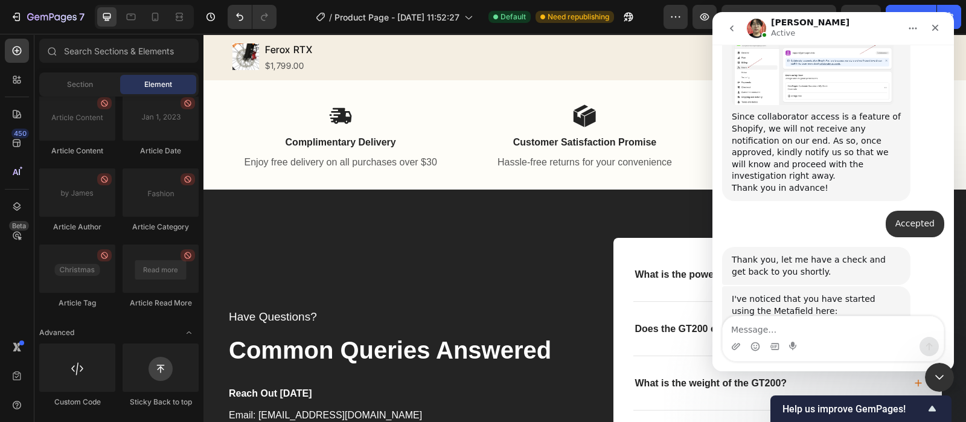
click at [823, 317] on img "Ethan says…" at bounding box center [812, 356] width 162 height 79
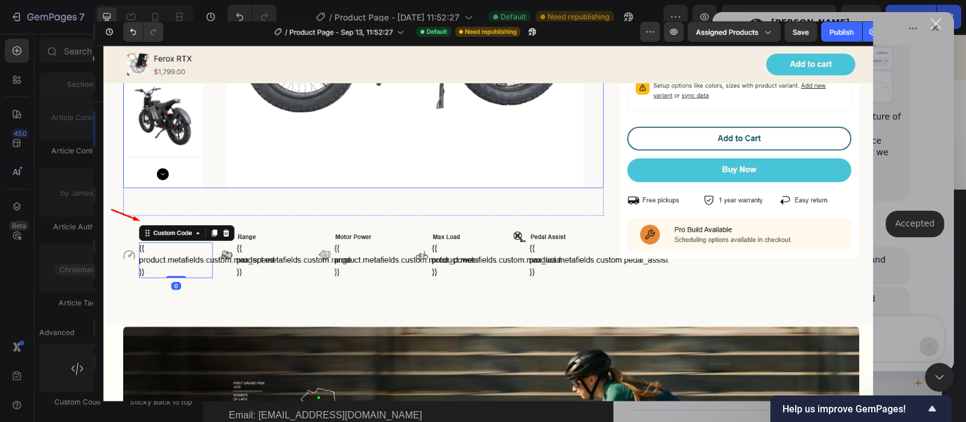
click at [931, 22] on div "Close" at bounding box center [935, 23] width 11 height 11
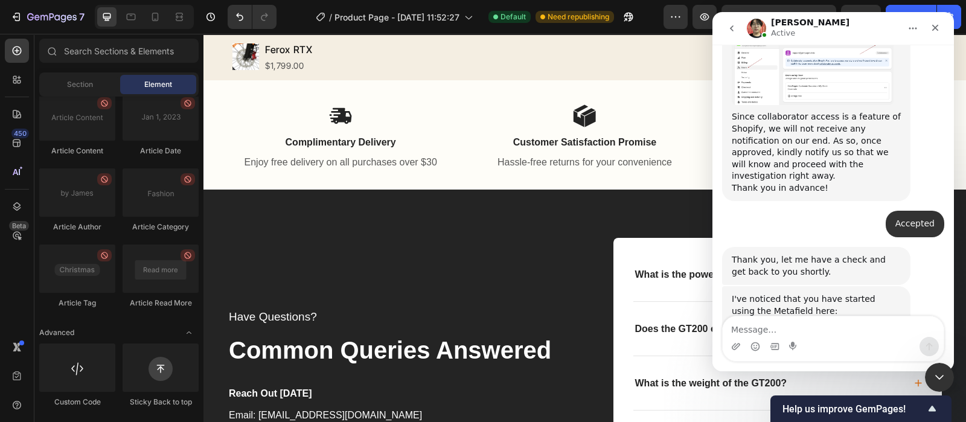
scroll to position [3140, 0]
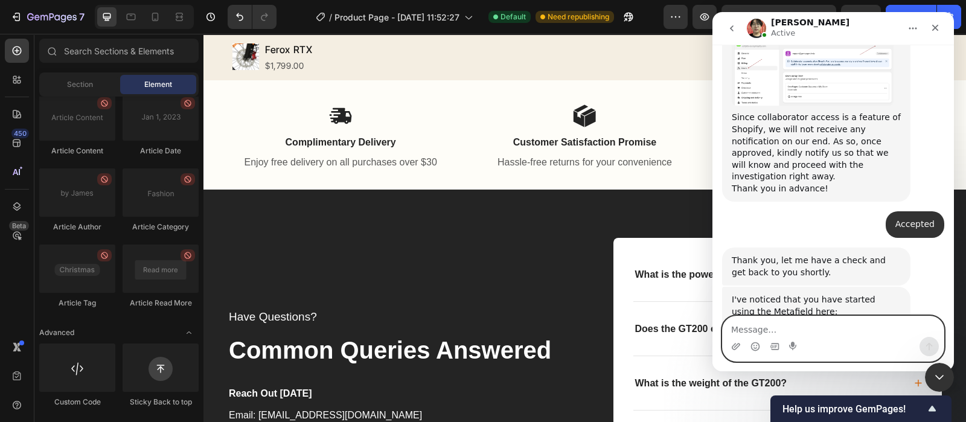
click at [791, 324] on textarea "Message…" at bounding box center [832, 326] width 221 height 21
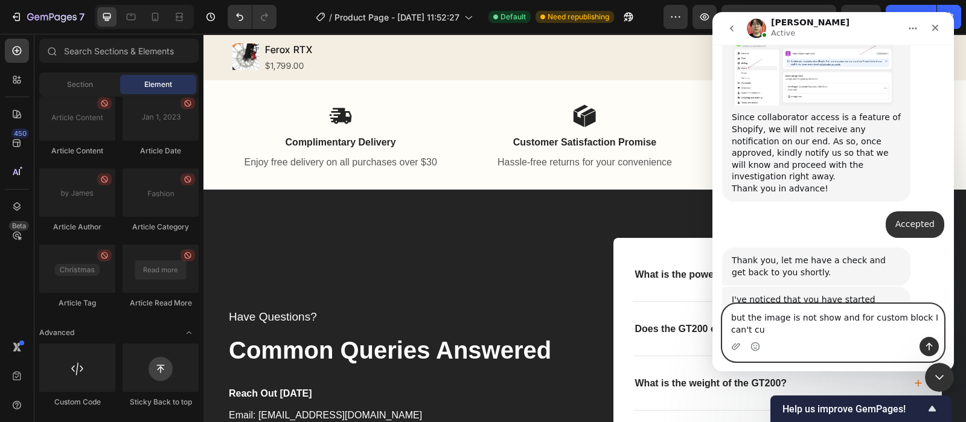
scroll to position [3153, 0]
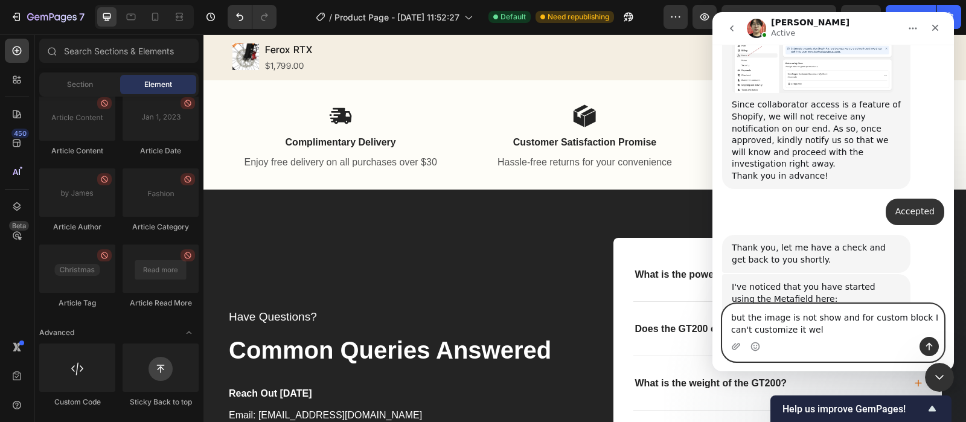
type textarea "but the image is not show and for custom block I can't customize it well"
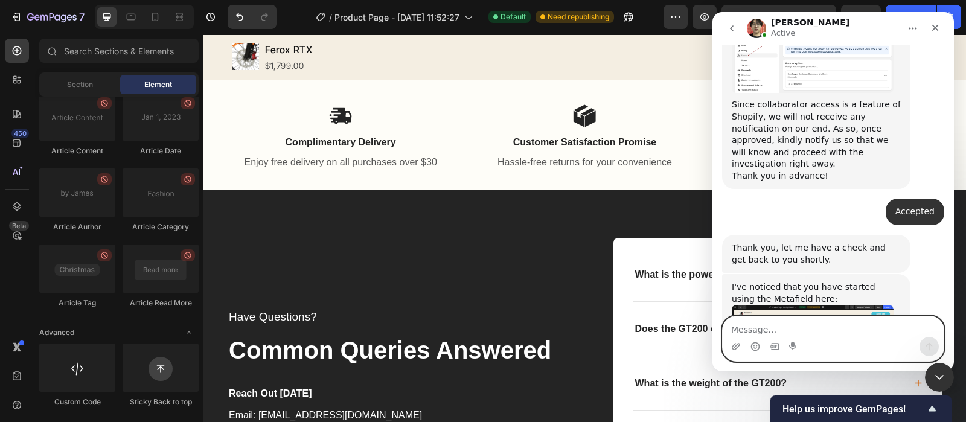
scroll to position [3141, 0]
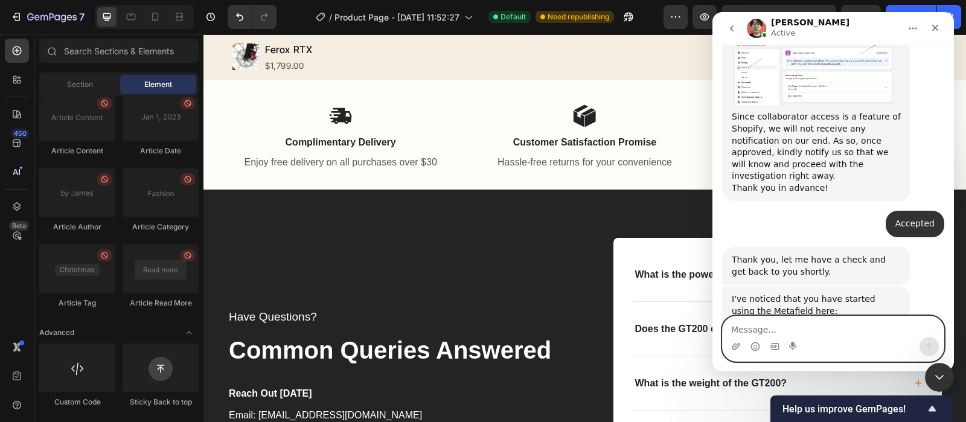
click at [756, 334] on textarea "Message…" at bounding box center [832, 326] width 221 height 21
paste textarea "But the image is not showing, and for the custom block I can’t customize it well"
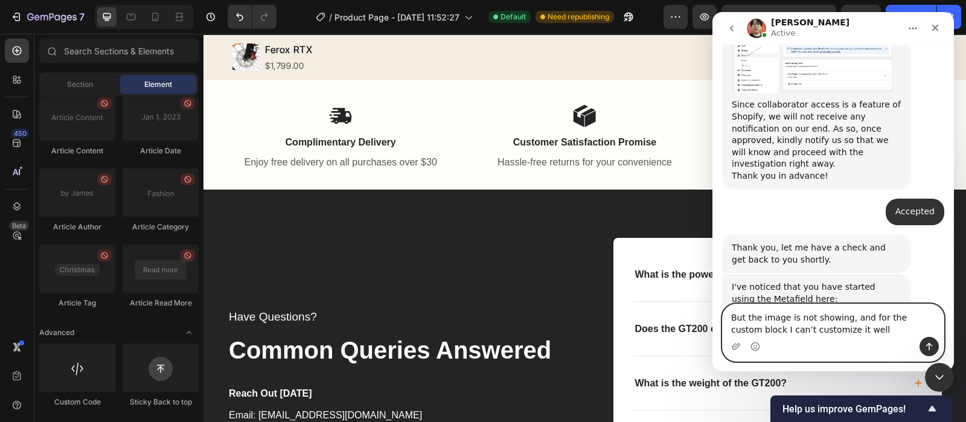
type textarea "But the image is not showing, and for the custom block I can’t customize it well"
click at [934, 343] on button "Send a message…" at bounding box center [928, 346] width 19 height 19
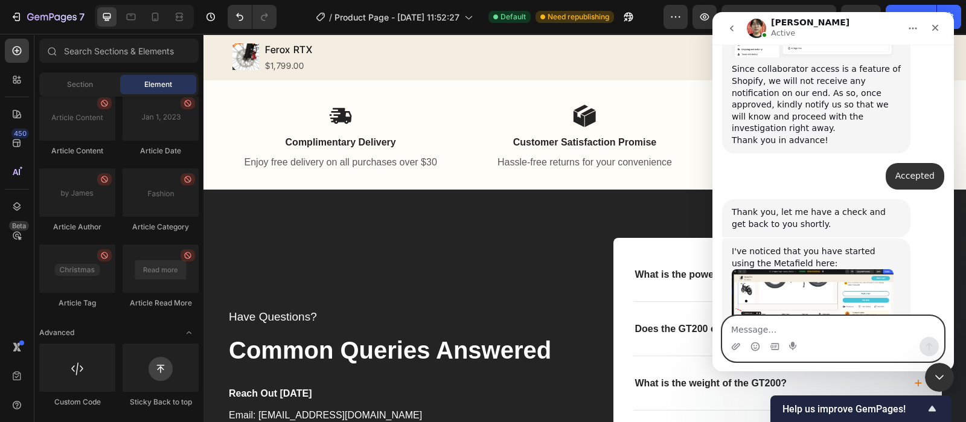
scroll to position [3188, 0]
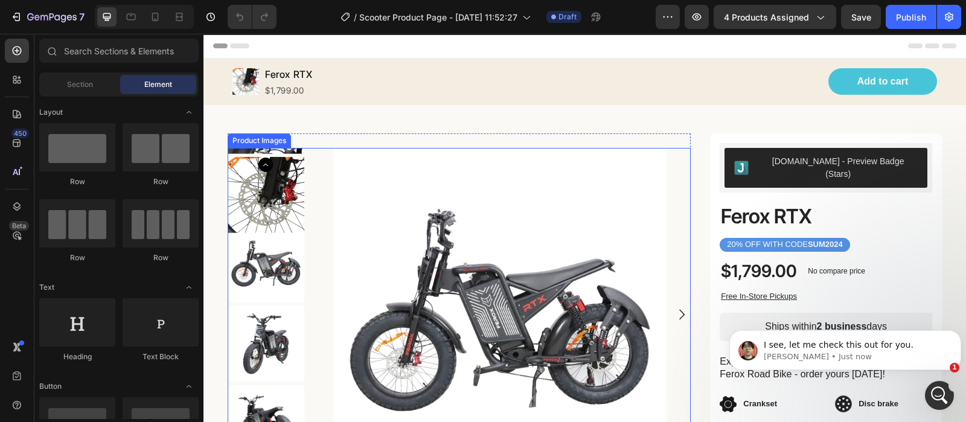
scroll to position [377, 0]
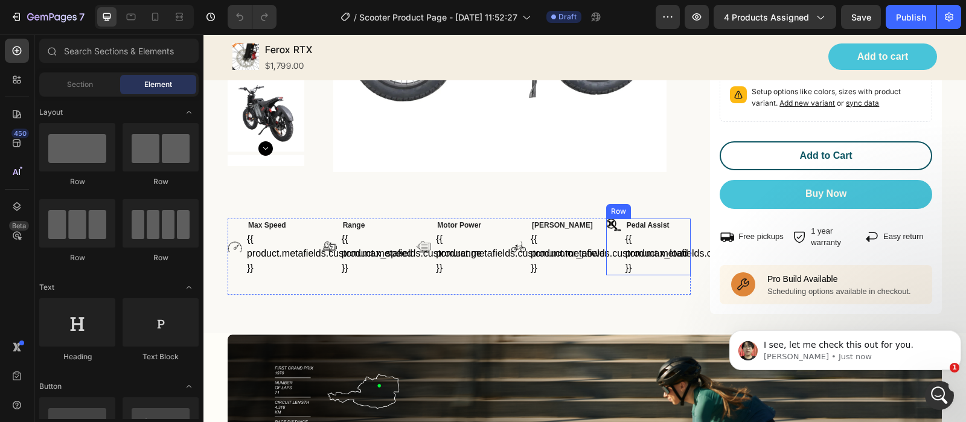
click at [606, 227] on div "Image" at bounding box center [613, 246] width 14 height 57
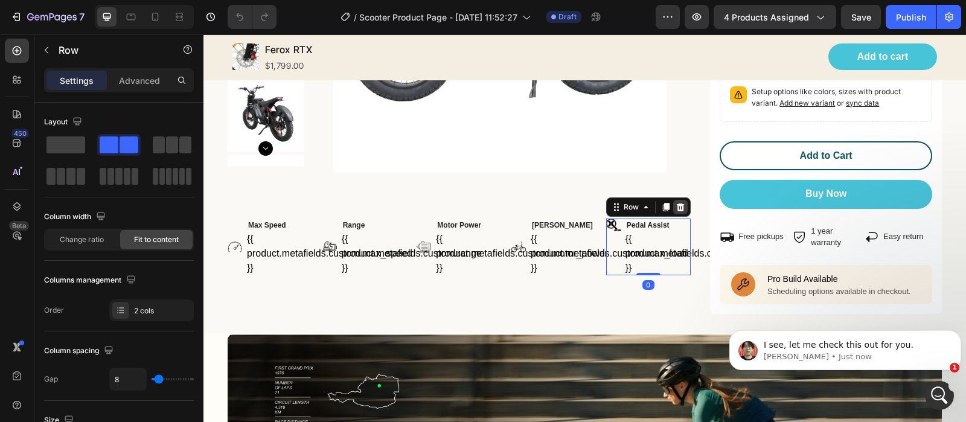
click at [676, 203] on icon at bounding box center [680, 207] width 8 height 8
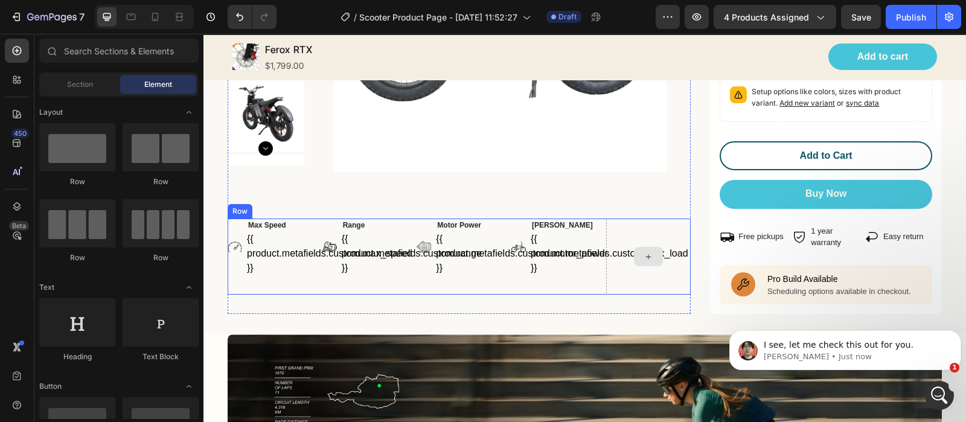
click at [613, 218] on div at bounding box center [648, 256] width 85 height 76
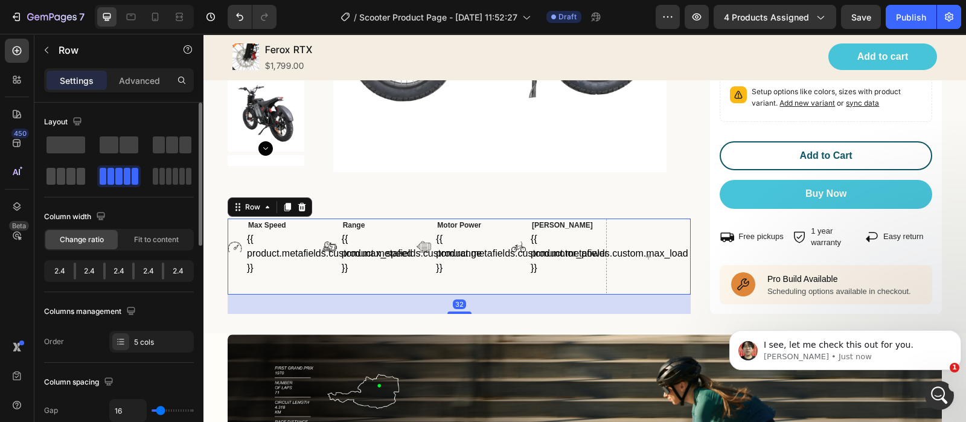
click at [67, 174] on span at bounding box center [70, 176] width 9 height 17
click at [597, 218] on div "Image Max Speed Text block {{ product.metafields.custom.max_speed }} Custom Cod…" at bounding box center [459, 256] width 463 height 76
click at [134, 340] on div "5 cols" at bounding box center [162, 342] width 57 height 11
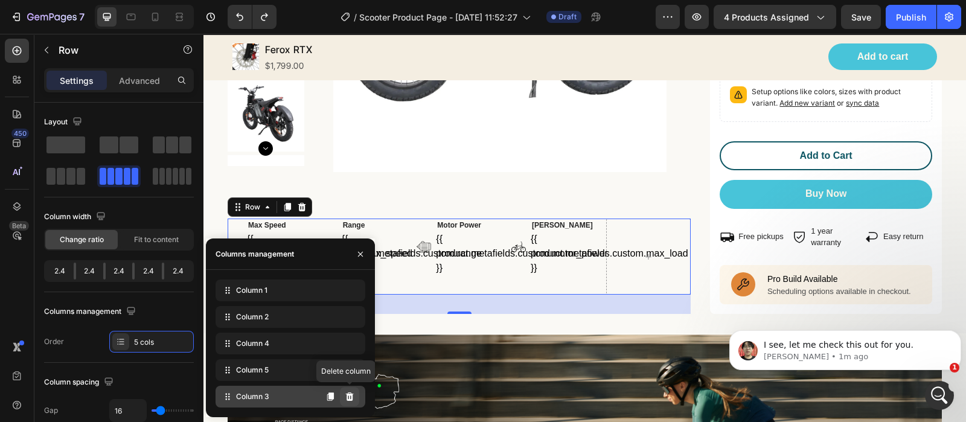
click at [348, 396] on icon at bounding box center [350, 397] width 10 height 10
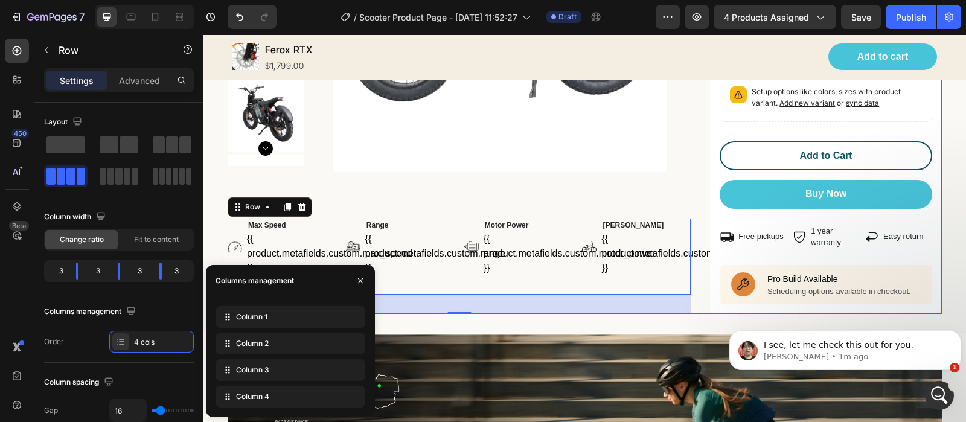
click at [691, 146] on div "Product Images Row Image Max Speed Text block {{ product.metafields.custom.max_…" at bounding box center [585, 35] width 714 height 558
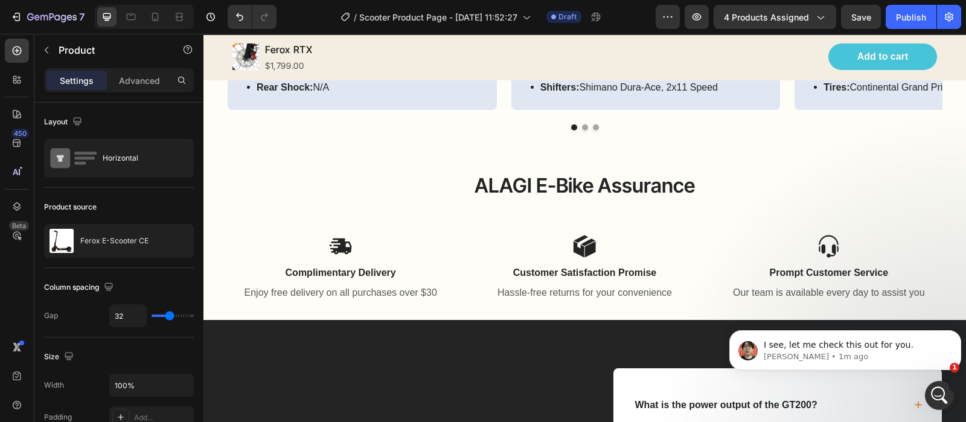
scroll to position [2036, 0]
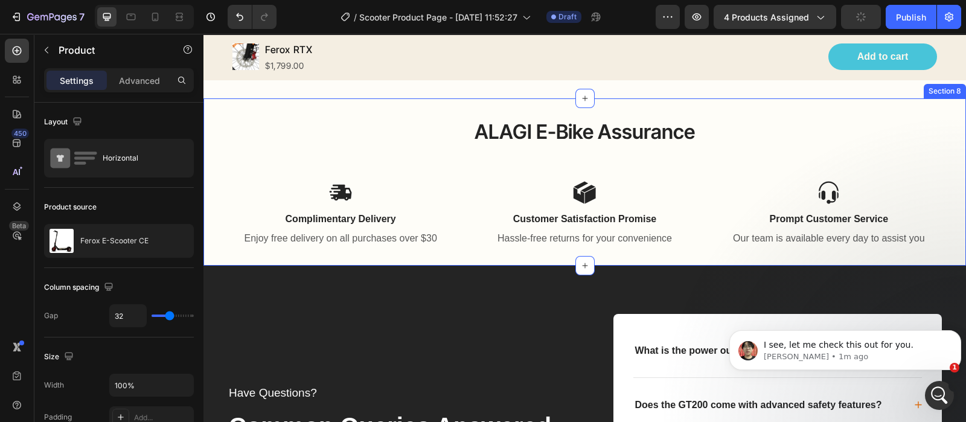
click at [943, 104] on div "ALAGI E-Bike Assurance Heading Icon Complimentary Delivery Text Block Enjoy fre…" at bounding box center [584, 182] width 762 height 168
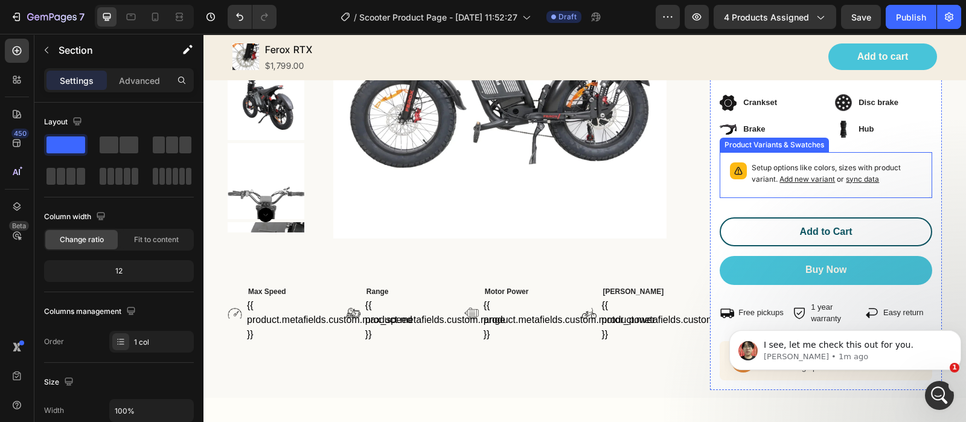
scroll to position [0, 0]
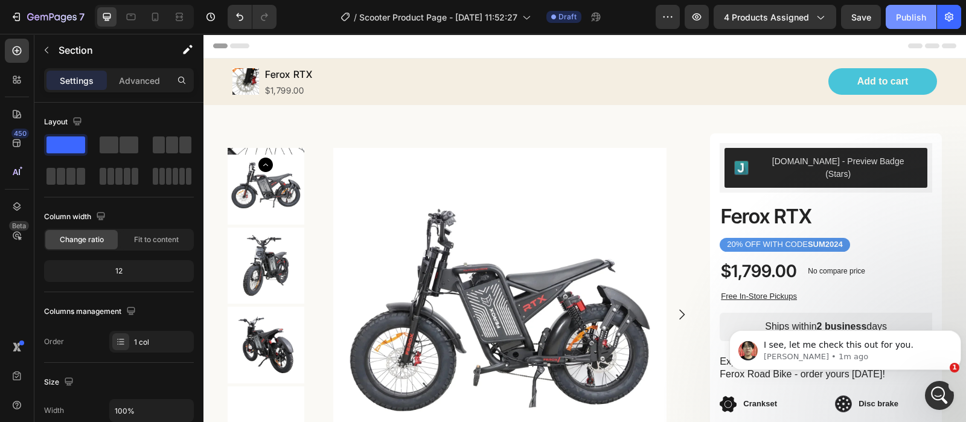
click at [906, 18] on div "Publish" at bounding box center [911, 17] width 30 height 13
click at [928, 386] on div "Open Intercom Messenger" at bounding box center [937, 394] width 40 height 40
